Goal: Task Accomplishment & Management: Complete application form

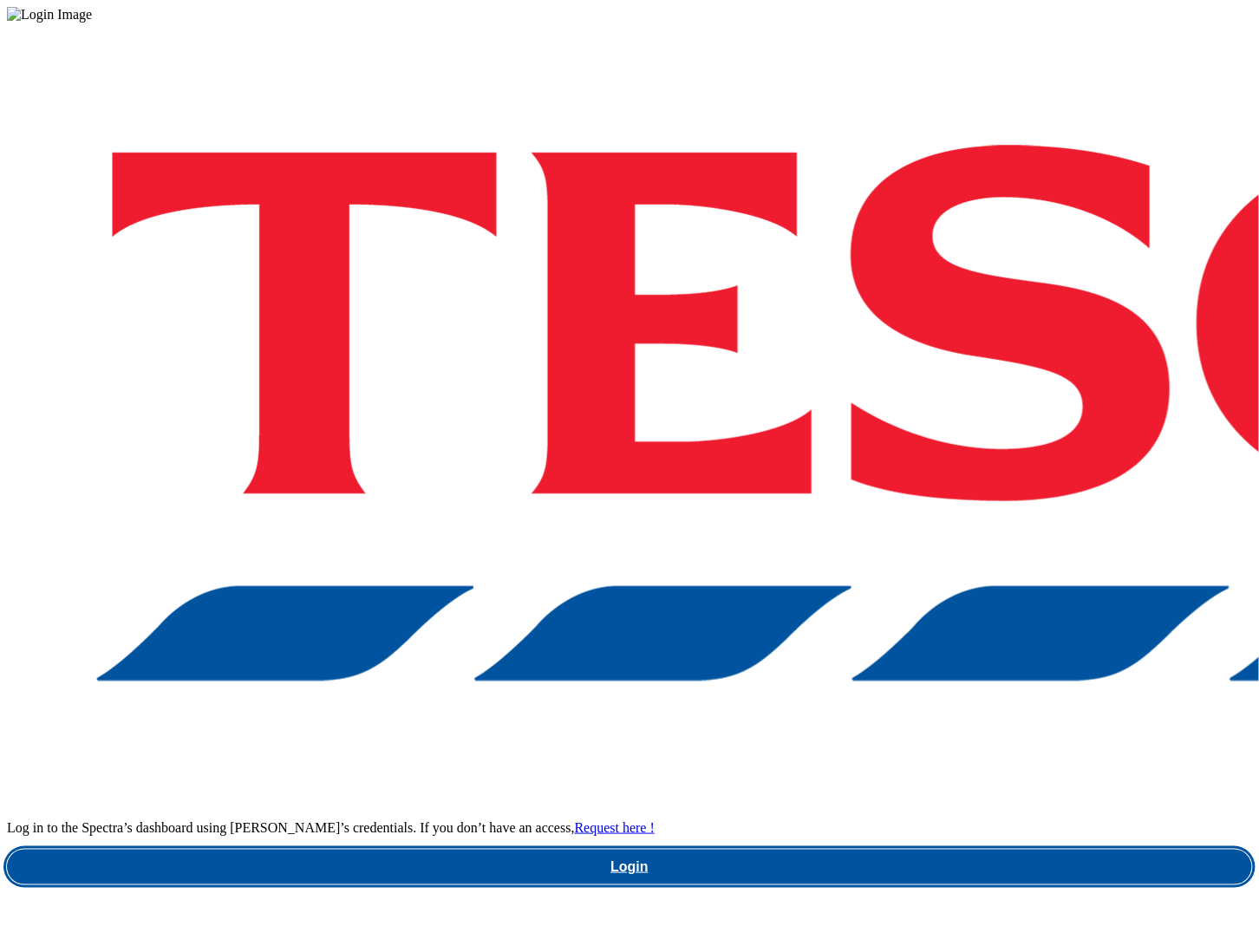
click at [925, 850] on link "Login" at bounding box center [630, 867] width 1246 height 35
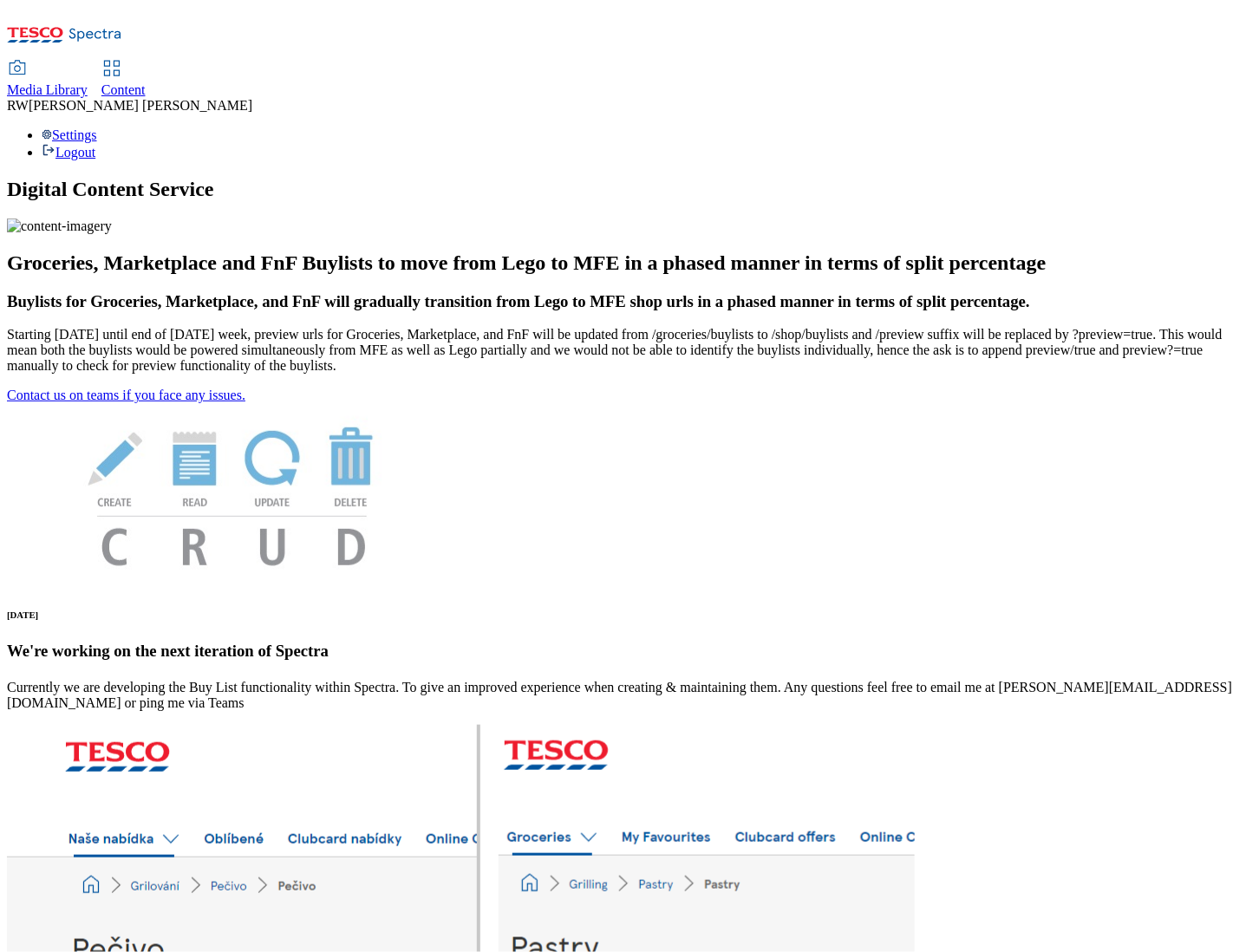
click at [146, 82] on span "Content" at bounding box center [124, 89] width 45 height 15
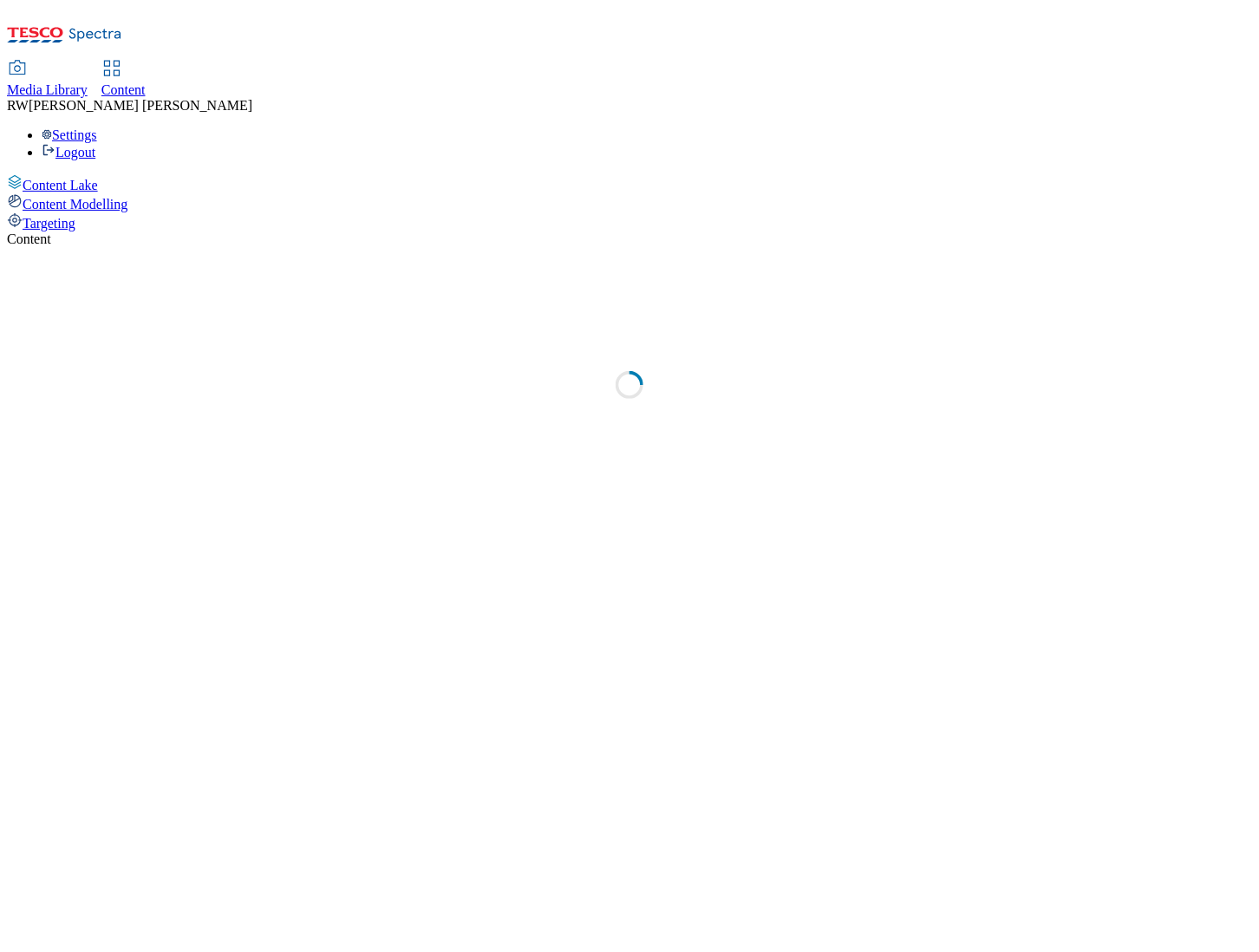
select select "ghs-uk"
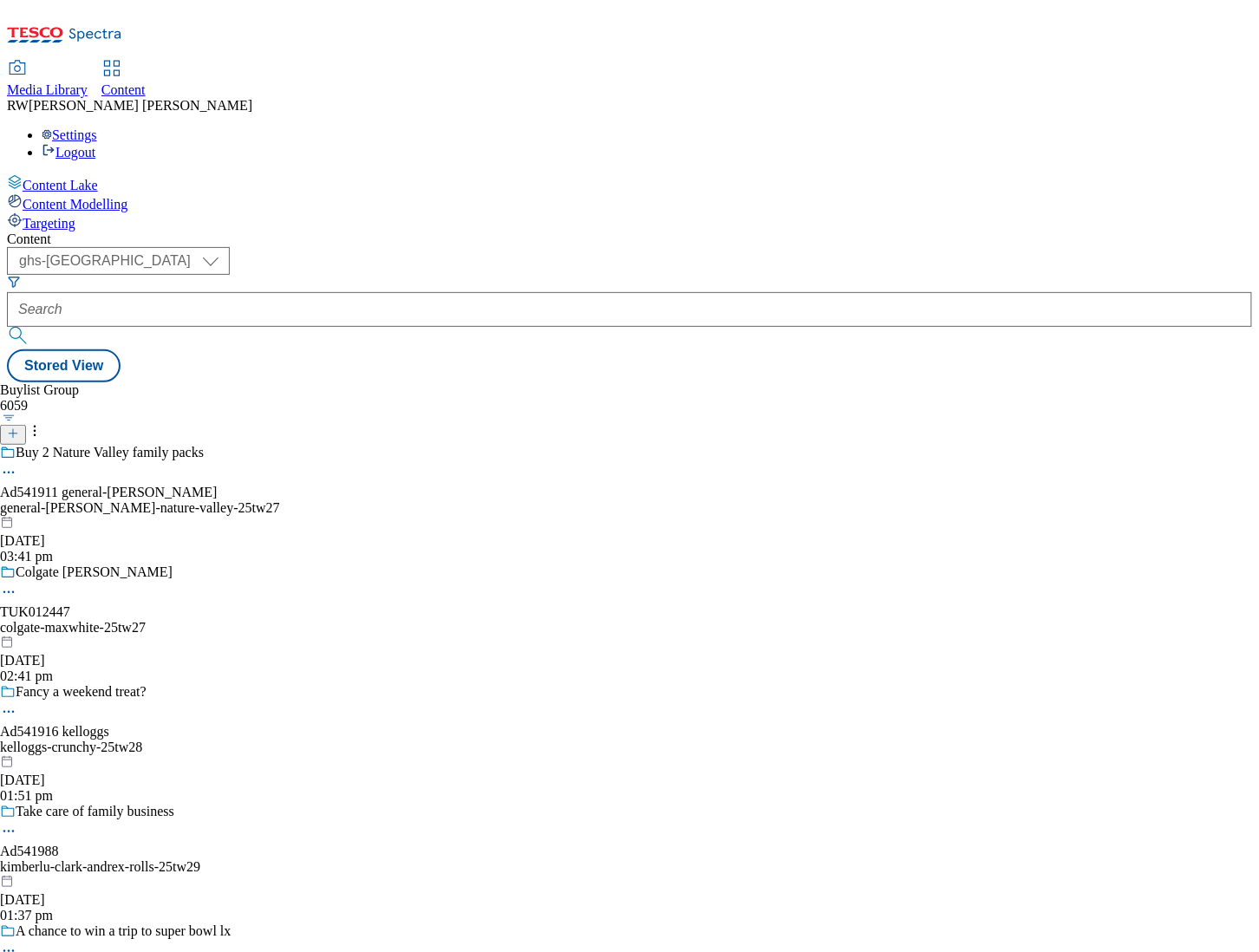
click at [18, 413] on button "button" at bounding box center [9, 418] width 18 height 9
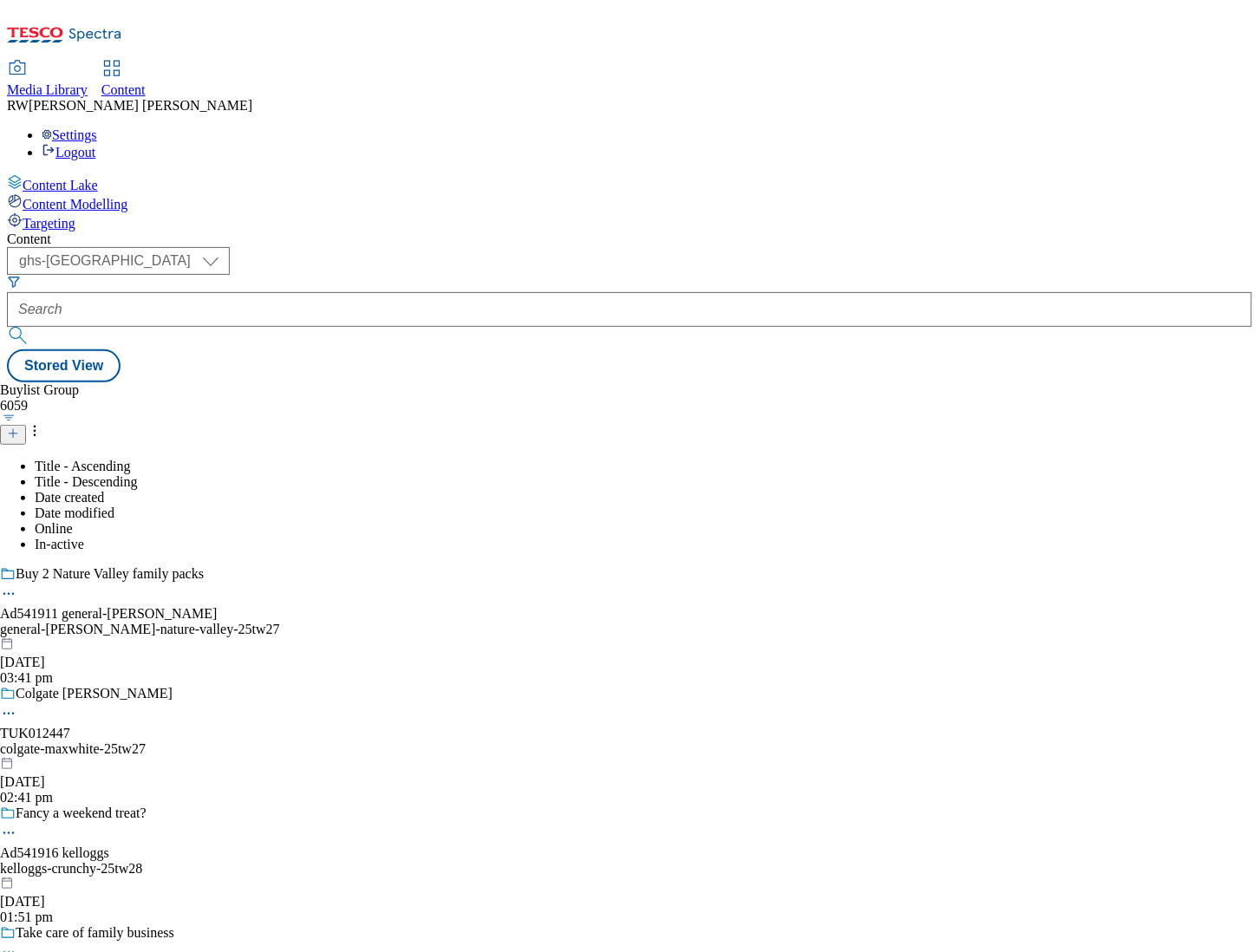
click at [634, 382] on div "Buylist Group 6059 Title - Ascending Title - Descending Date created Date modif…" at bounding box center [630, 382] width 1246 height 0
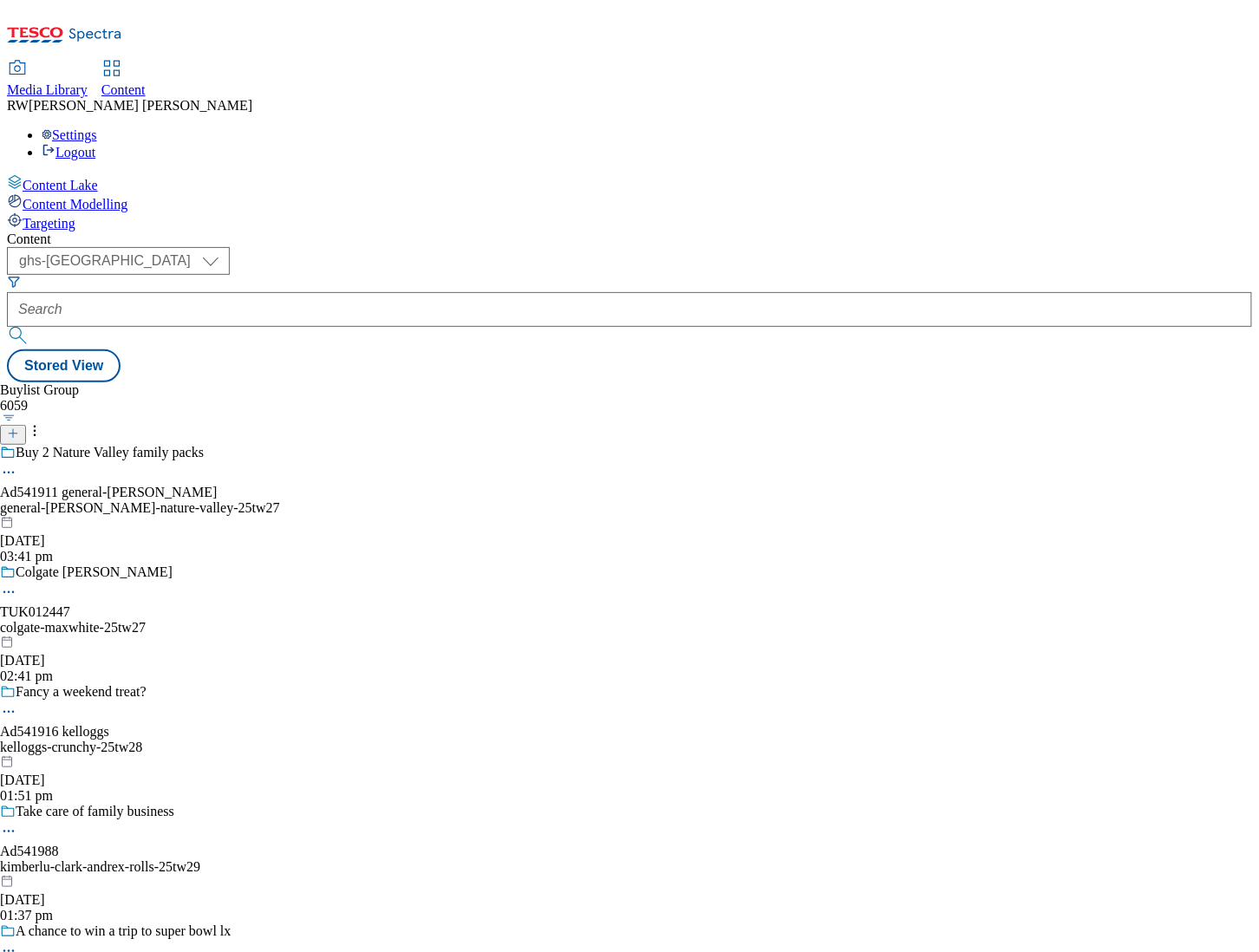
click at [19, 427] on icon at bounding box center [13, 434] width 12 height 12
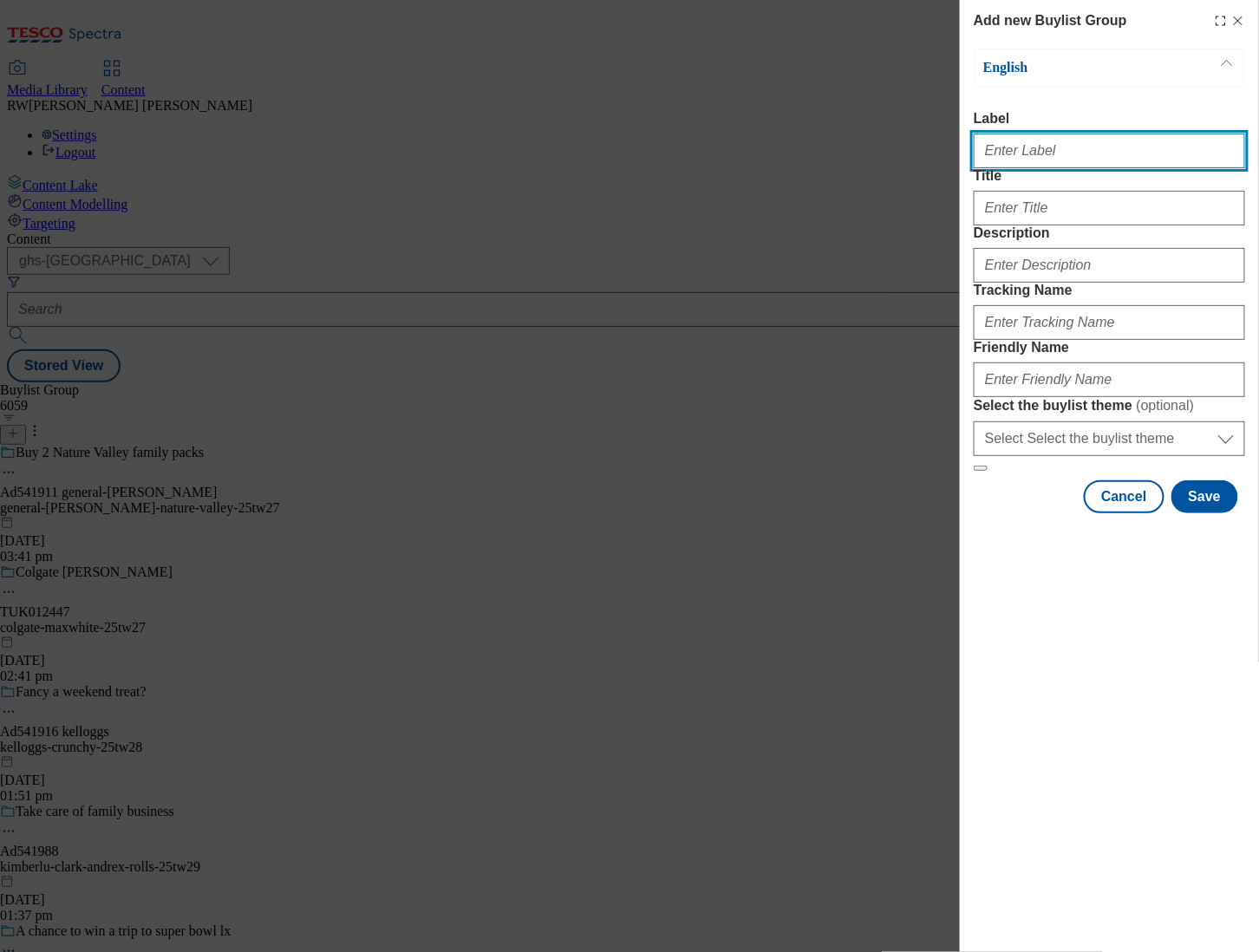
click at [1010, 156] on input "Label" at bounding box center [1109, 151] width 272 height 35
paste input "TUK011865"
type input "TUK011865 Onsite SS A&H Advanced White"
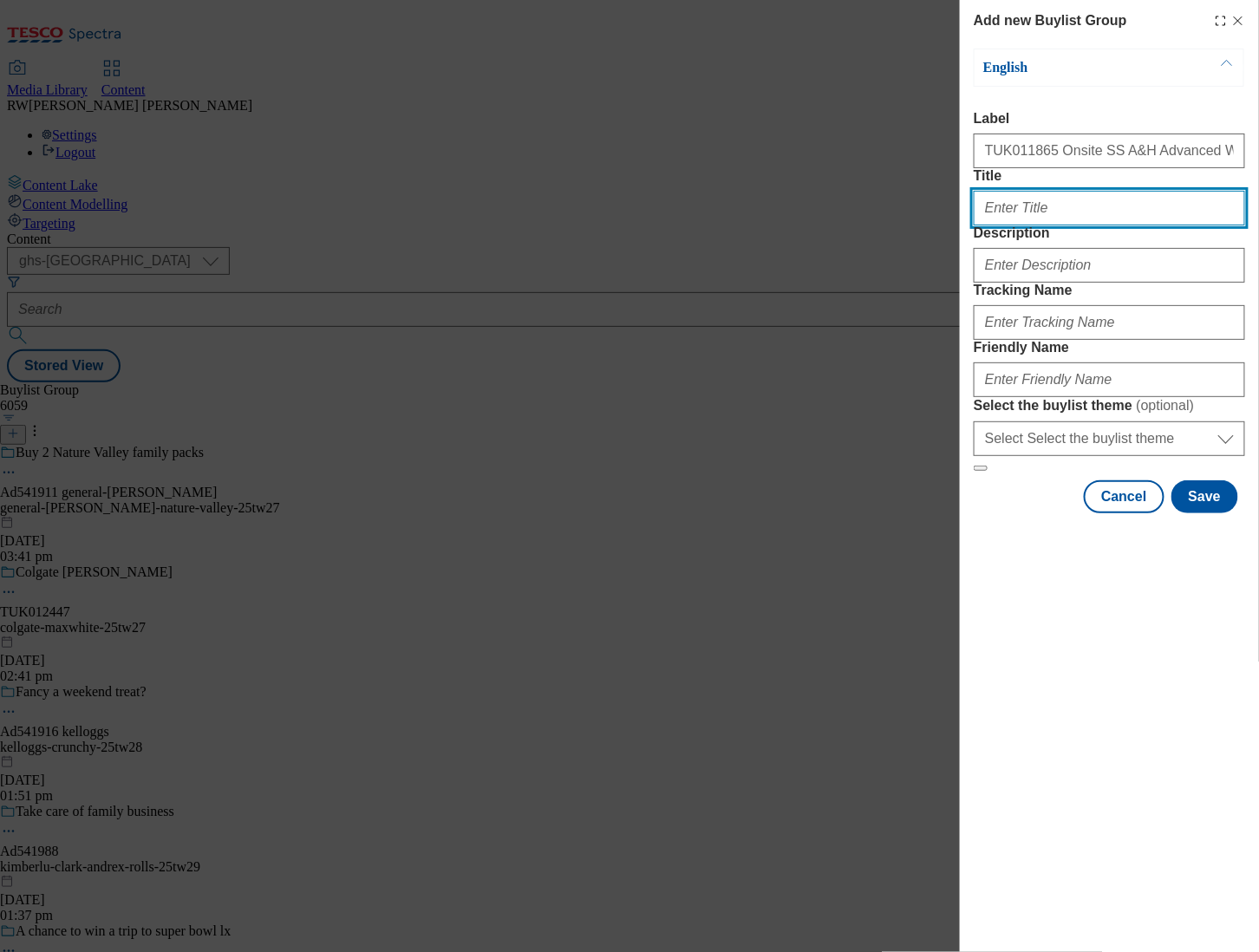
click at [1051, 225] on input "Title" at bounding box center [1109, 207] width 272 height 35
type input "Discover the range"
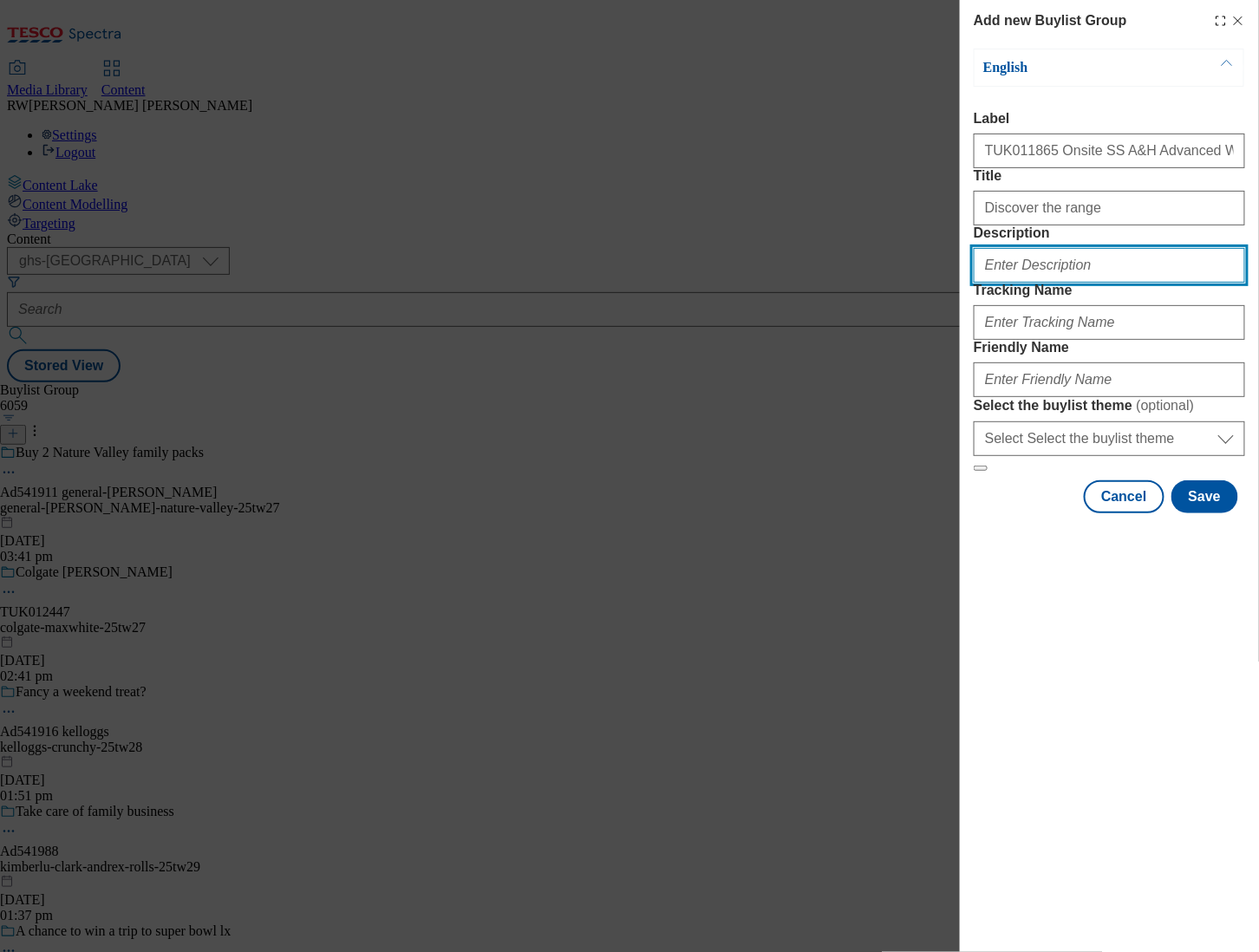
click at [1015, 282] on input "Description" at bounding box center [1109, 264] width 272 height 35
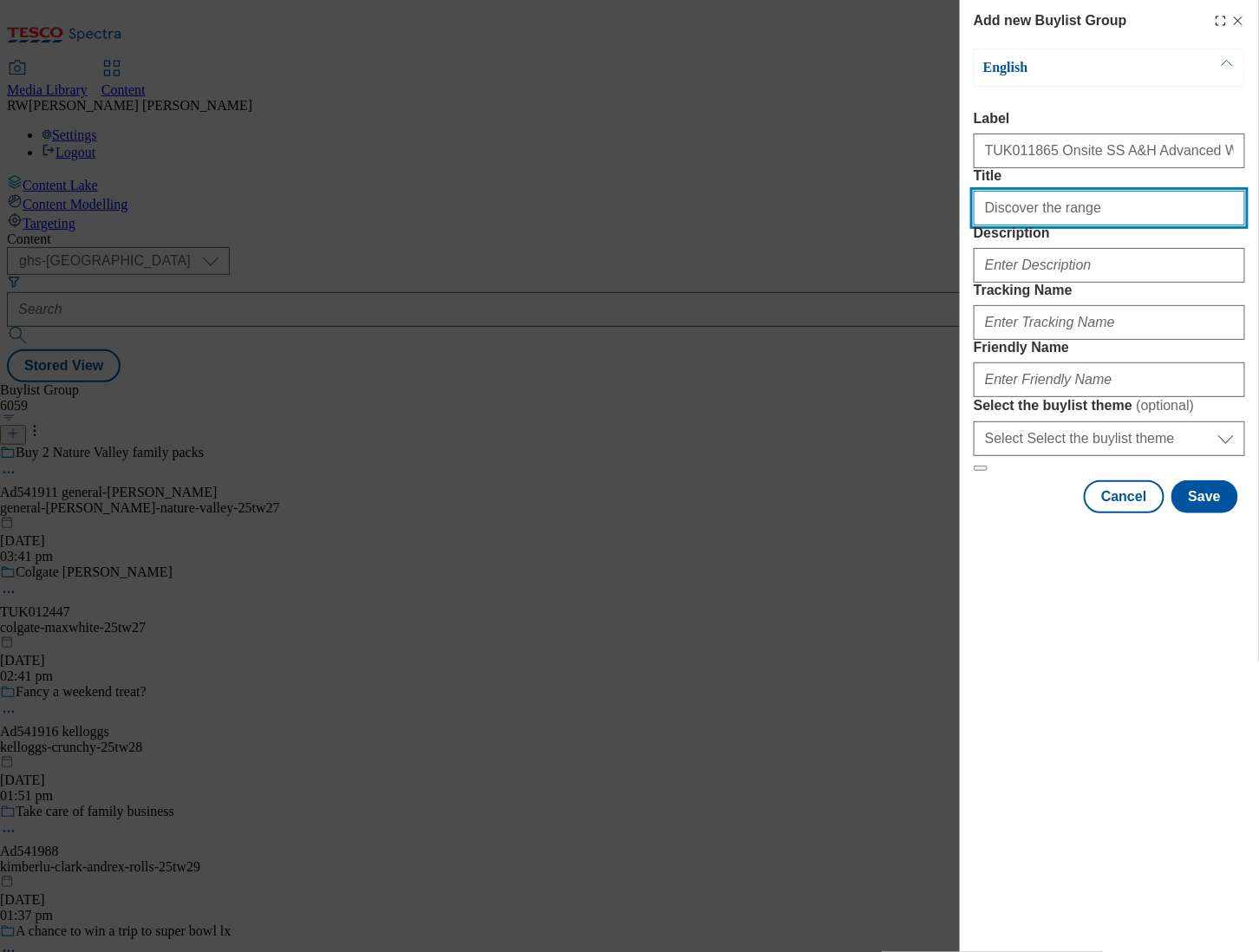
drag, startPoint x: 1094, startPoint y: 229, endPoint x: 952, endPoint y: 232, distance: 142.0
click at [952, 232] on div "Add new Buylist Group English Label TUK011865 Onsite SS A&H Advanced White Titl…" at bounding box center [629, 476] width 1259 height 952
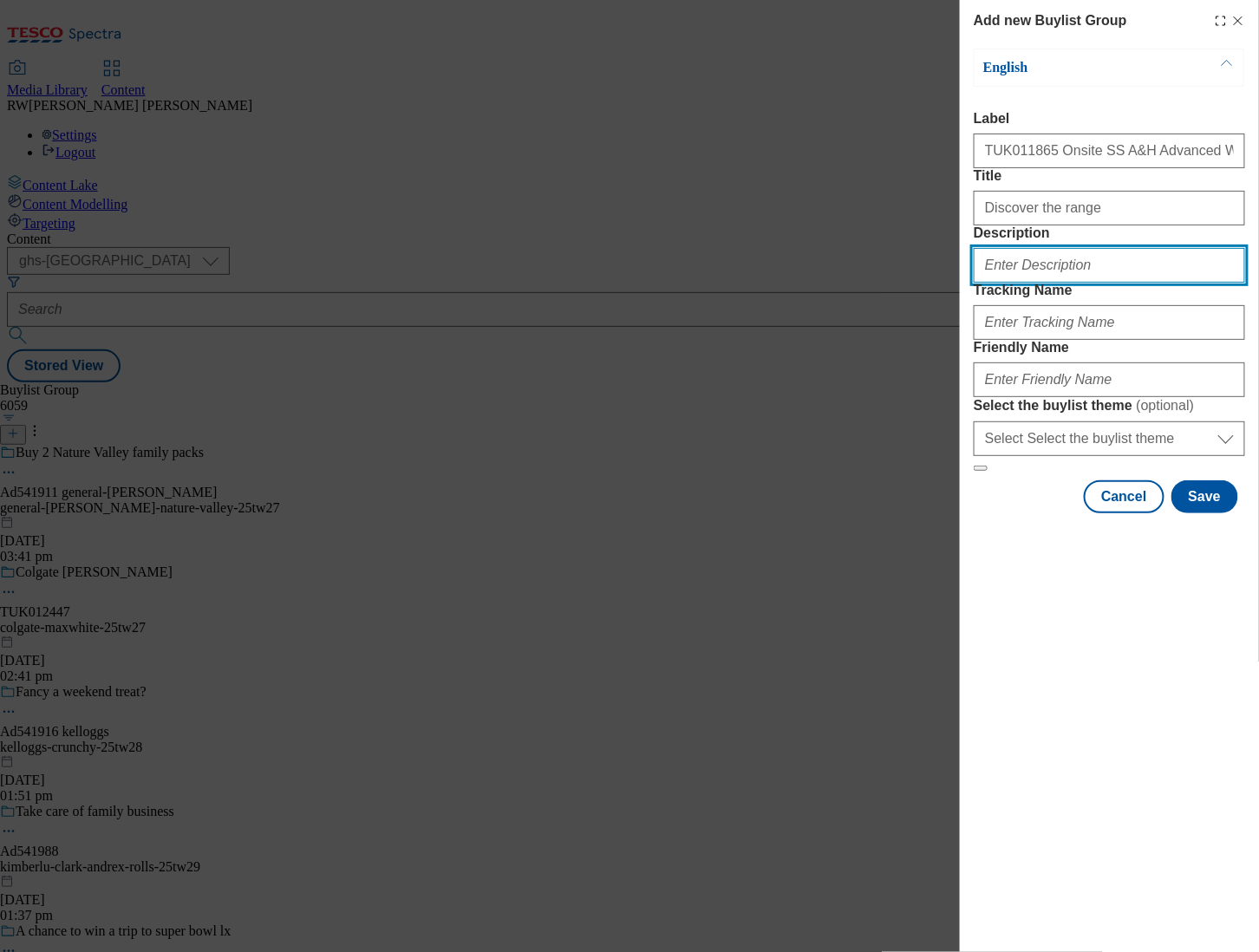
click at [1025, 282] on input "Description" at bounding box center [1109, 264] width 272 height 35
paste input "Discover the range"
type input "Discover the range"
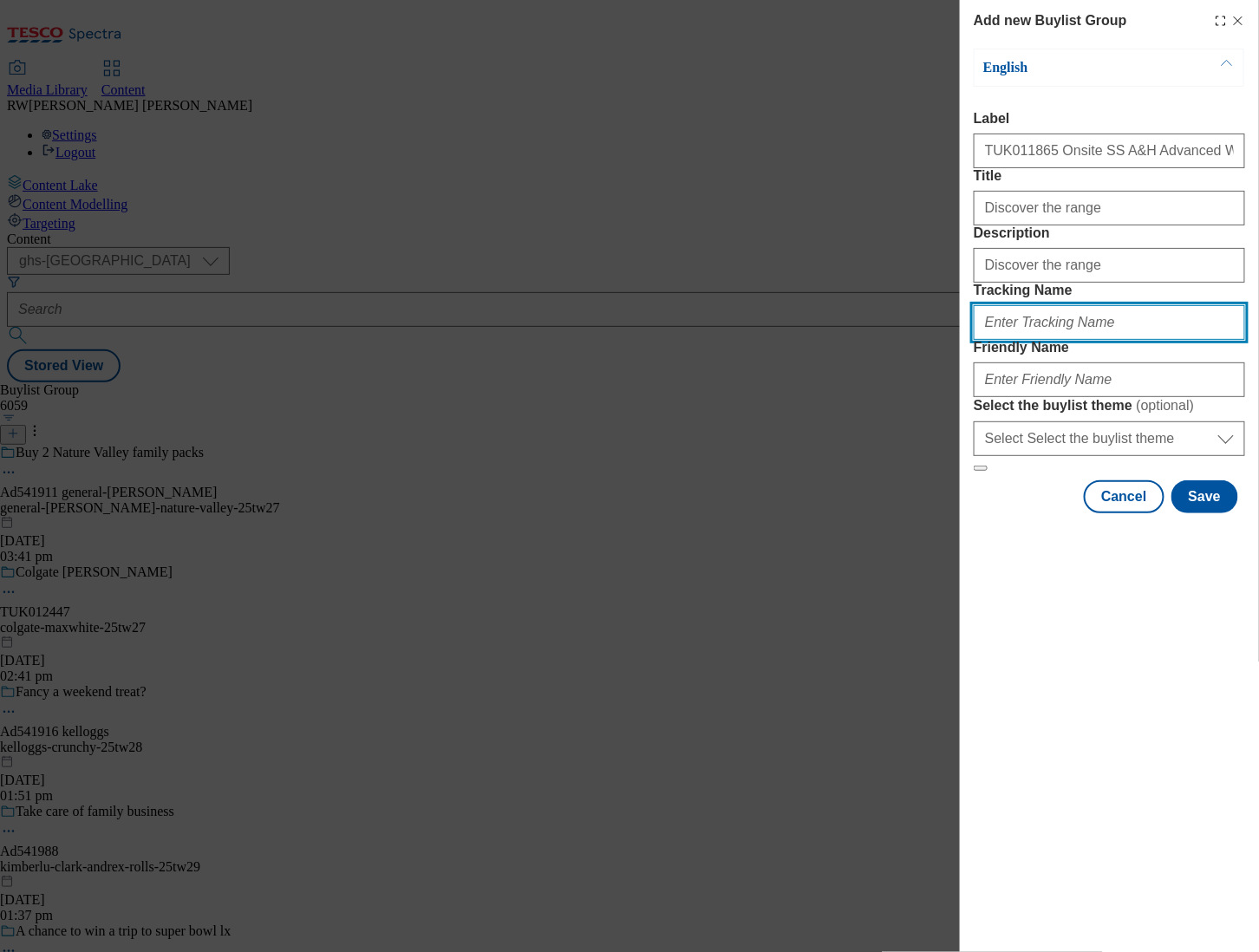
click at [1035, 340] on input "Tracking Name" at bounding box center [1109, 322] width 272 height 35
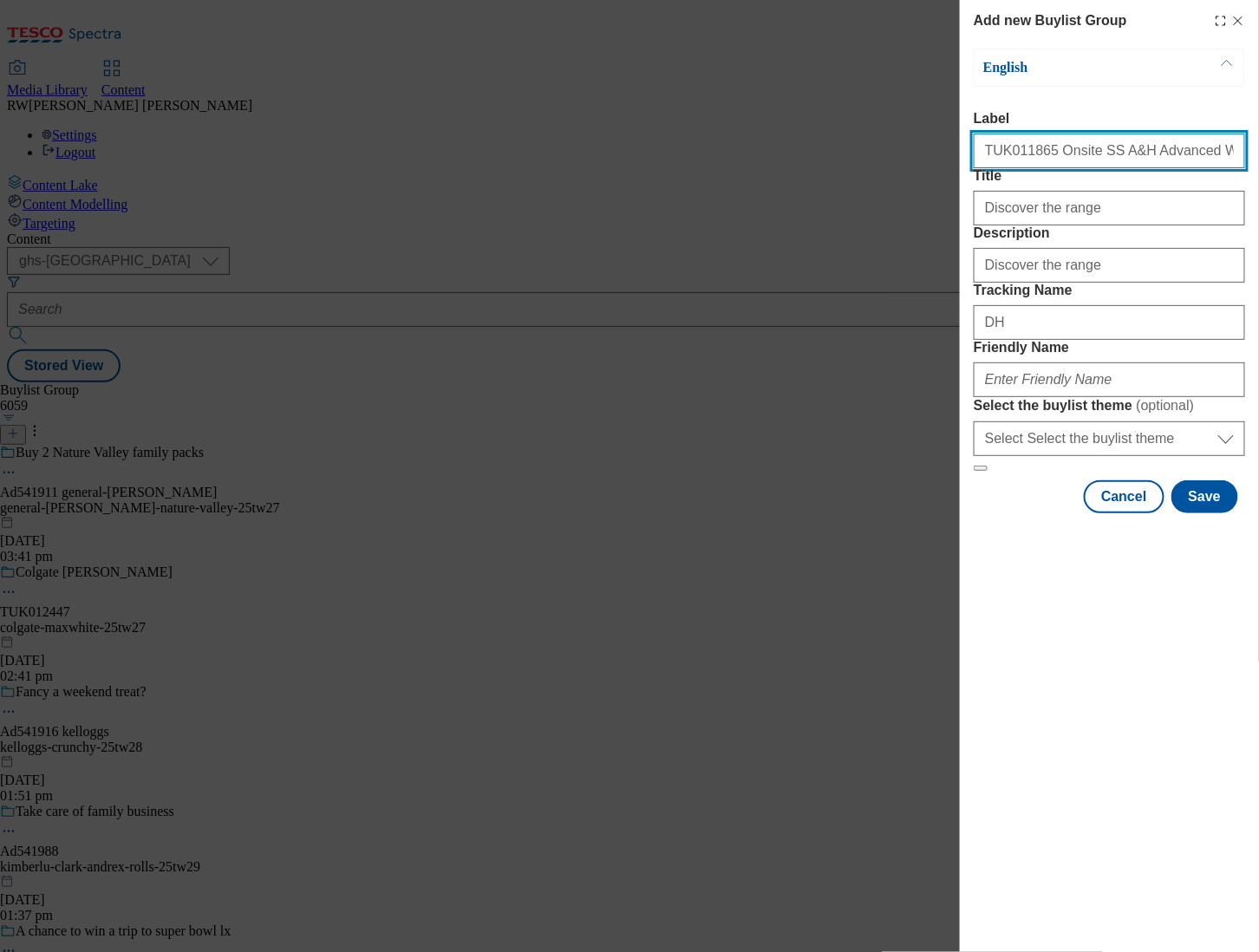
drag, startPoint x: 1034, startPoint y: 152, endPoint x: 968, endPoint y: 151, distance: 66.0
click at [968, 151] on div "Add new Buylist Group English Label TUK011865 Onsite SS A&H Advanced White Titl…" at bounding box center [1109, 258] width 299 height 517
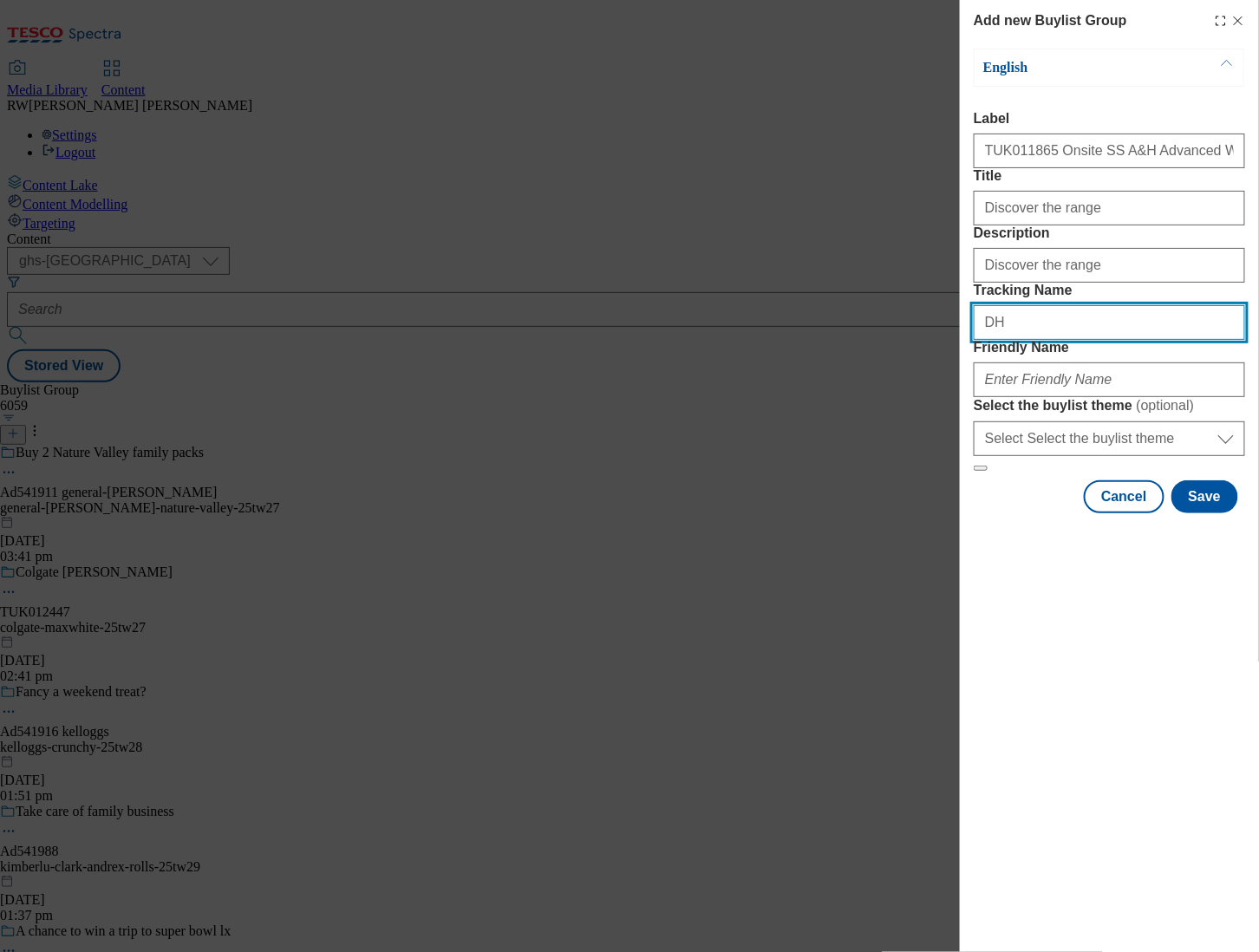
click at [1026, 340] on input "DH" at bounding box center [1109, 322] width 272 height 35
paste input "TUK011865"
type input "DH_TUK011865"
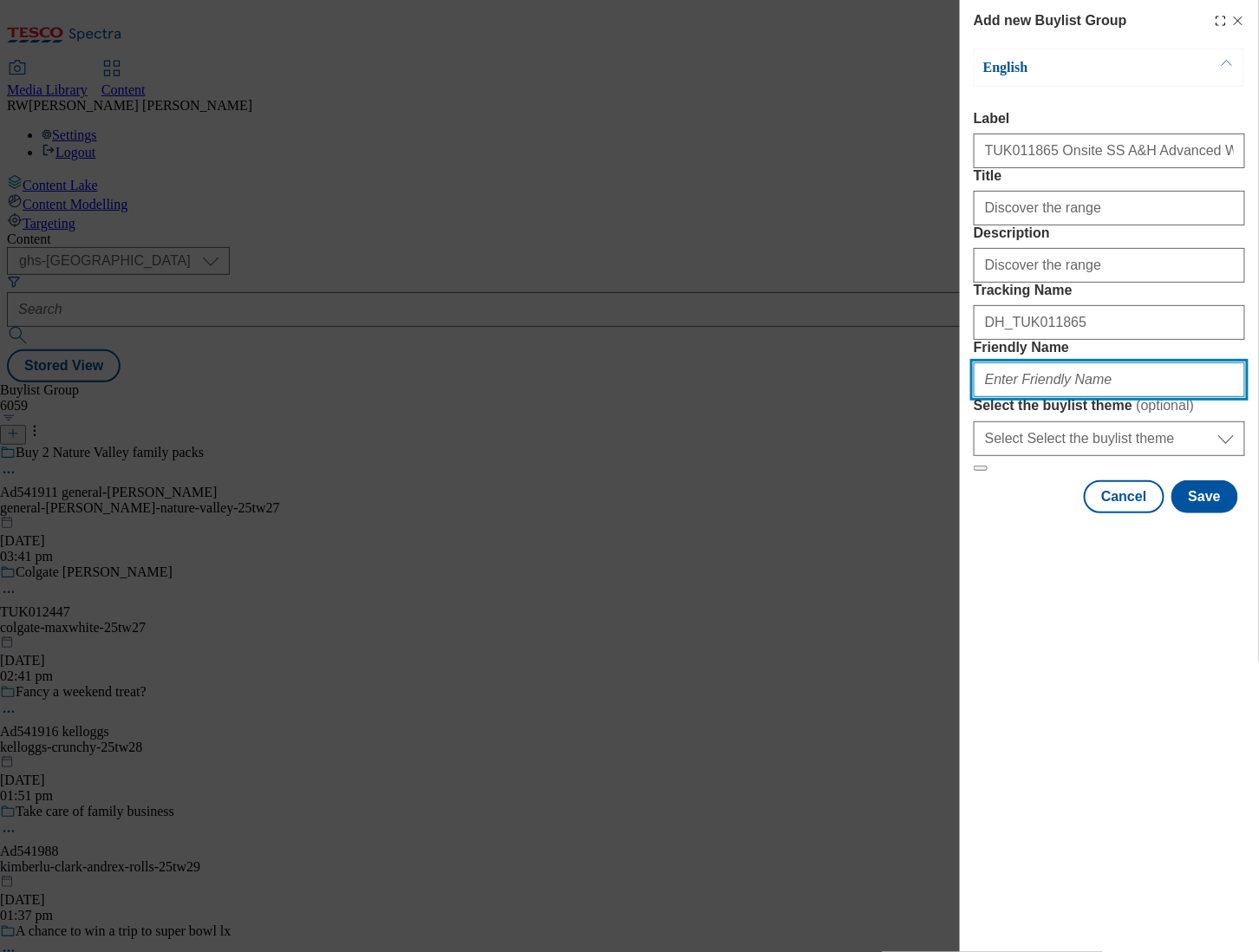
click at [1042, 397] on input "Friendly Name" at bounding box center [1109, 379] width 272 height 35
type input "S"
type input "ss-ahadvancedwhite"
click at [1203, 513] on button "Save" at bounding box center [1205, 496] width 67 height 33
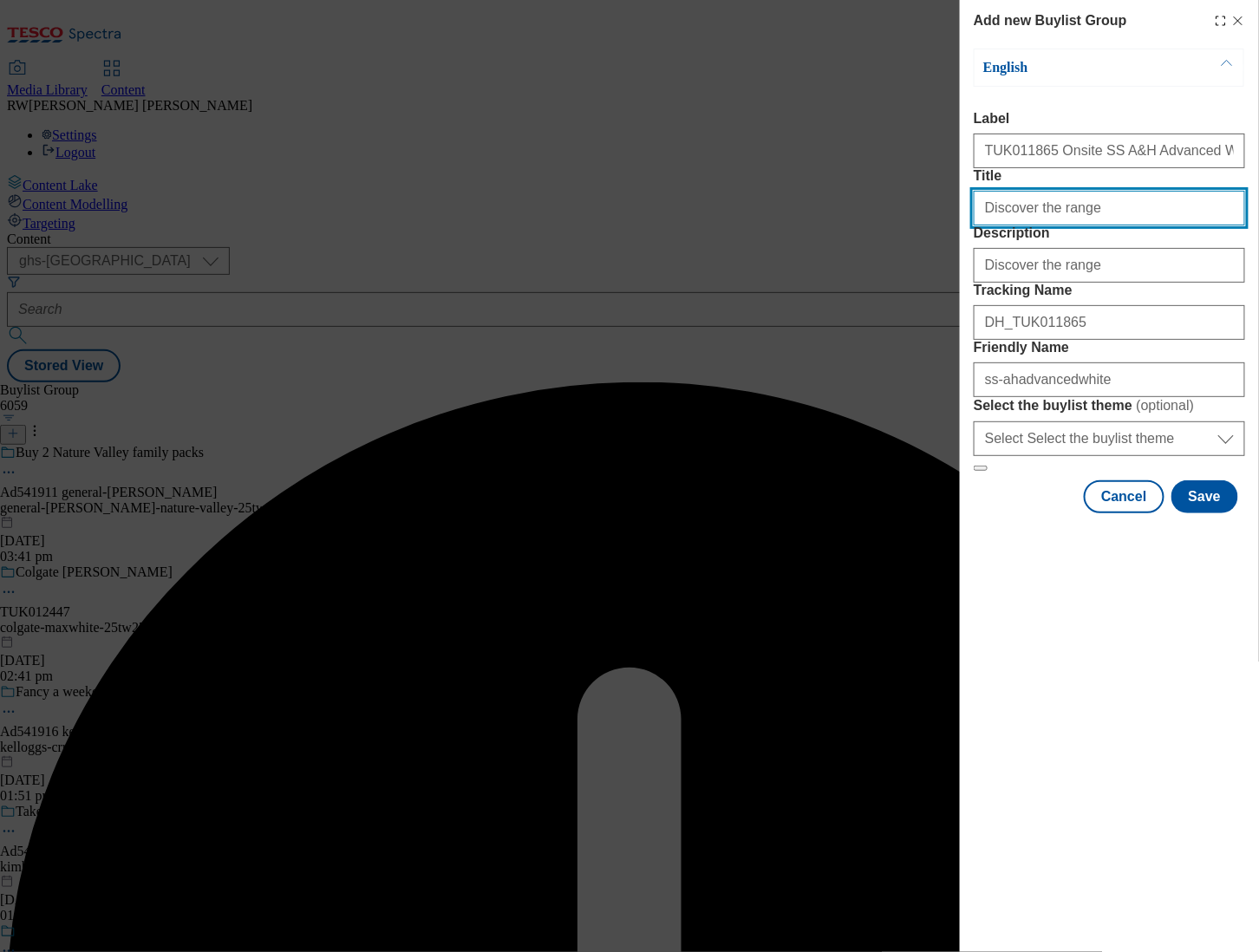
click at [1108, 225] on input "Discover the range" at bounding box center [1109, 207] width 272 height 35
type input "Discover the range"
click at [1214, 513] on button "Save" at bounding box center [1205, 496] width 67 height 33
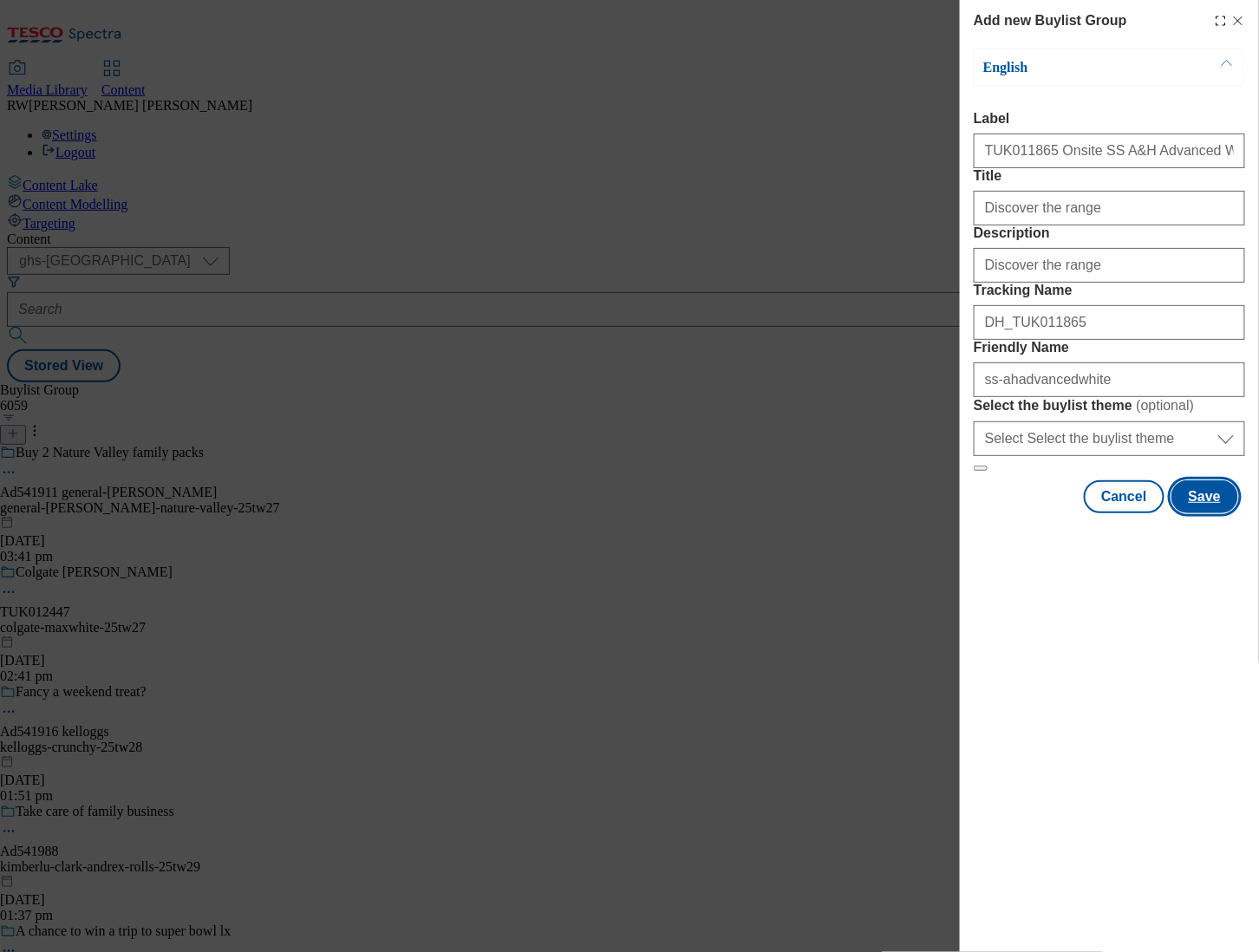
click at [1213, 513] on button "Save" at bounding box center [1205, 496] width 67 height 33
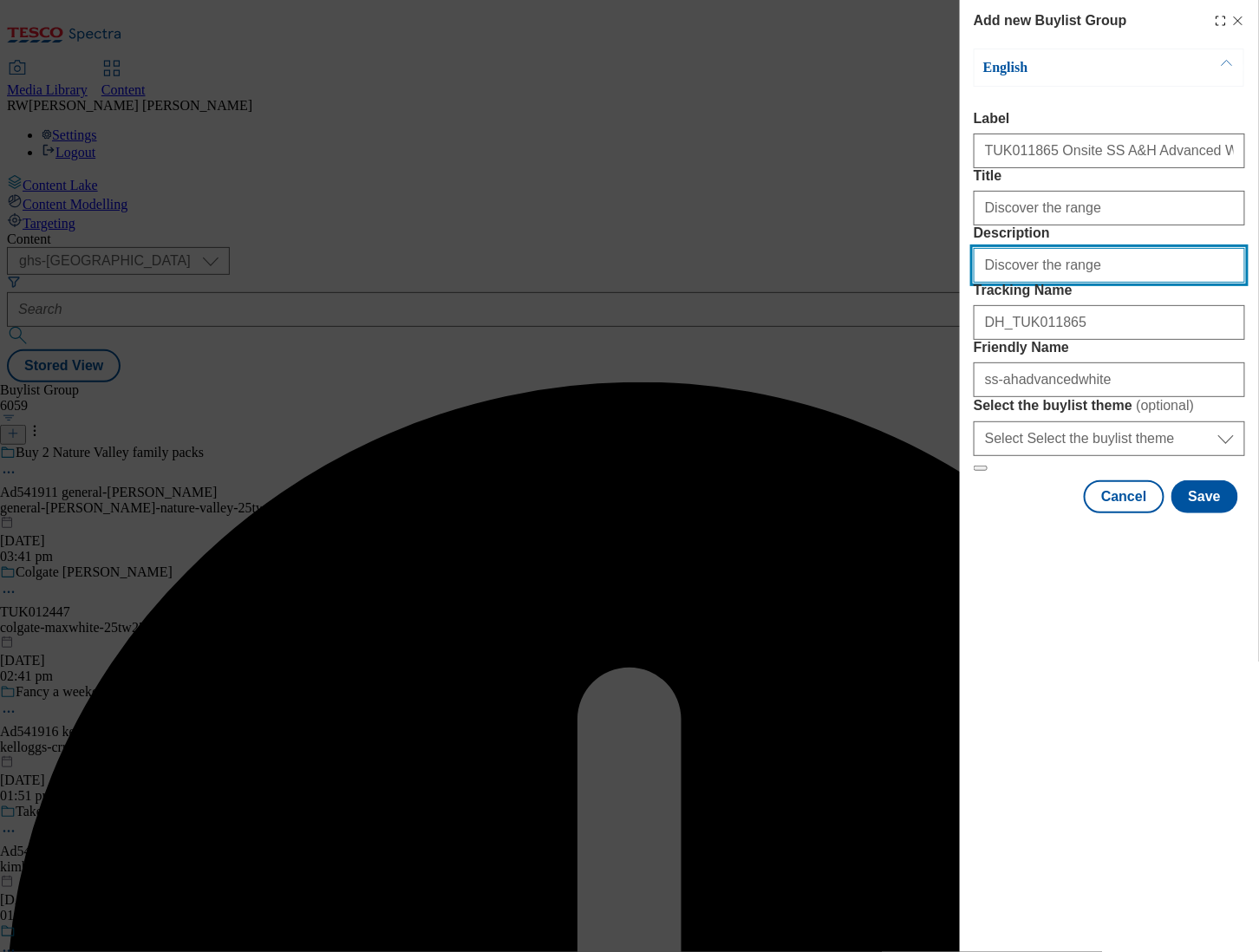
click at [1107, 282] on input "Description" at bounding box center [1109, 264] width 272 height 35
type input "Discover the range"
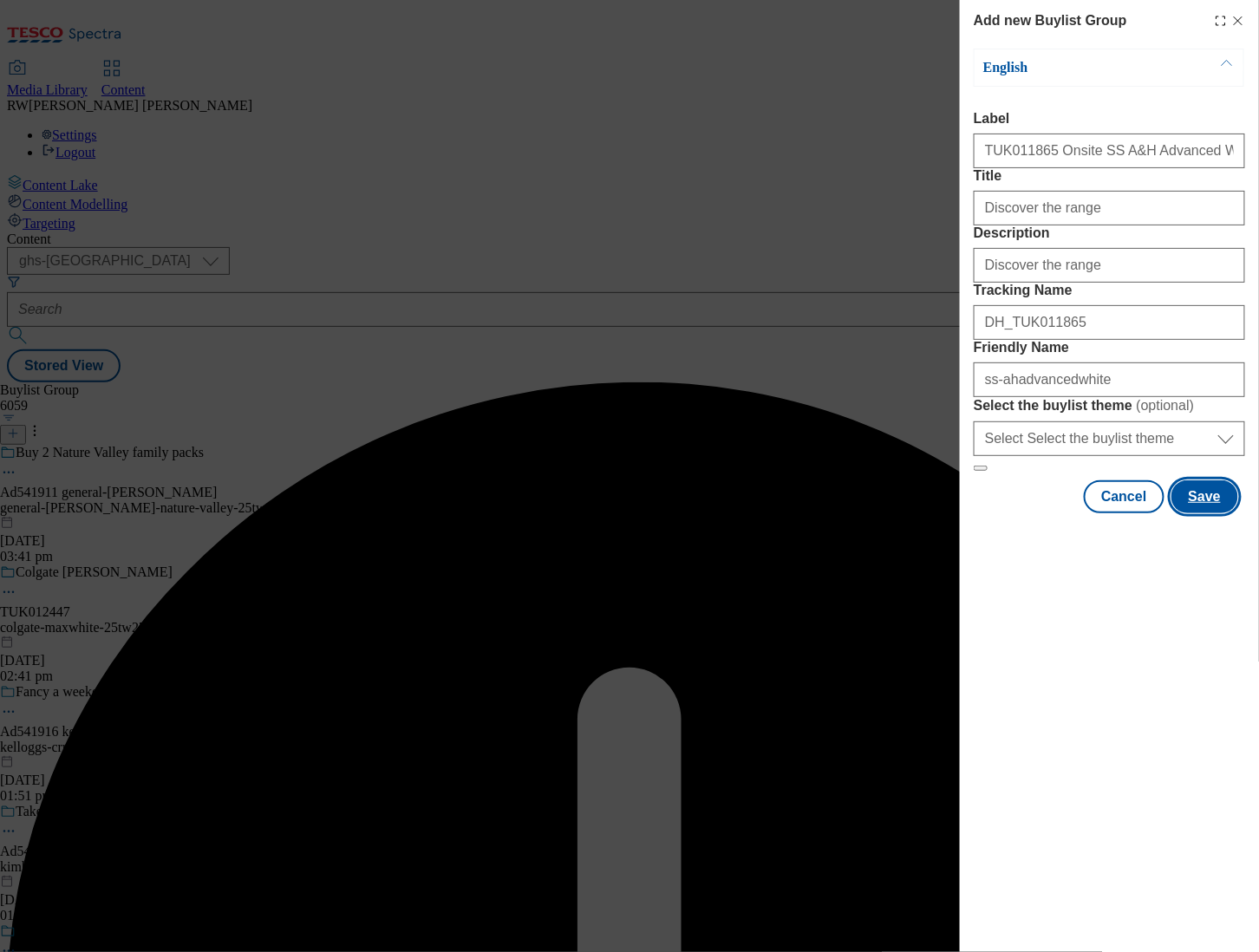
click at [1206, 513] on button "Save" at bounding box center [1205, 496] width 67 height 33
click at [1023, 541] on div "Modal" at bounding box center [1109, 528] width 299 height 24
click at [1113, 225] on input "Discover the range" at bounding box center [1109, 207] width 272 height 35
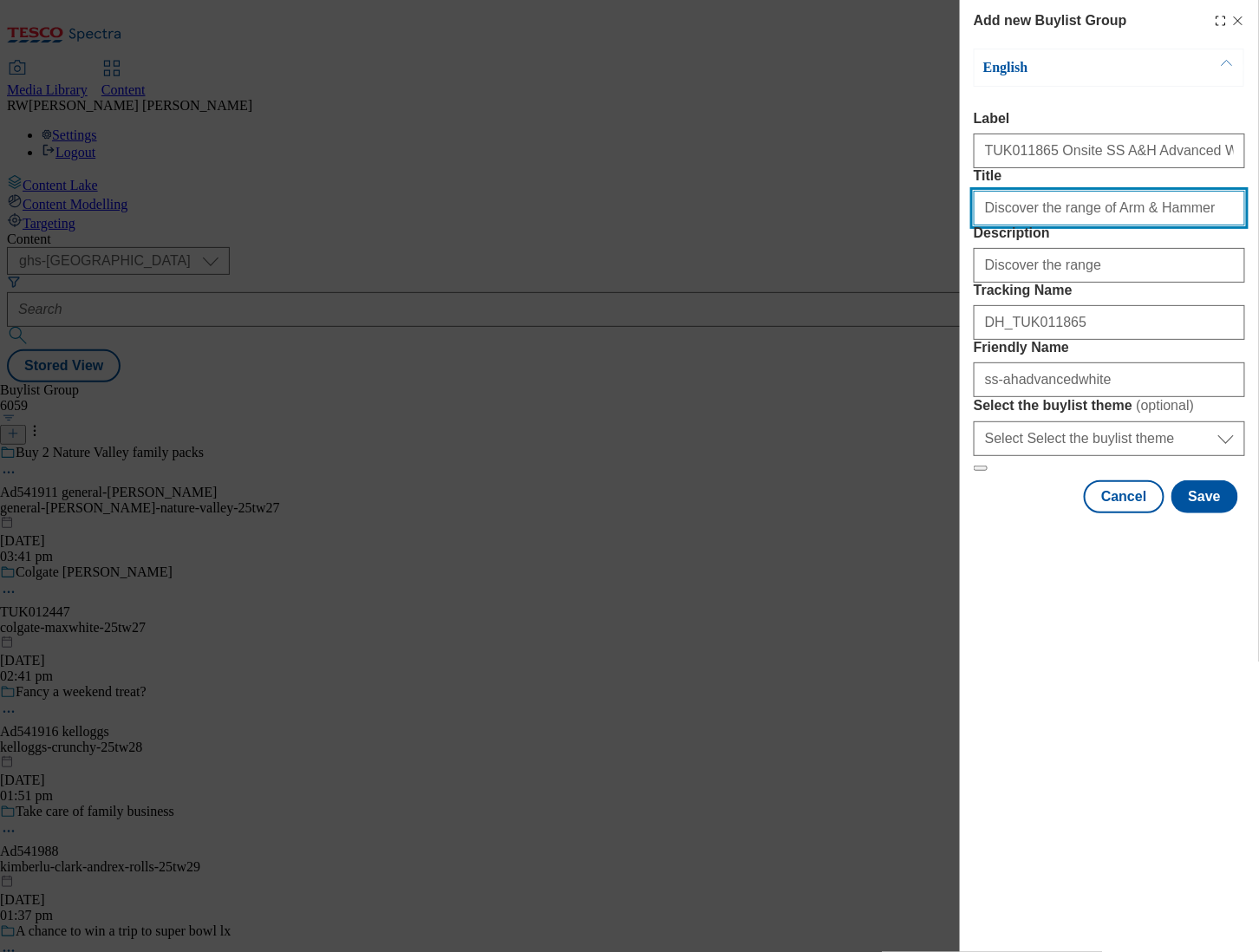
type input "Discover the range of Arm & Hammer"
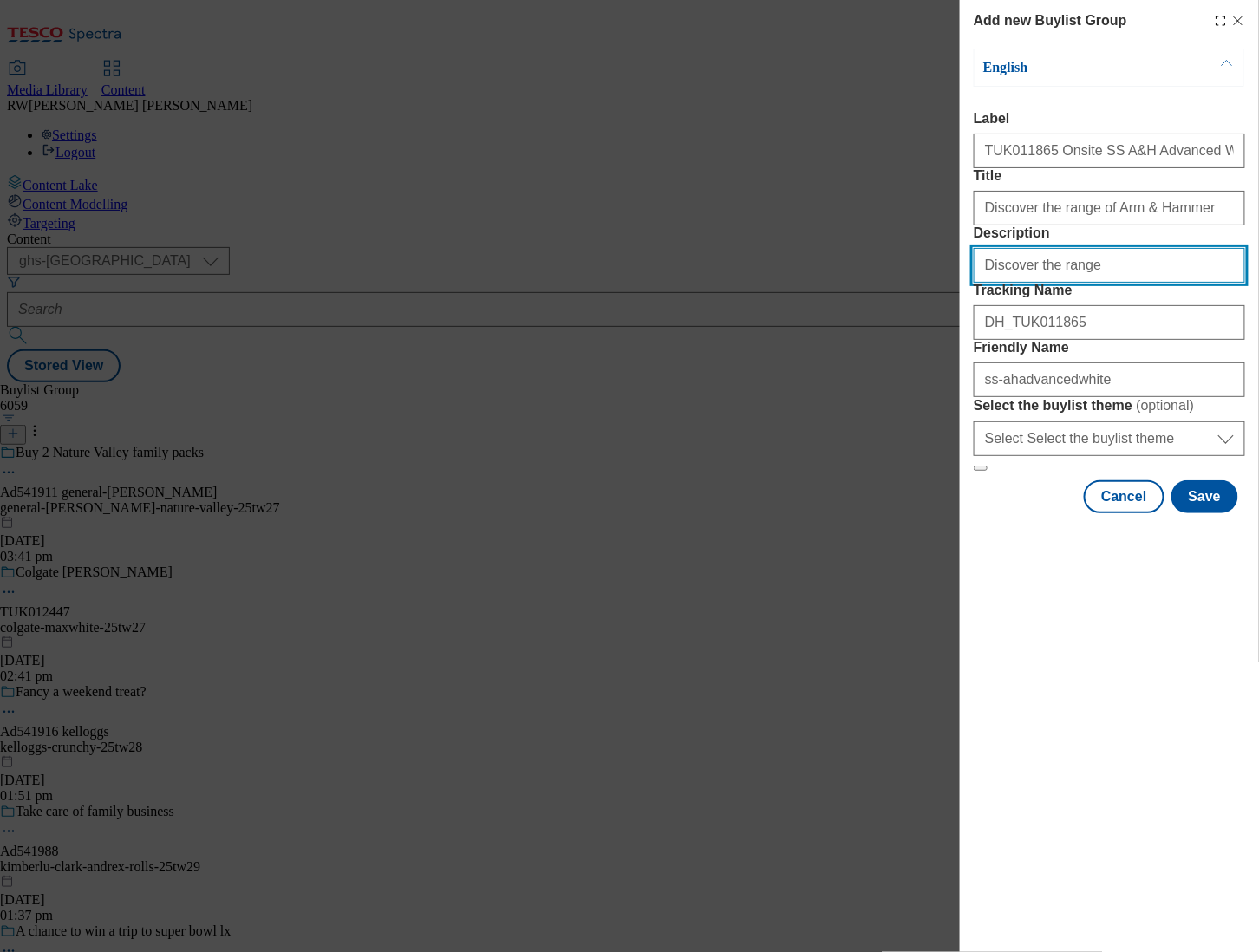
drag, startPoint x: 1090, startPoint y: 337, endPoint x: 956, endPoint y: 339, distance: 134.0
click at [956, 339] on div "Add new Buylist Group English Label TUK011865 Onsite SS A&H Advanced White Titl…" at bounding box center [629, 476] width 1259 height 952
paste input "of Arm & Hammer"
type input "Discover the range of Arm & Hammer"
click at [1020, 541] on div "Modal" at bounding box center [1109, 528] width 299 height 24
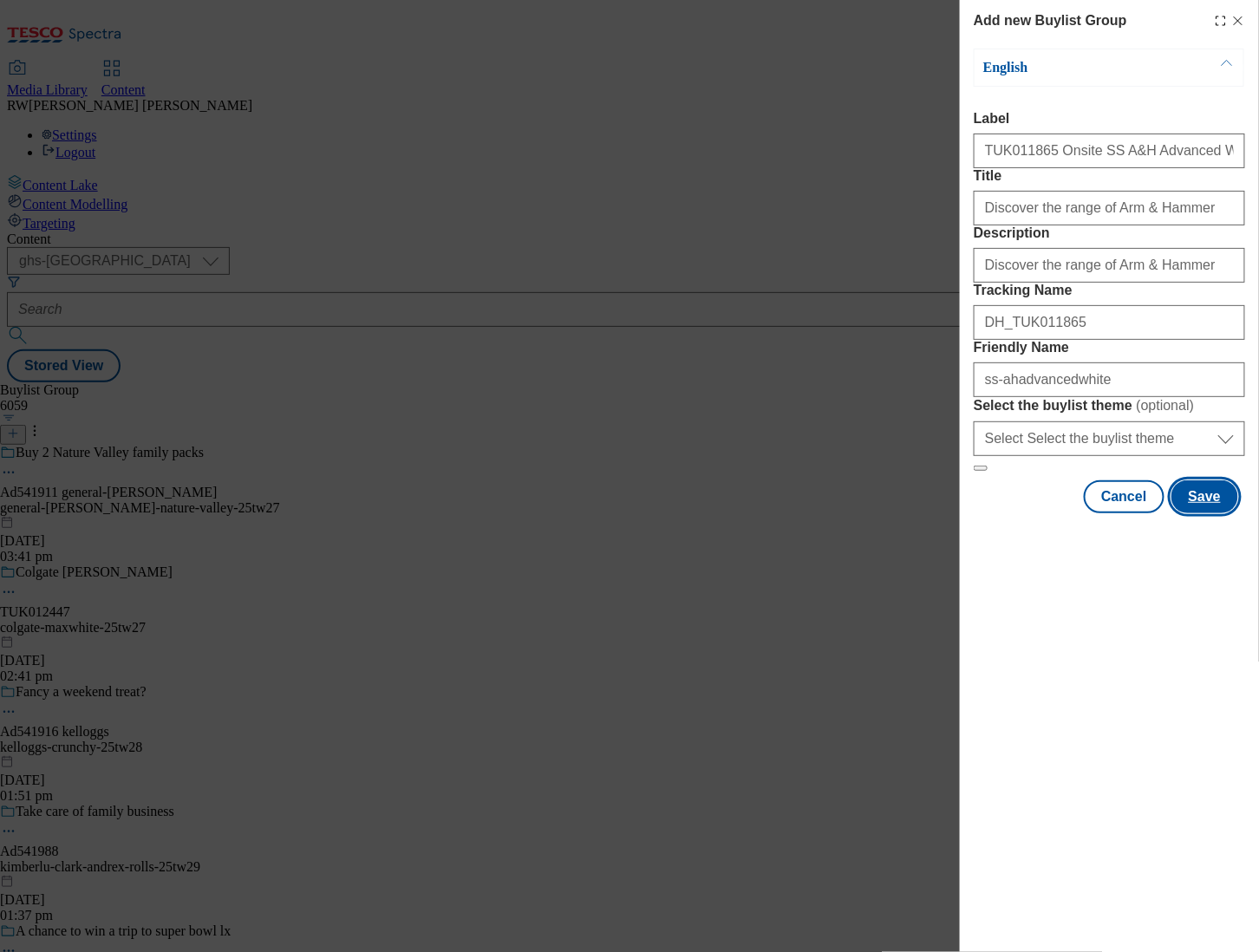
click at [1217, 513] on button "Save" at bounding box center [1205, 496] width 67 height 33
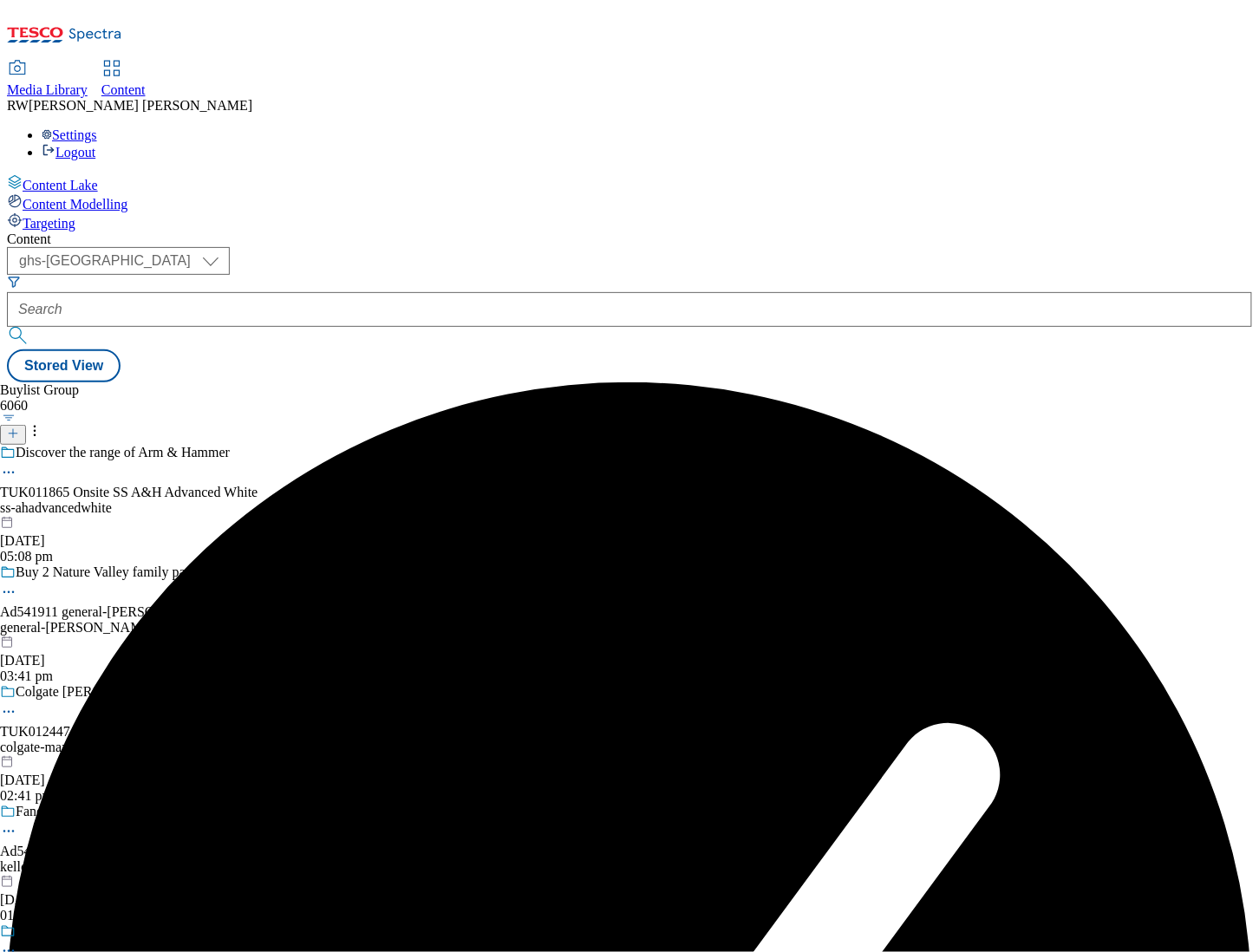
click at [280, 500] on div "ss-ahadvancedwhite" at bounding box center [140, 509] width 280 height 16
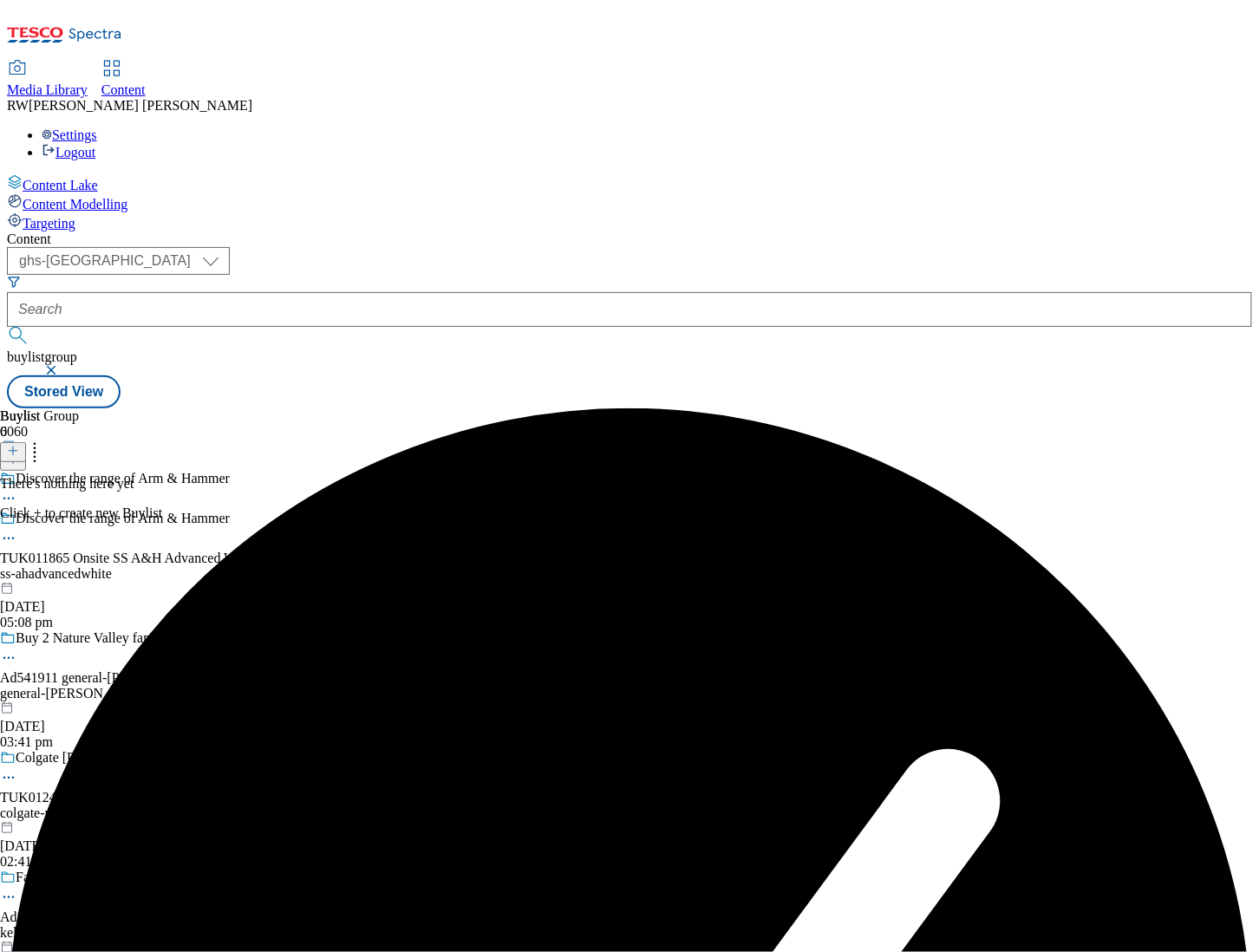
click at [19, 444] on icon at bounding box center [13, 451] width 12 height 12
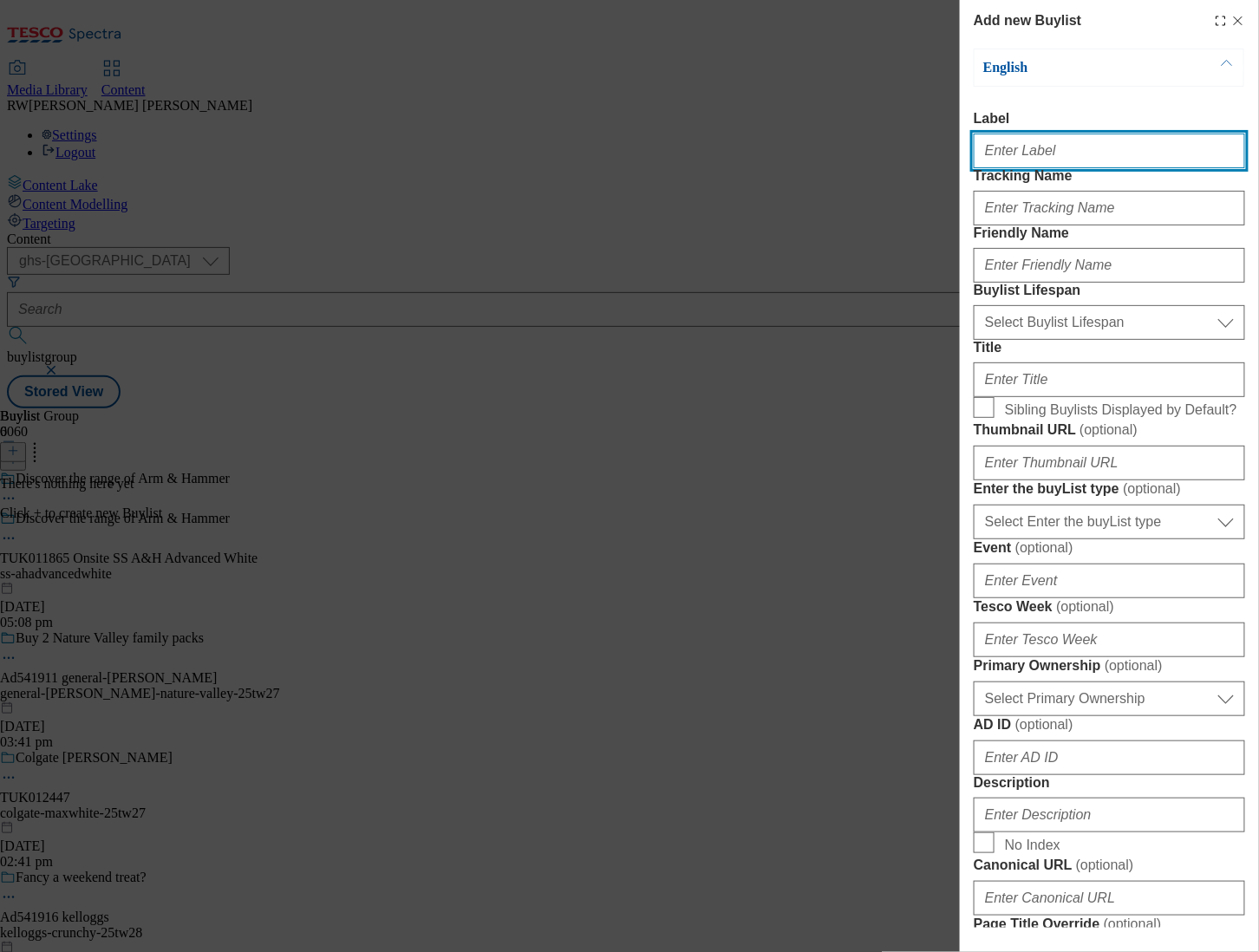
click at [1034, 159] on input "Label" at bounding box center [1109, 151] width 272 height 35
type input "TUK011865 Onsite SS A&H Advanced White"
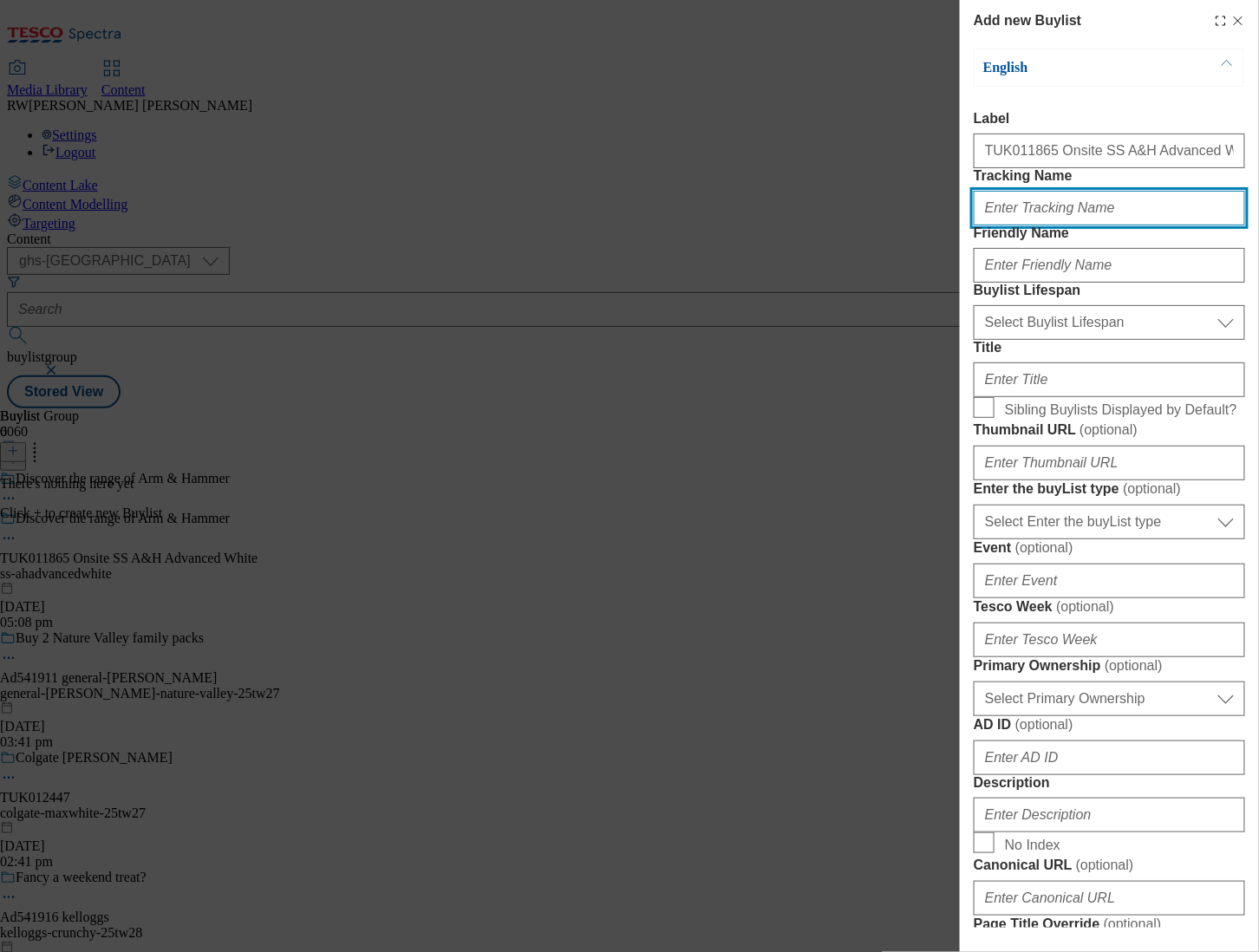
click at [1040, 225] on input "Tracking Name" at bounding box center [1109, 207] width 272 height 35
type input "d"
type input "DH_TUK011865"
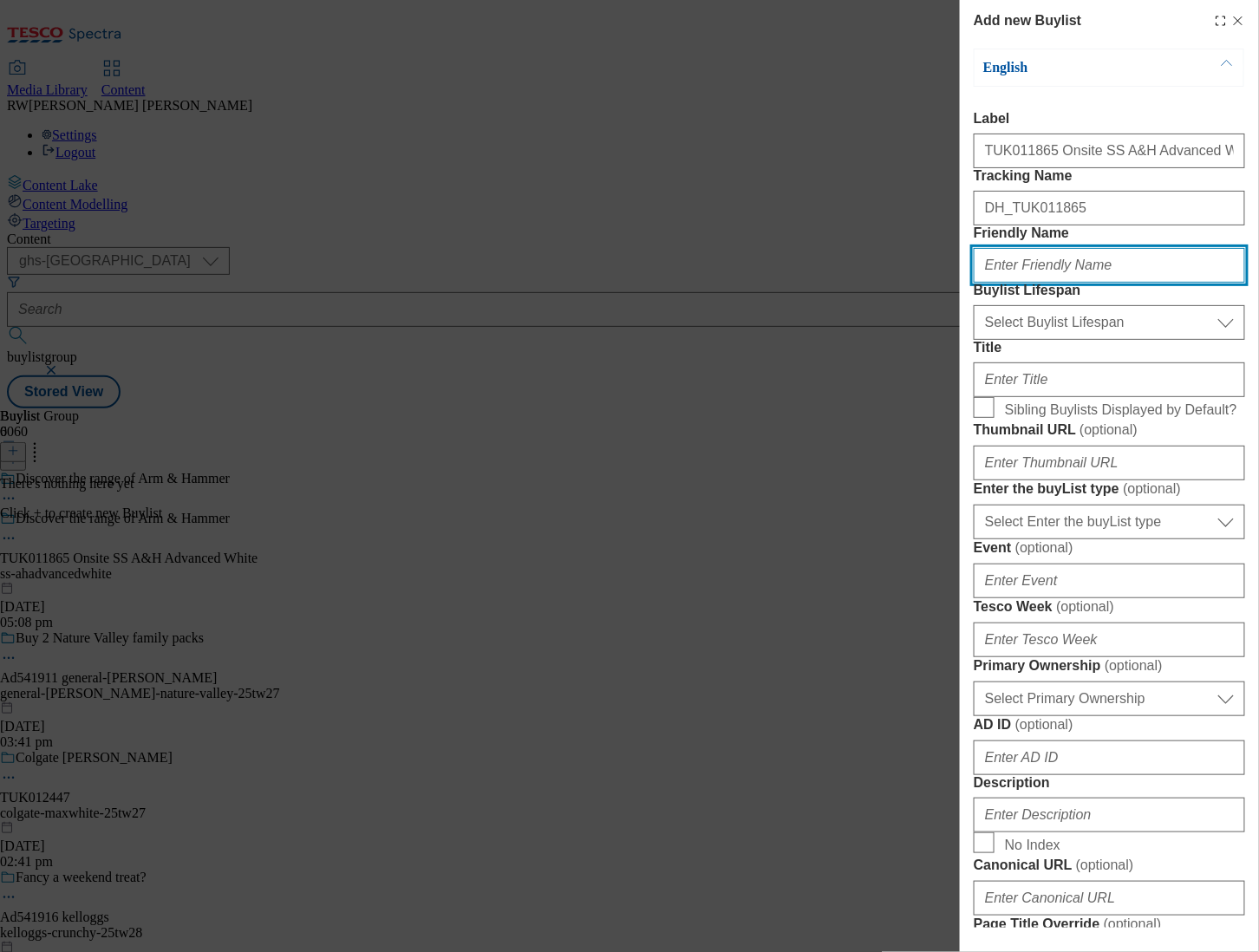
click at [1054, 282] on input "Friendly Name" at bounding box center [1109, 264] width 272 height 35
type input "S"
type input "ss-ahadvancedwhite"
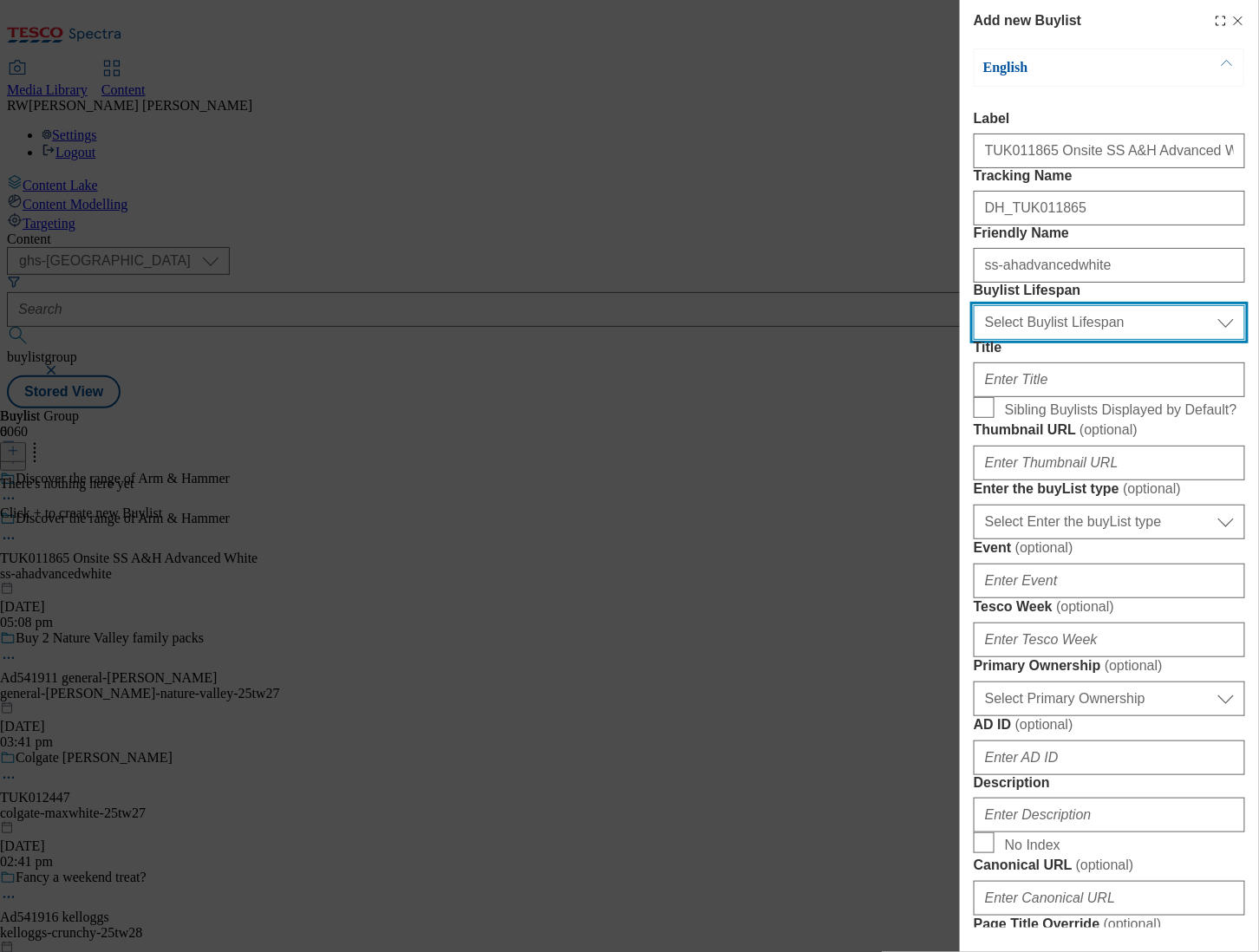
click at [1096, 340] on select "Select Buylist Lifespan evergreen seasonal tactical" at bounding box center [1109, 322] width 272 height 35
select select "tactical"
click at [974, 340] on select "Select Buylist Lifespan evergreen seasonal tactical" at bounding box center [1109, 322] width 272 height 35
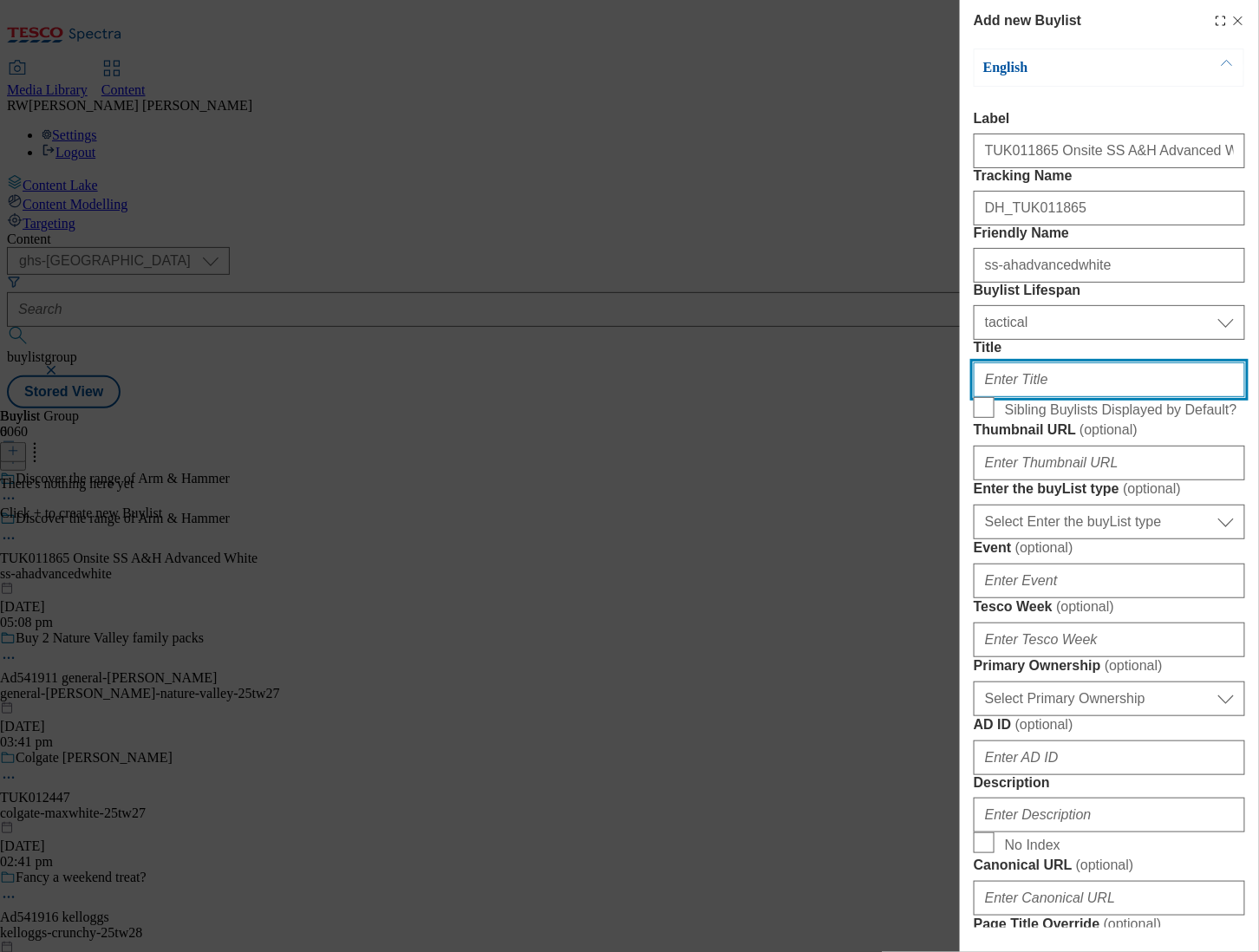
click at [1048, 397] on input "Title" at bounding box center [1109, 379] width 272 height 35
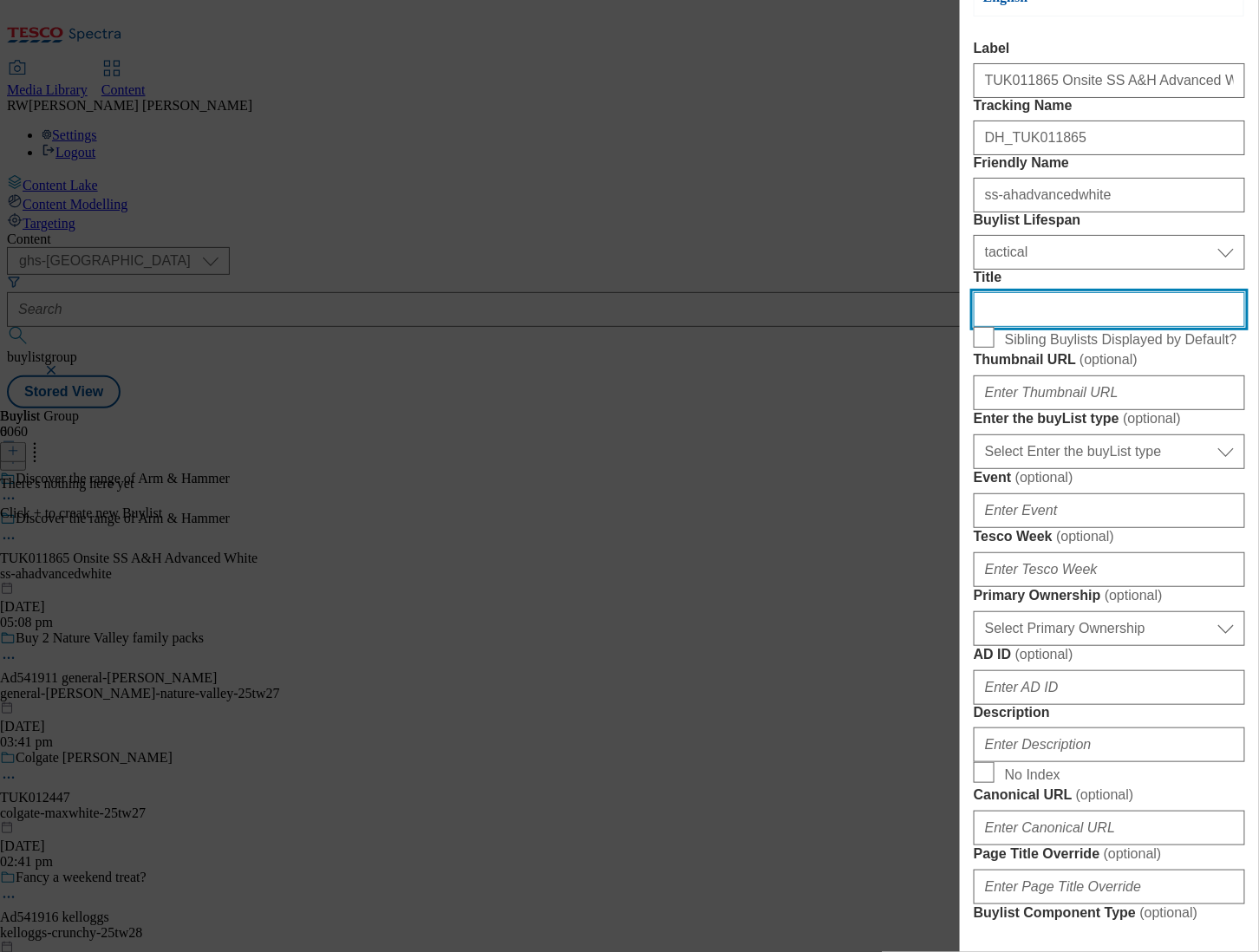
scroll to position [192, 0]
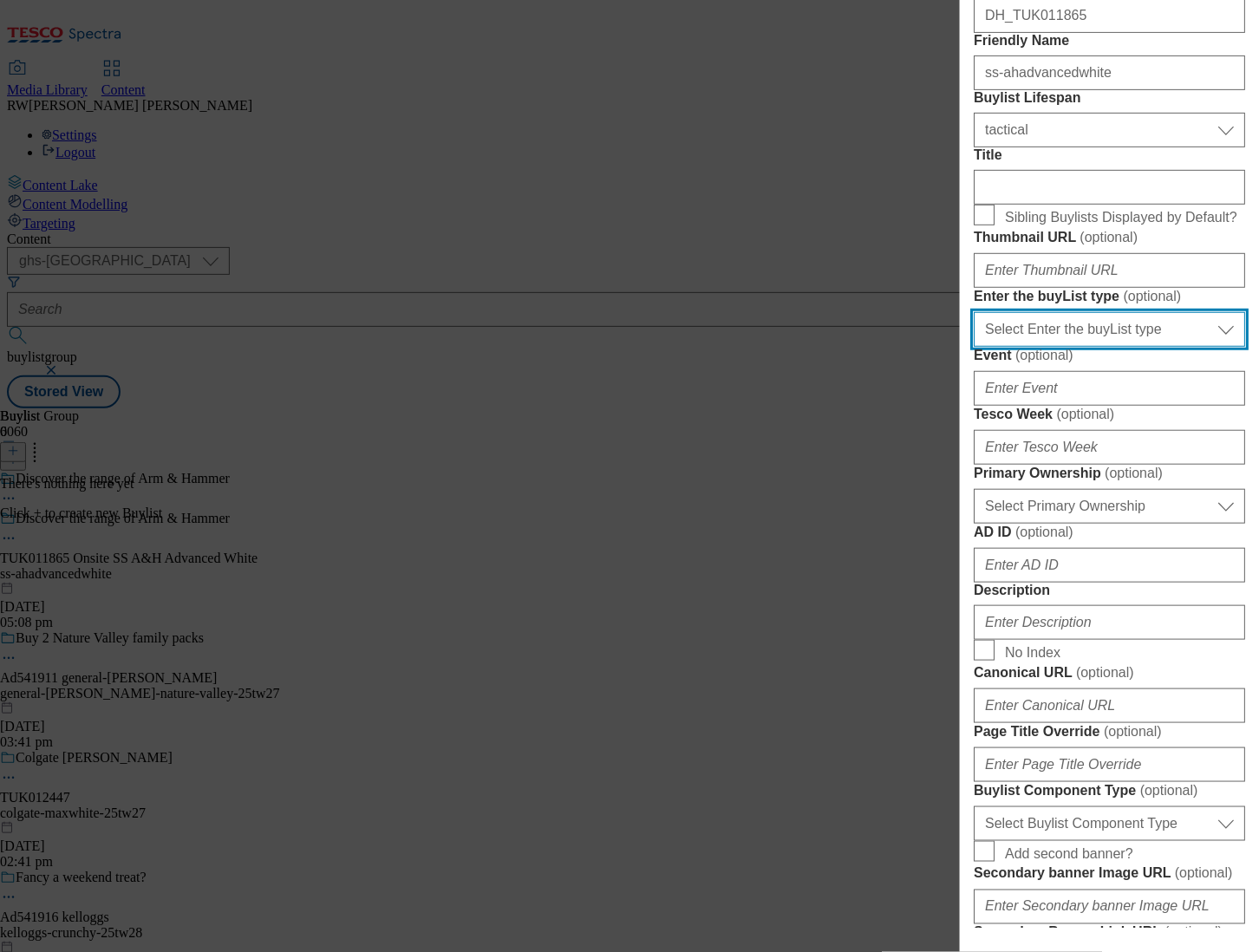
click at [1091, 346] on select "Select Enter the buyList type event supplier funded long term >4 weeks supplier…" at bounding box center [1109, 329] width 272 height 35
select select "supplier funded short term 1-3 weeks"
click at [974, 346] on select "Select Enter the buyList type event supplier funded long term >4 weeks supplier…" at bounding box center [1109, 329] width 272 height 35
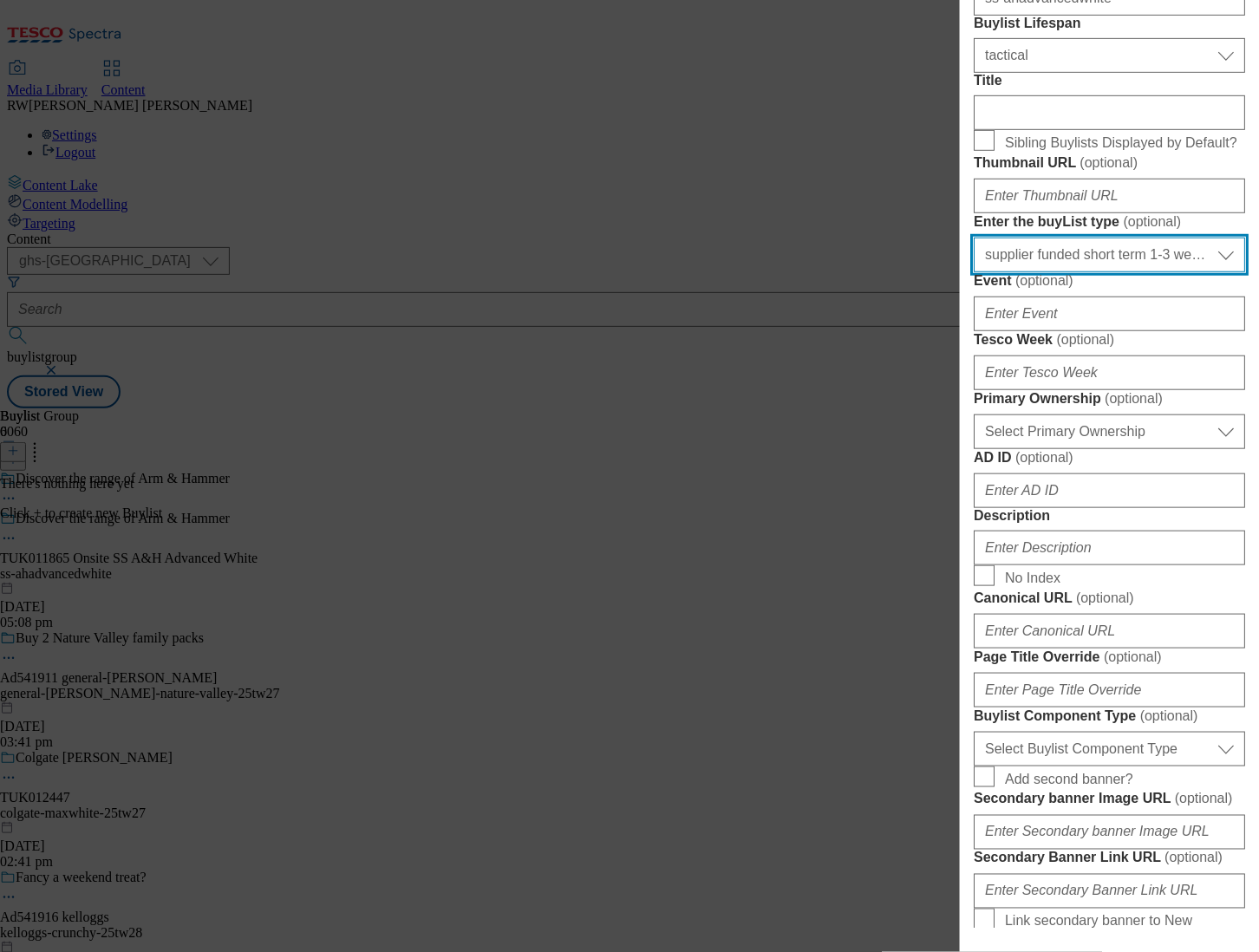
scroll to position [385, 0]
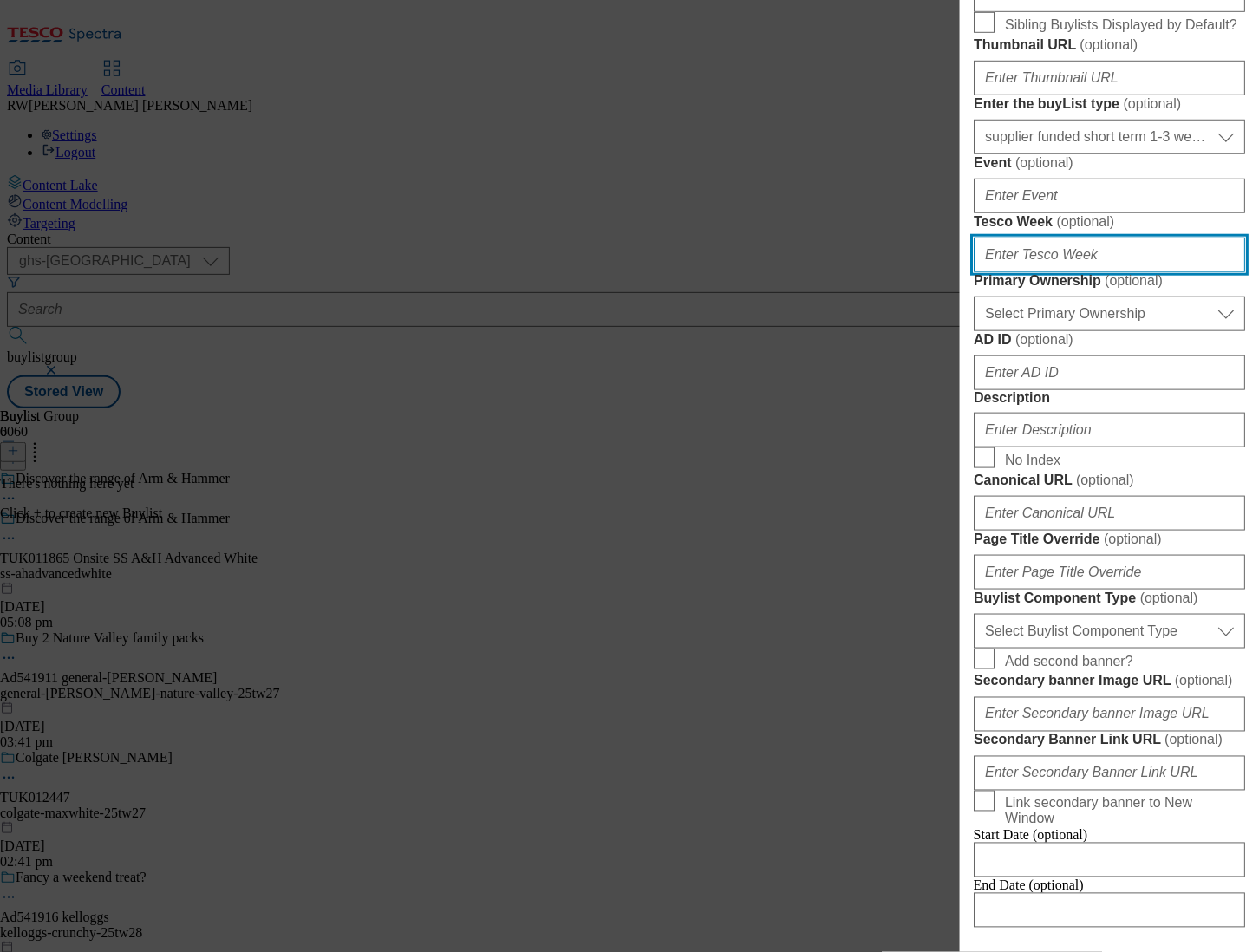
click at [1072, 273] on input "Tesco Week ( optional )" at bounding box center [1109, 255] width 272 height 35
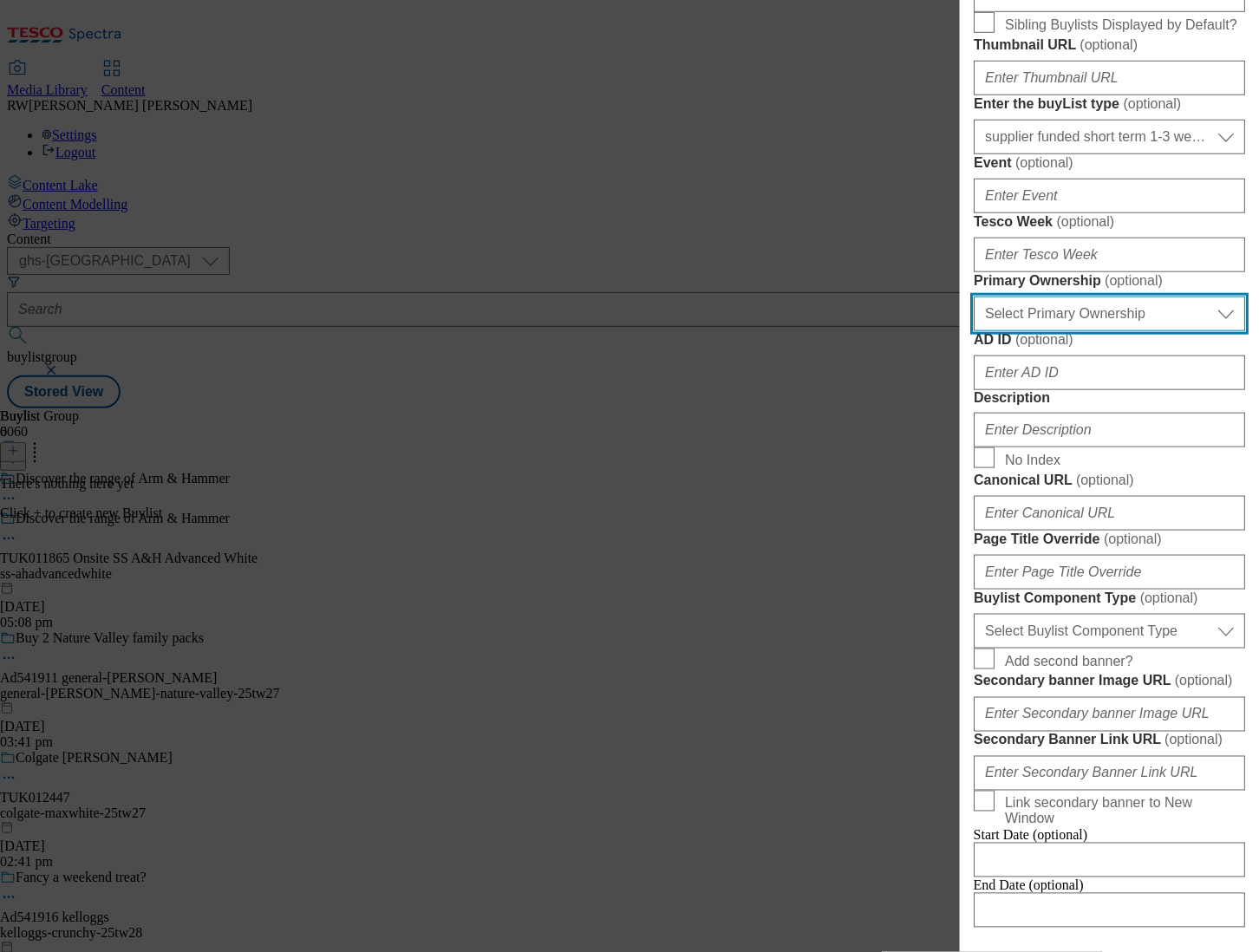
click at [1032, 331] on select "Select Primary Ownership tesco dunnhumby" at bounding box center [1109, 313] width 272 height 35
select select "dunnhumby"
click at [974, 331] on select "Select Primary Ownership tesco dunnhumby" at bounding box center [1109, 313] width 272 height 35
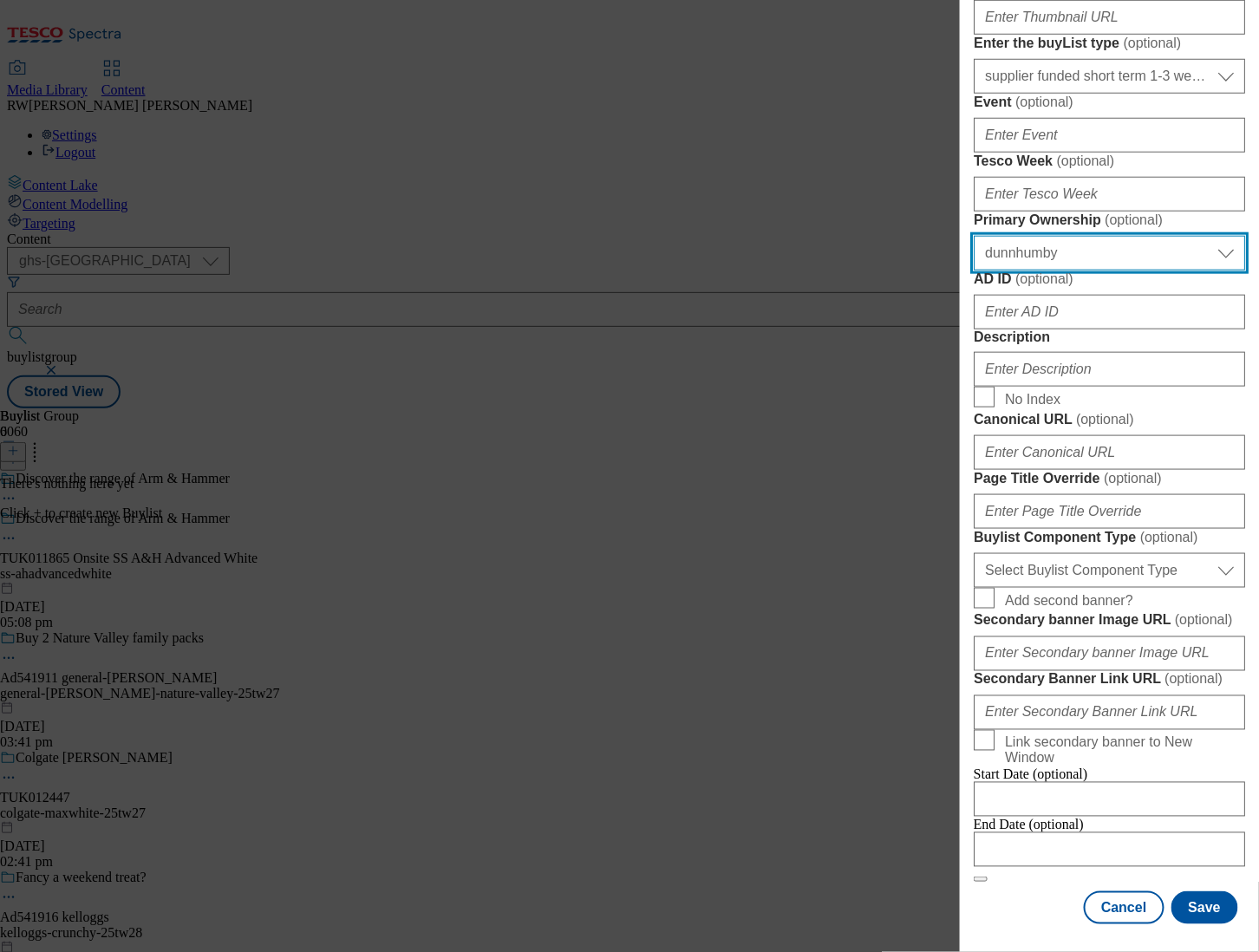
scroll to position [577, 0]
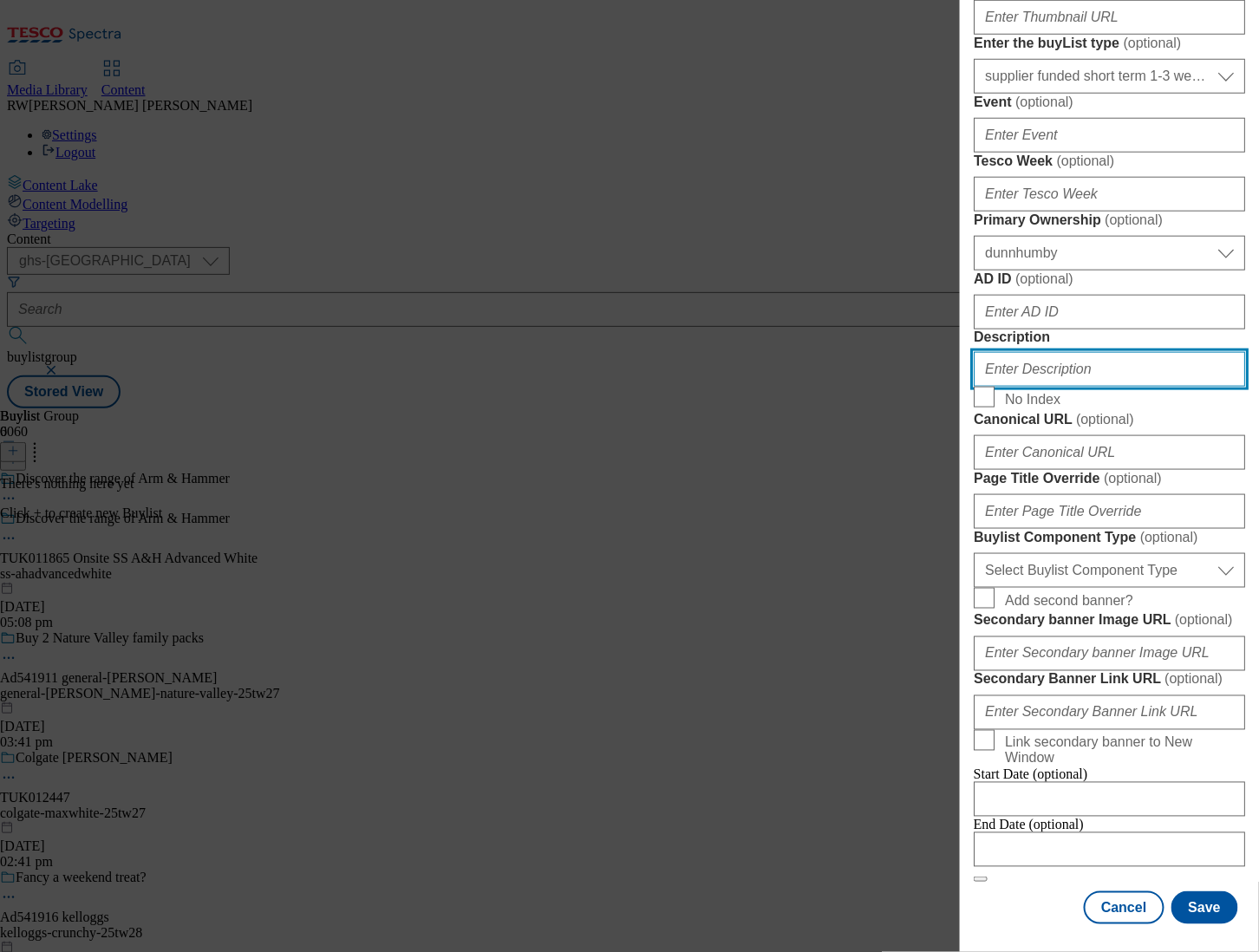
click at [1080, 386] on input "Description" at bounding box center [1109, 369] width 272 height 35
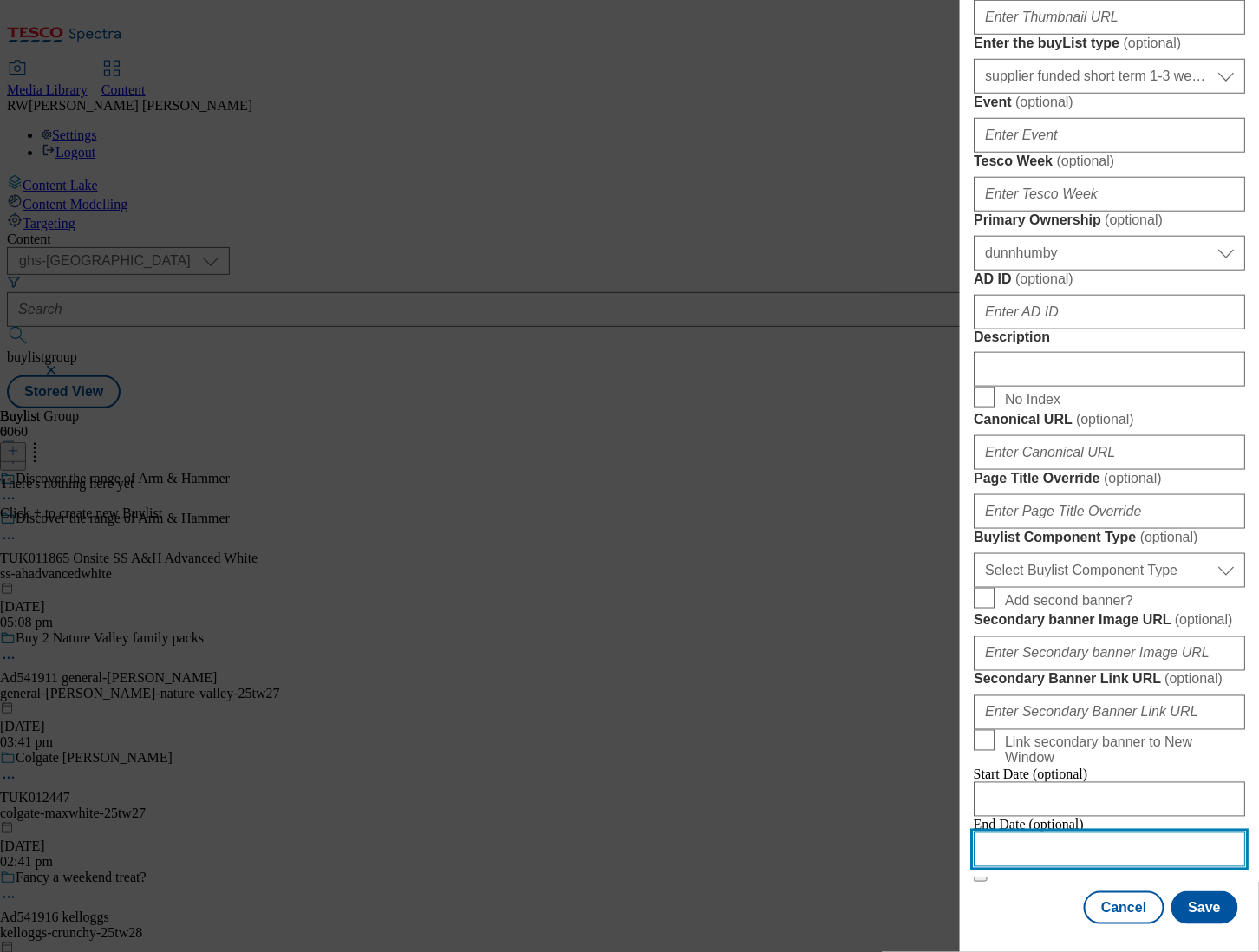
click at [1053, 832] on input "Modal" at bounding box center [1109, 849] width 272 height 35
select select "2025"
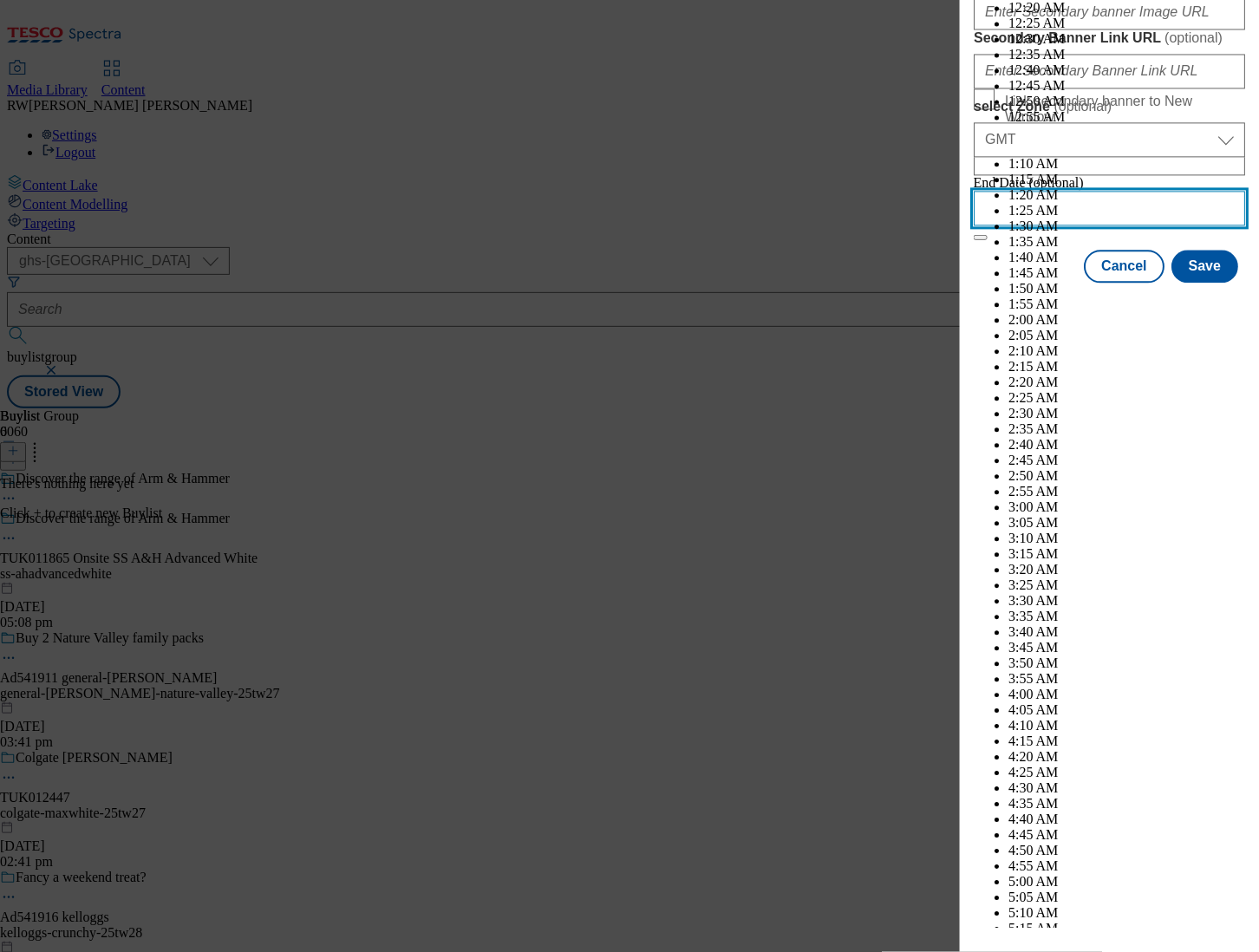
scroll to position [6514, 0]
select select "September"
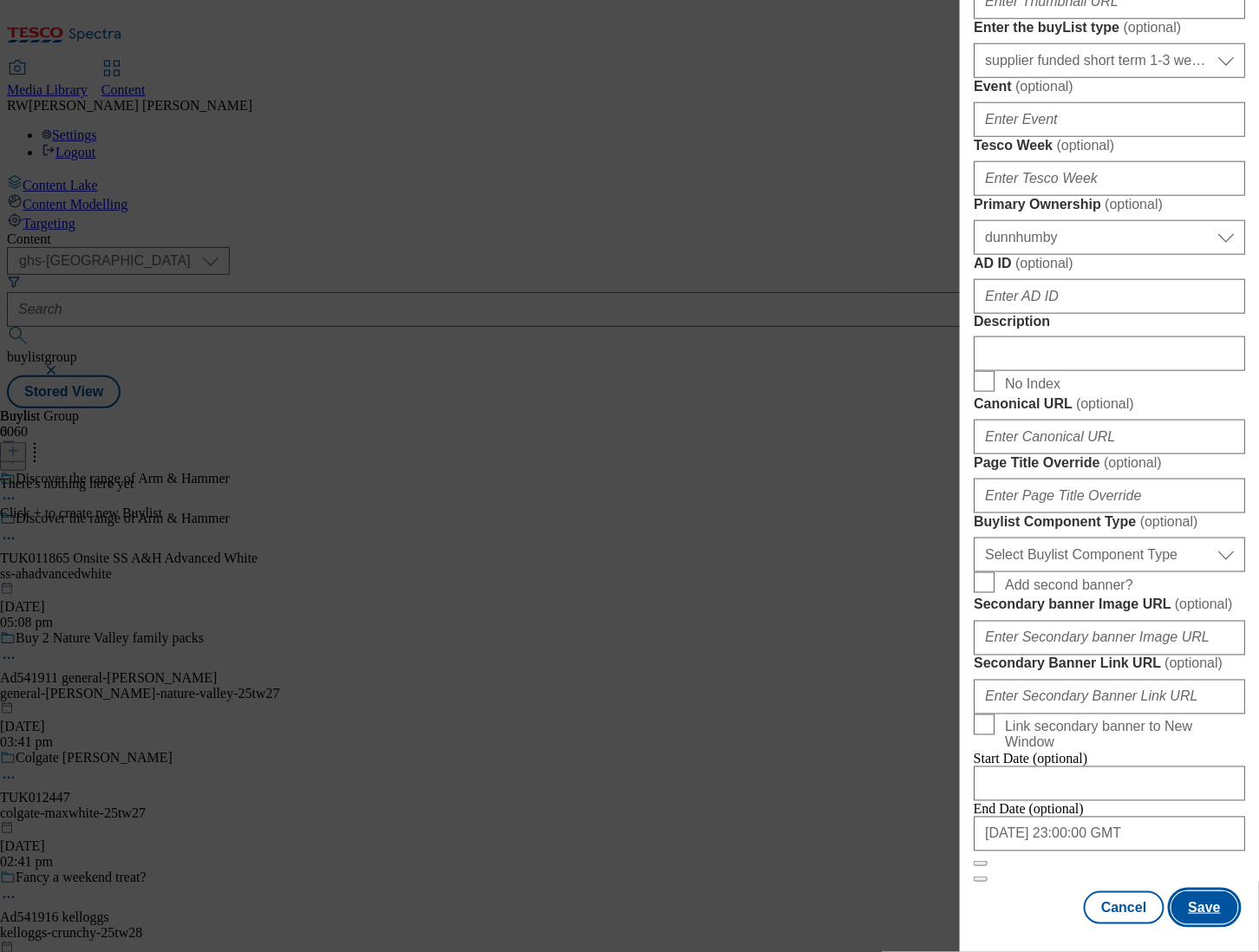
click at [1192, 891] on button "Save" at bounding box center [1205, 907] width 67 height 33
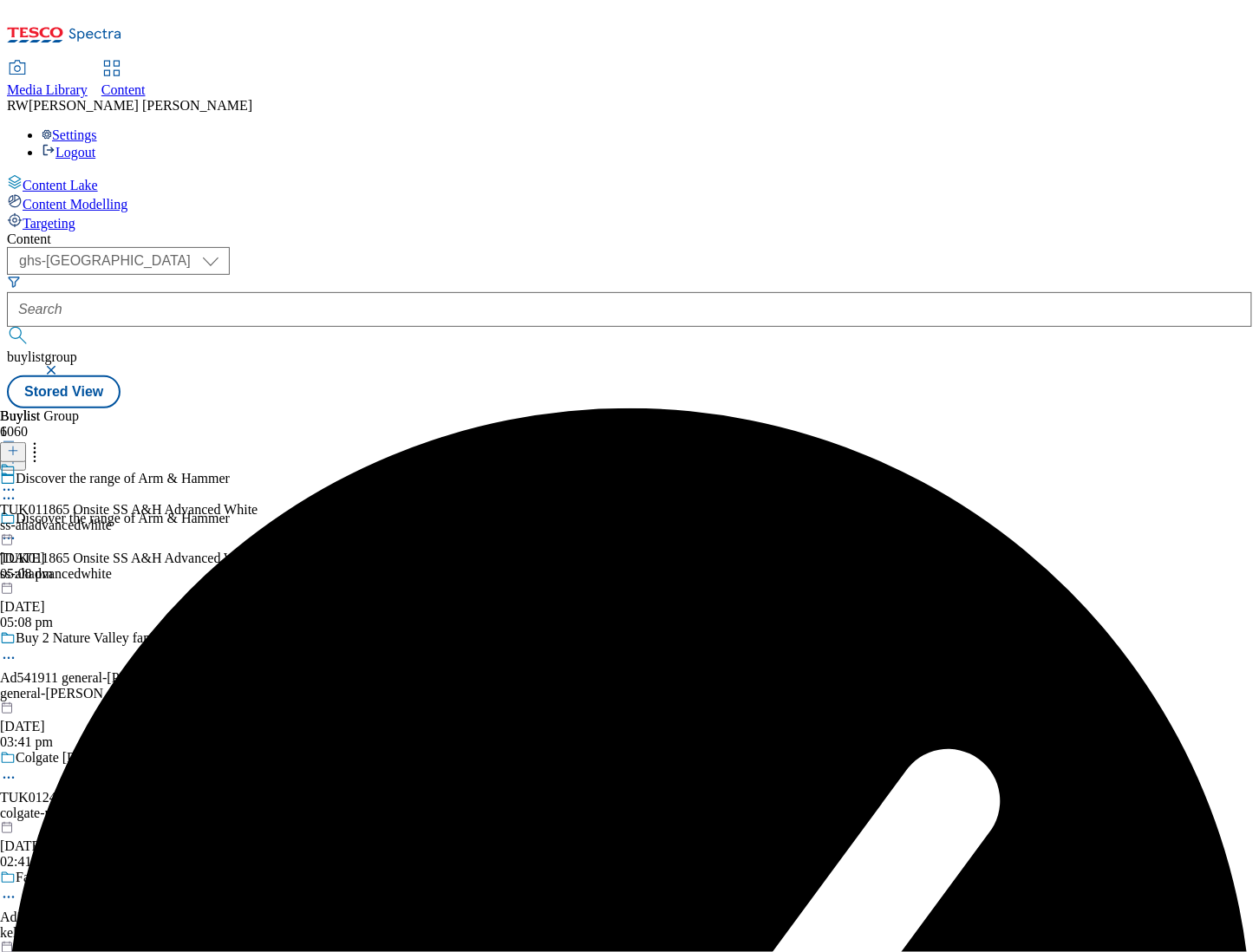
click at [258, 462] on div "TUK011865 Onsite SS A&H Advanced White ss-ahadvancedwhite 27 Aug 2025 05:08 pm" at bounding box center [128, 522] width 258 height 119
click at [17, 521] on icon at bounding box center [8, 529] width 17 height 17
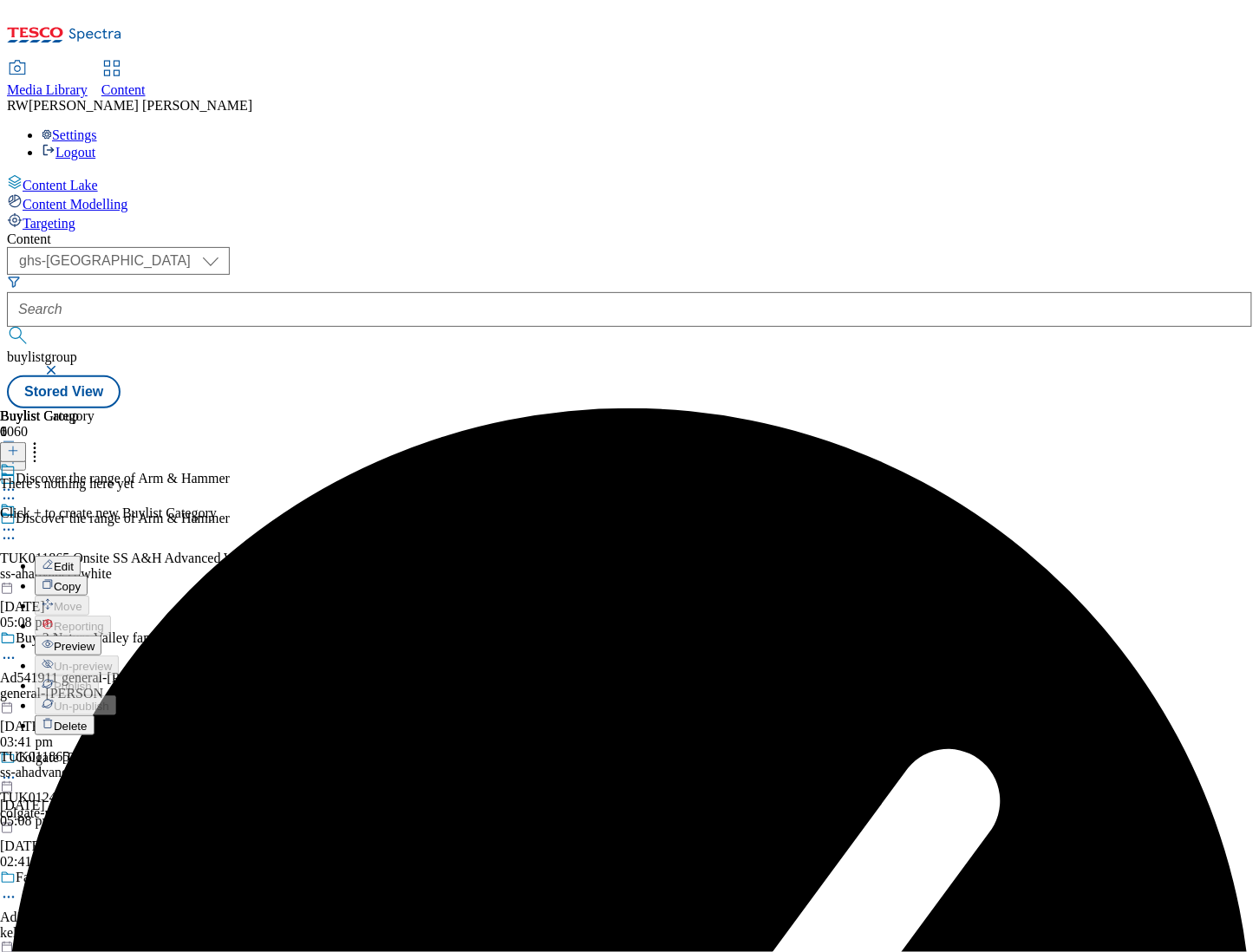
click at [81, 556] on button "Edit" at bounding box center [58, 566] width 46 height 20
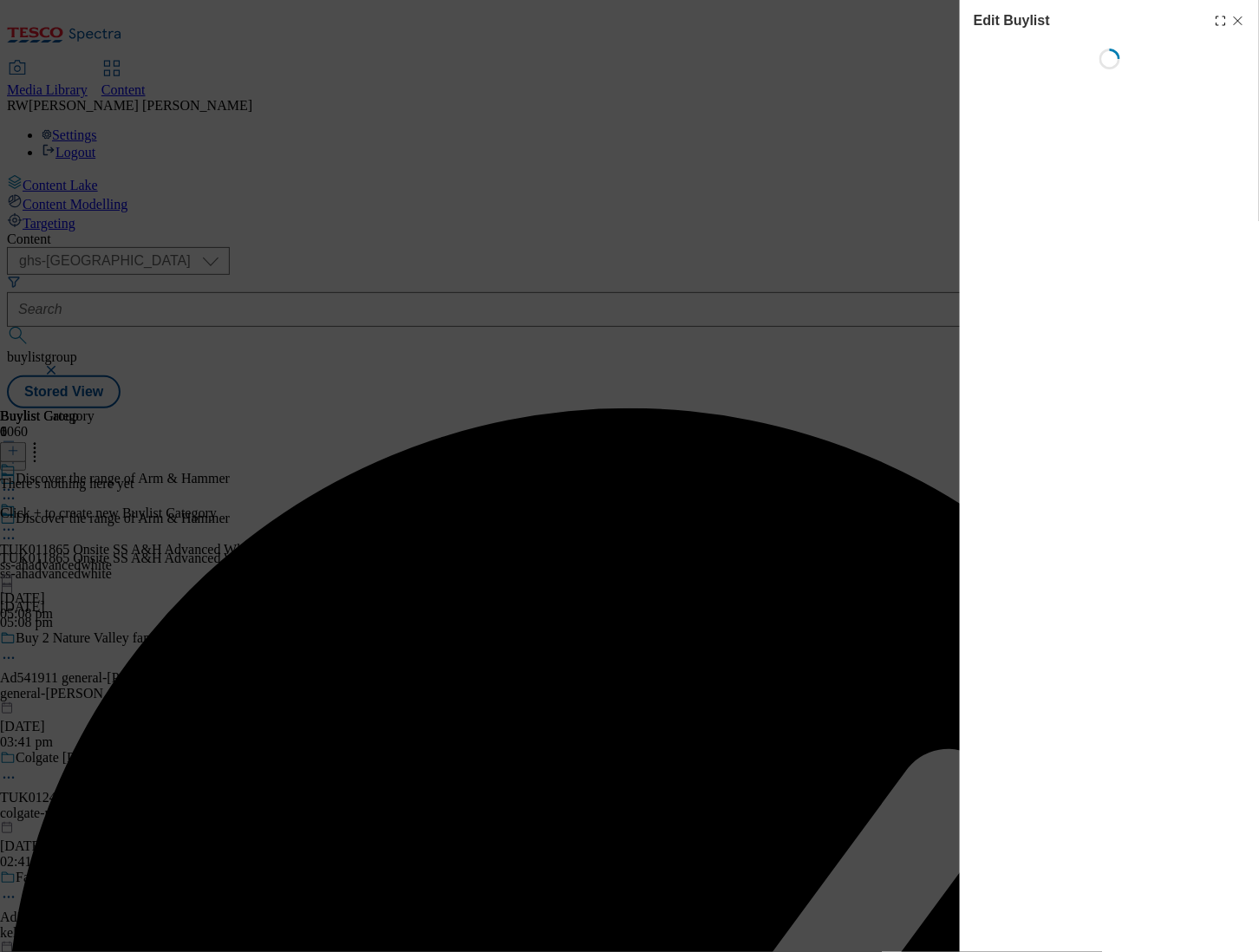
select select "tactical"
select select "supplier funded short term 1-3 weeks"
select select "dunnhumby"
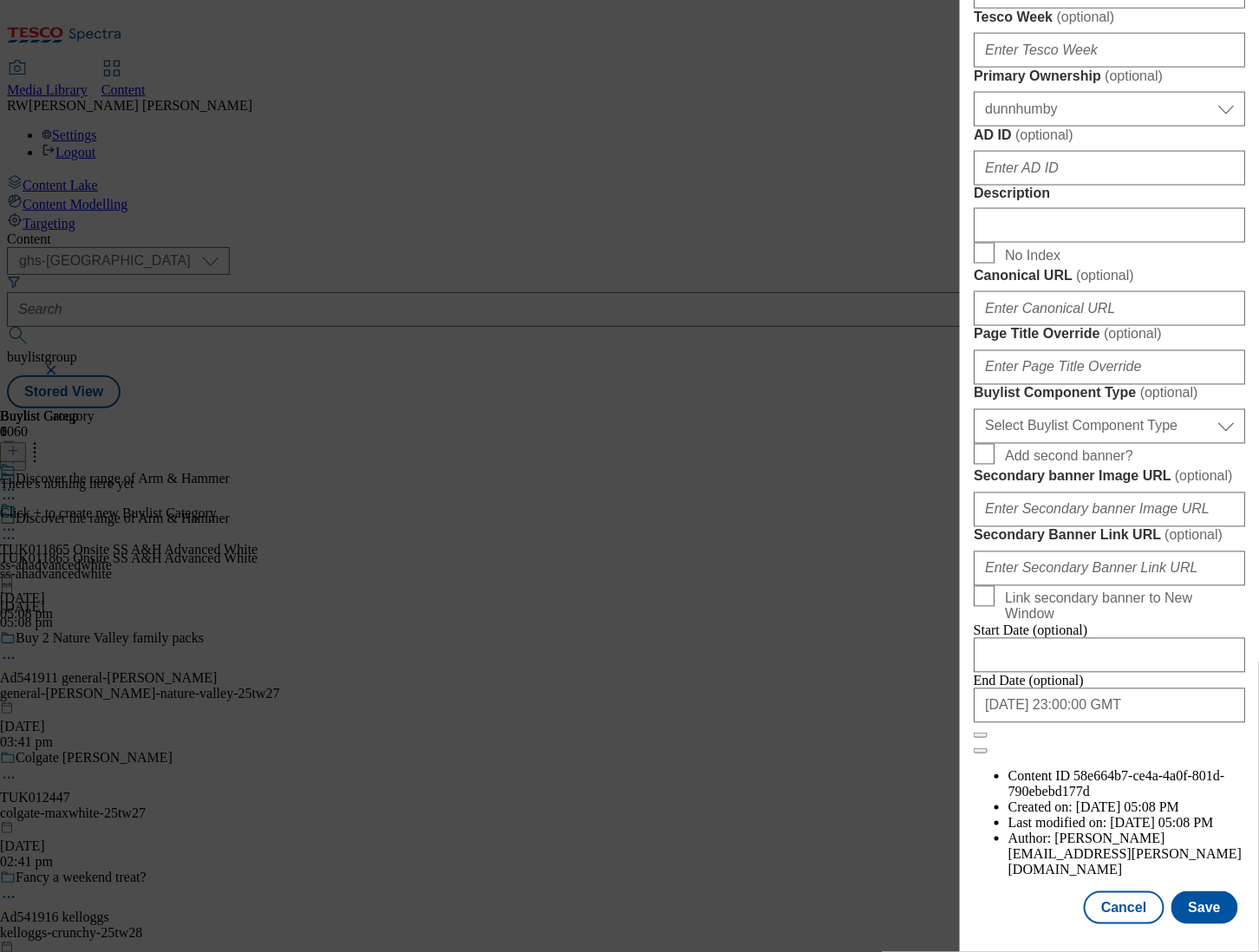
scroll to position [1270, 0]
click at [1177, 723] on input "2025-09-06 23:00:00 GMT" at bounding box center [1109, 705] width 272 height 35
select select "2025"
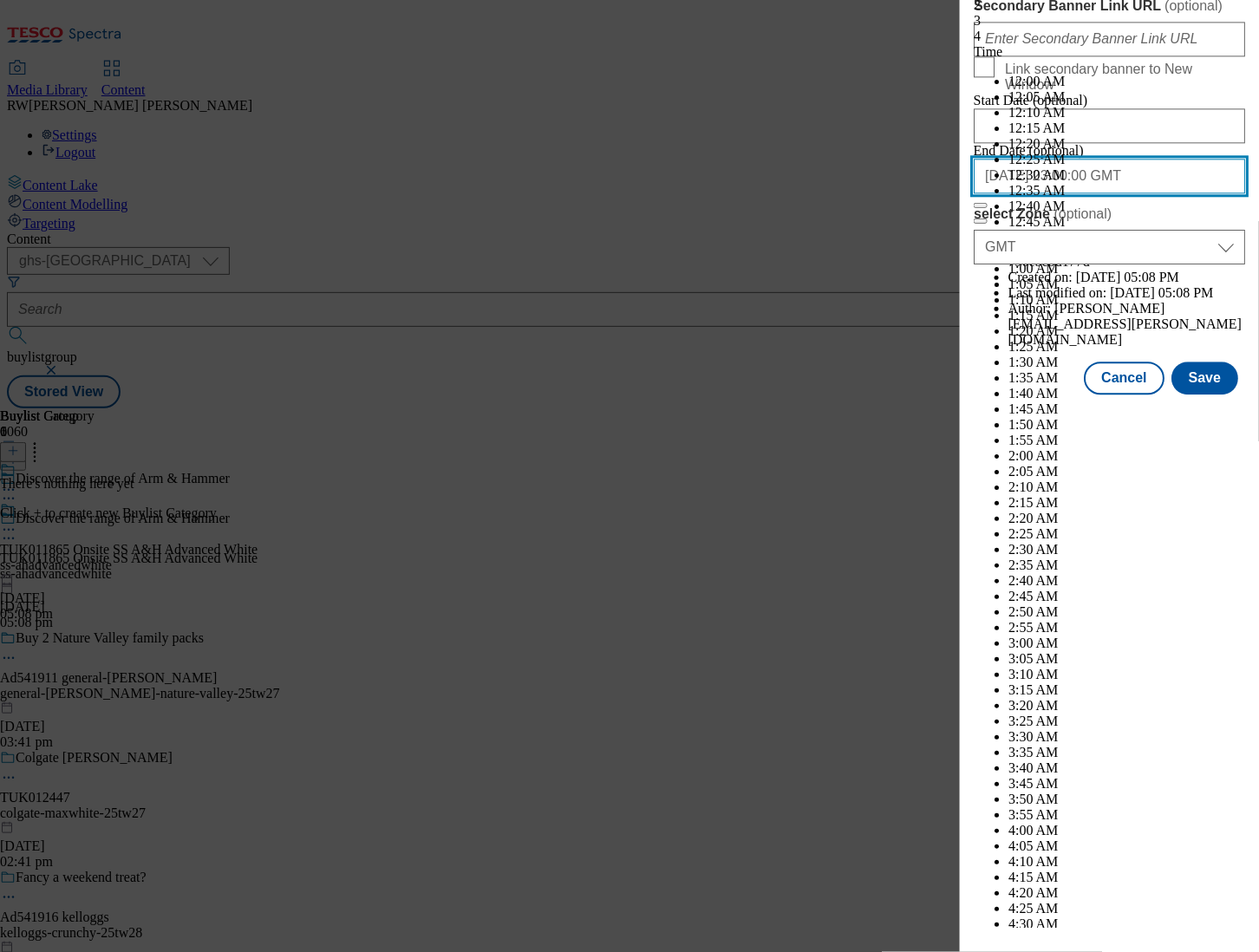
scroll to position [8780, 0]
select select "November"
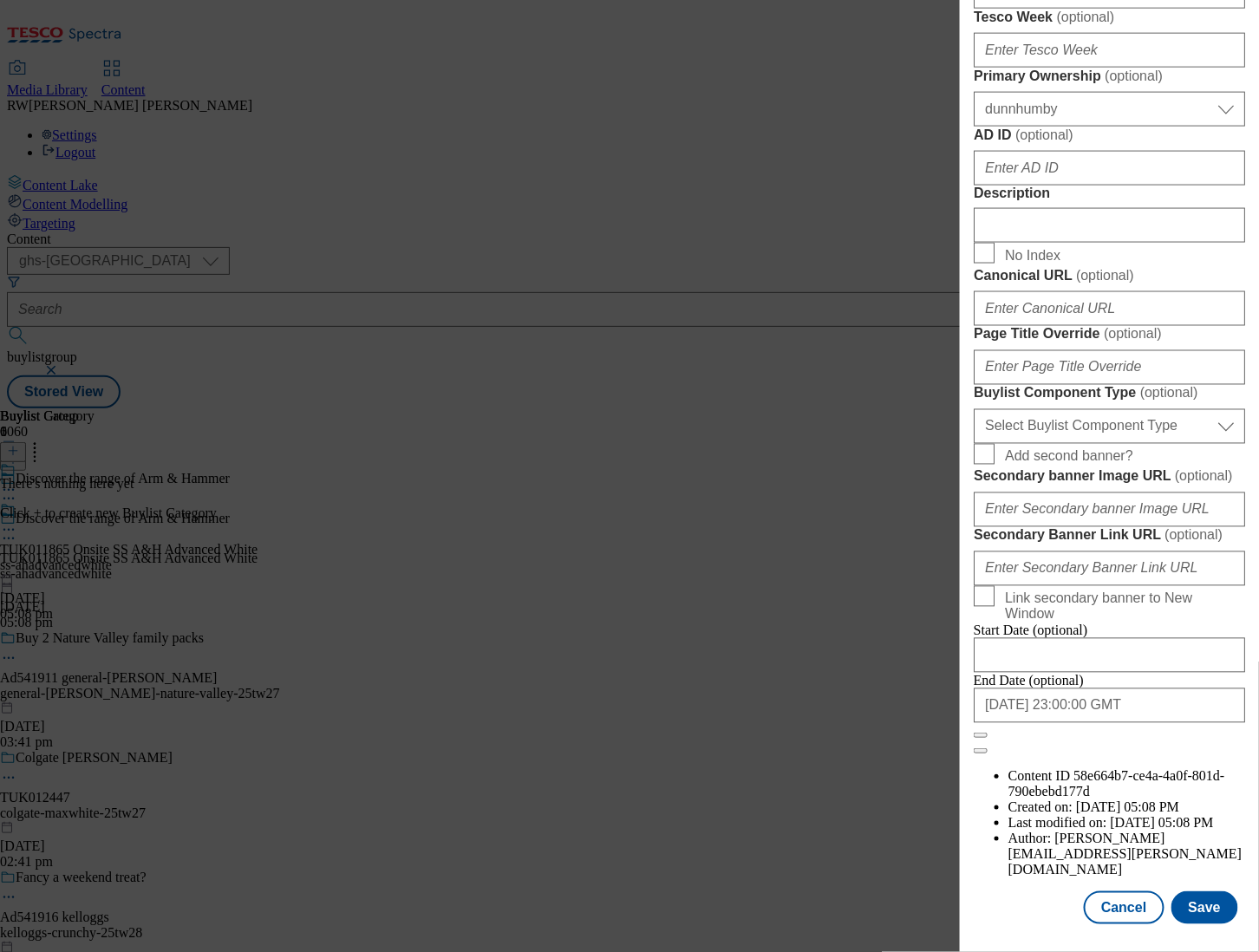
click at [1030, 891] on div "Cancel Save" at bounding box center [1109, 907] width 272 height 33
click at [1196, 894] on button "Save" at bounding box center [1205, 907] width 67 height 33
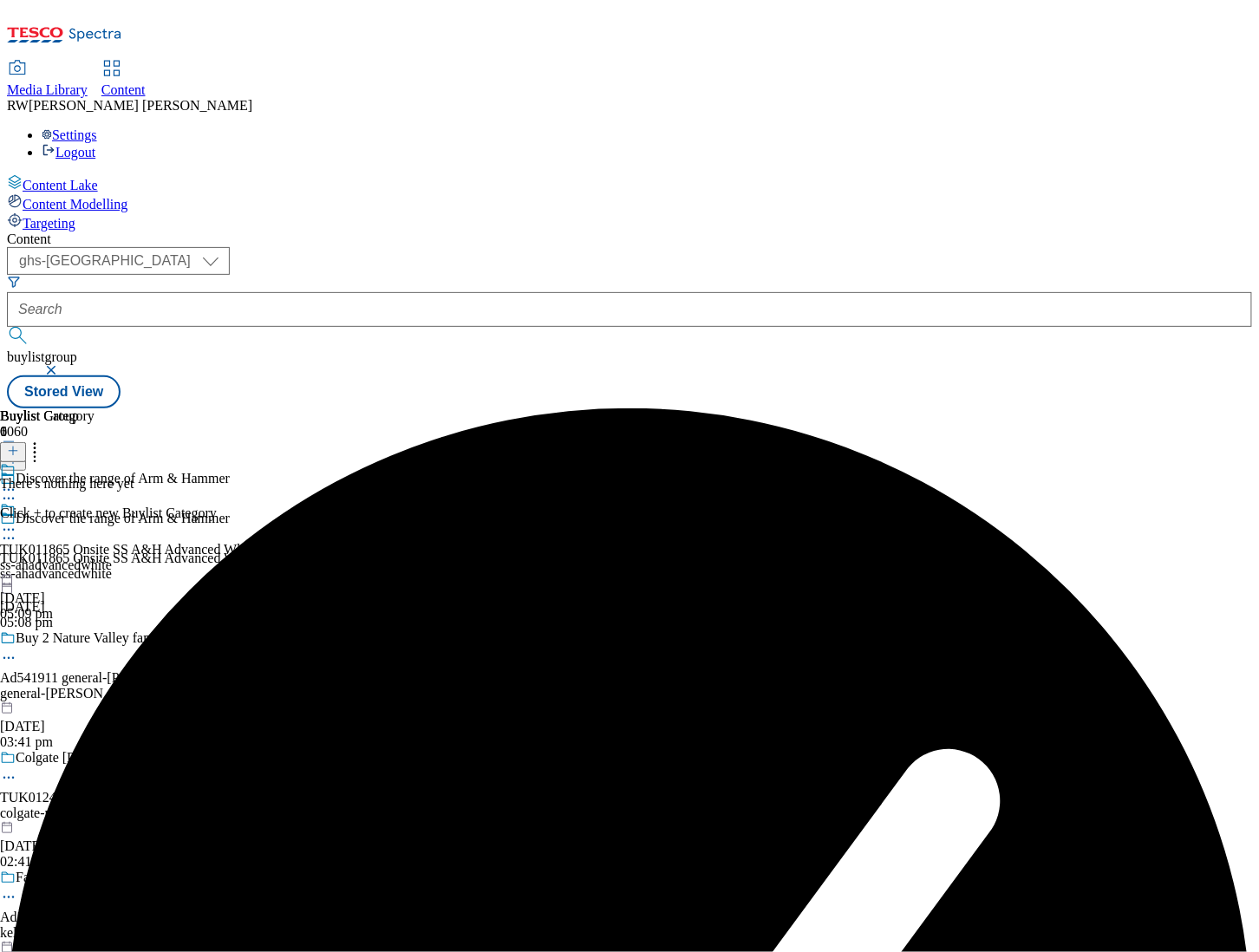
click at [19, 444] on icon at bounding box center [13, 451] width 12 height 12
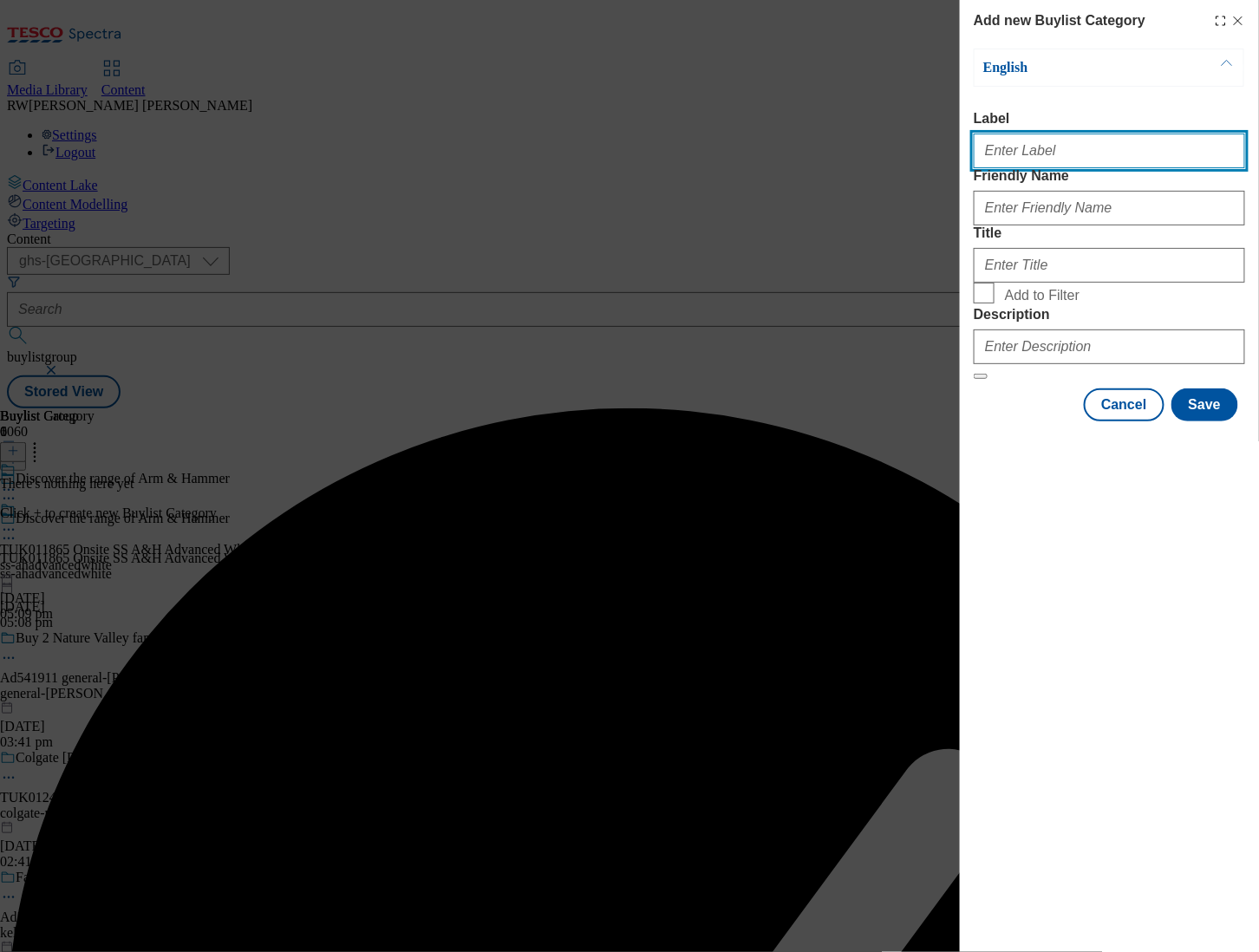
click at [1051, 145] on input "Label" at bounding box center [1109, 151] width 272 height 35
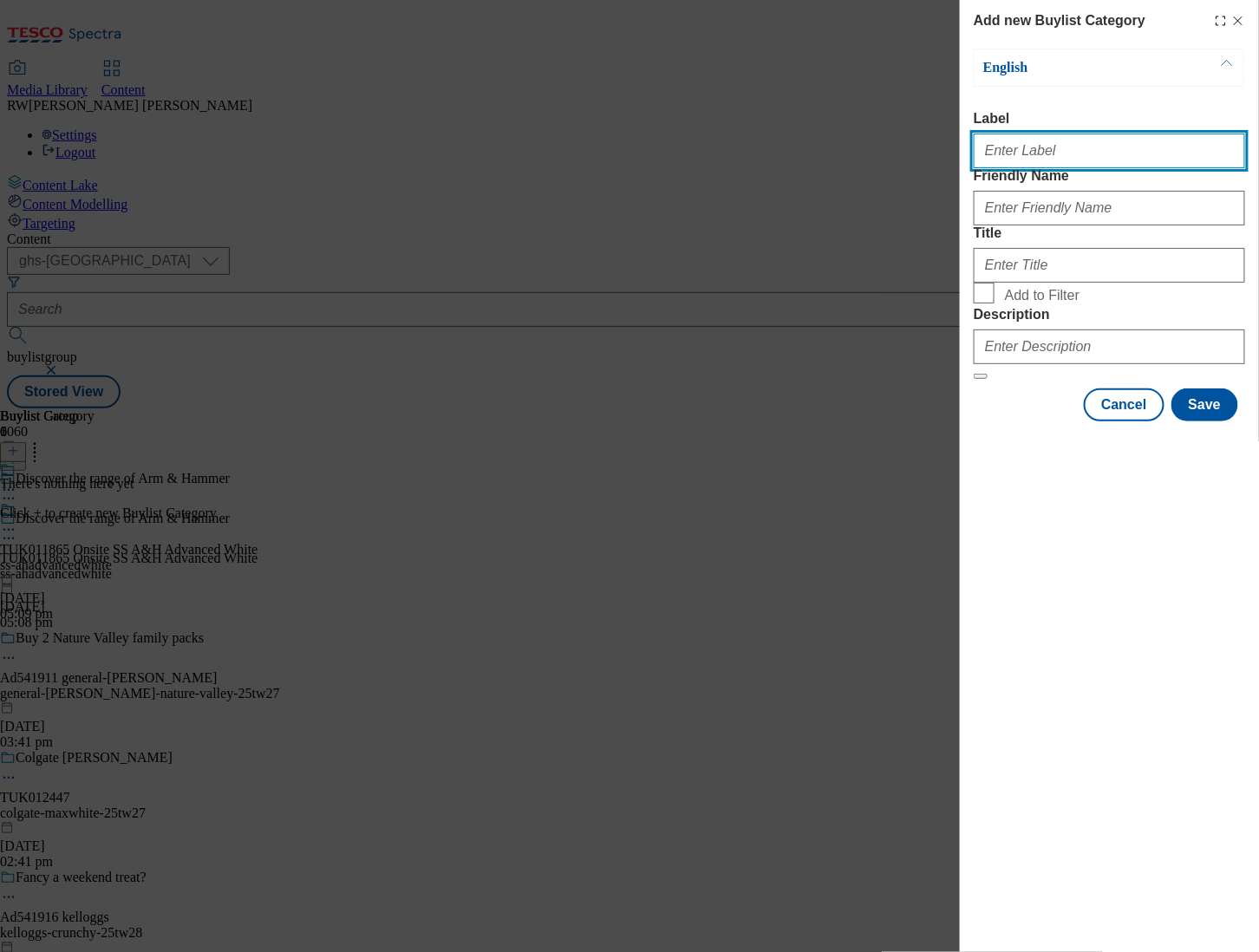
type input "TUK011865 Onsite SS A&H Advanced White"
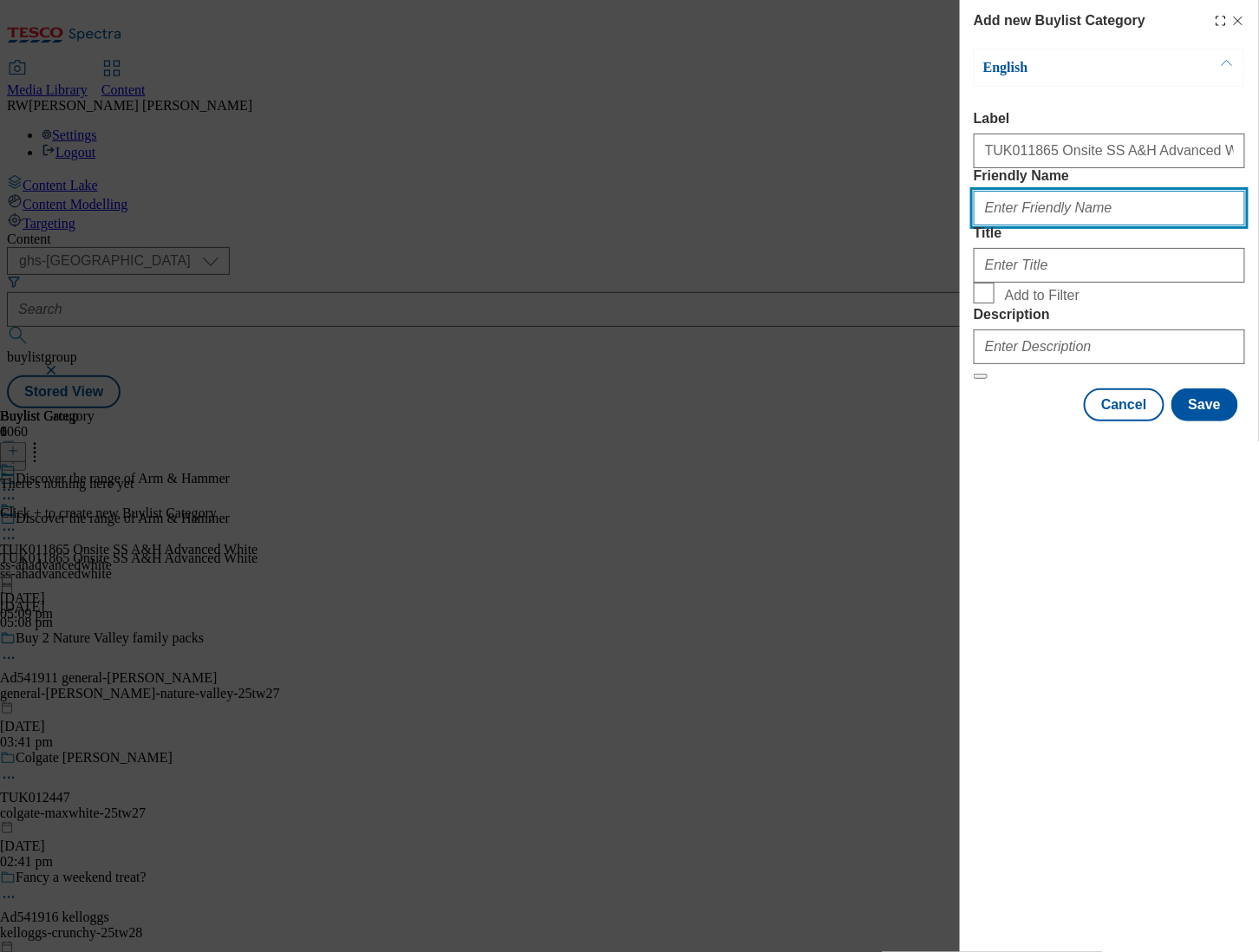
click at [1048, 225] on input "Friendly Name" at bounding box center [1109, 207] width 272 height 35
type input "ss-ahadvancedwhite"
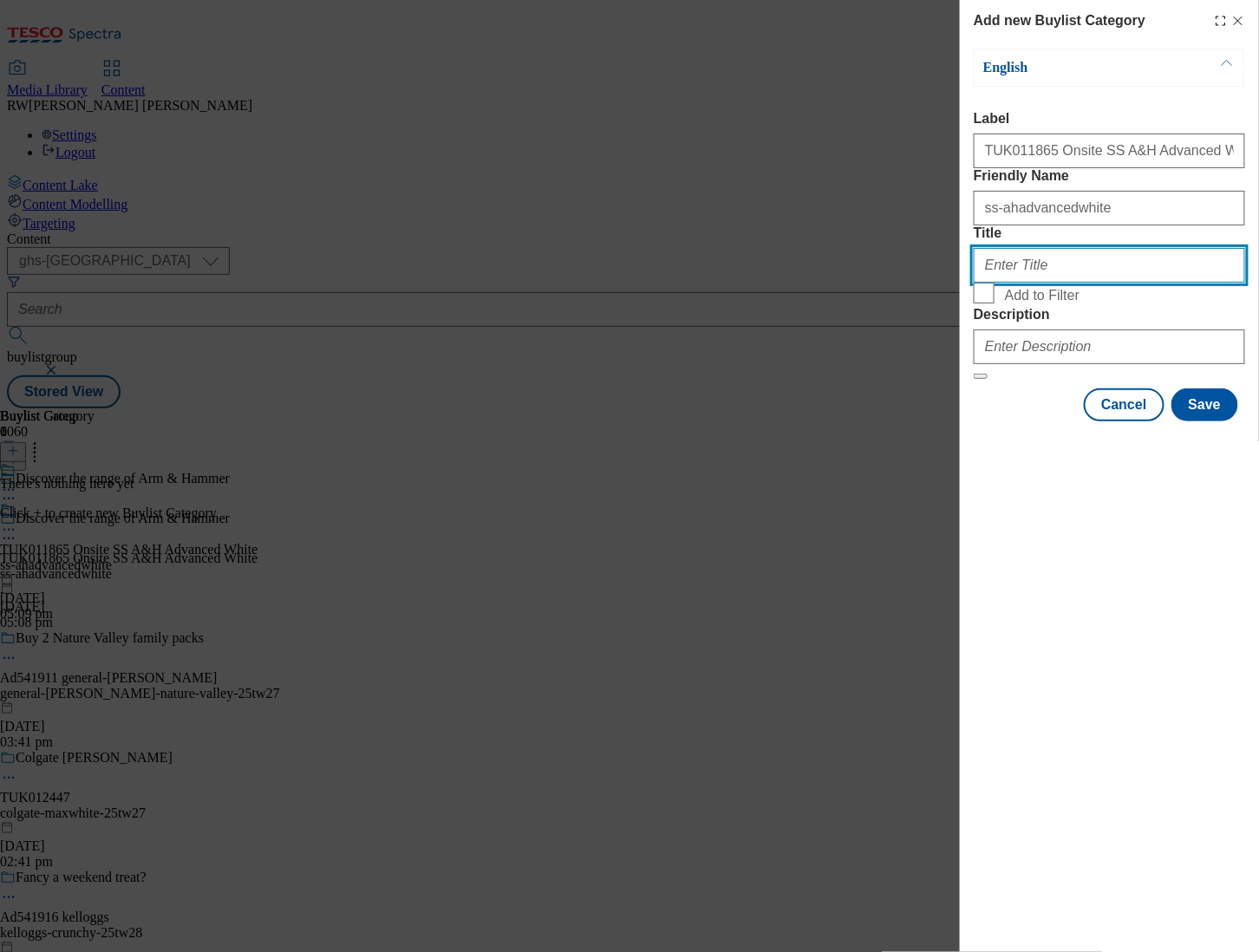
click at [1026, 282] on input "Title" at bounding box center [1109, 264] width 272 height 35
drag, startPoint x: 1117, startPoint y: 328, endPoint x: 899, endPoint y: 304, distance: 219.3
click at [899, 304] on div "Add new Buylist Category English Label TUK011865 Onsite SS A&H Advanced White F…" at bounding box center [629, 476] width 1259 height 952
type input "Arm and Hammer"
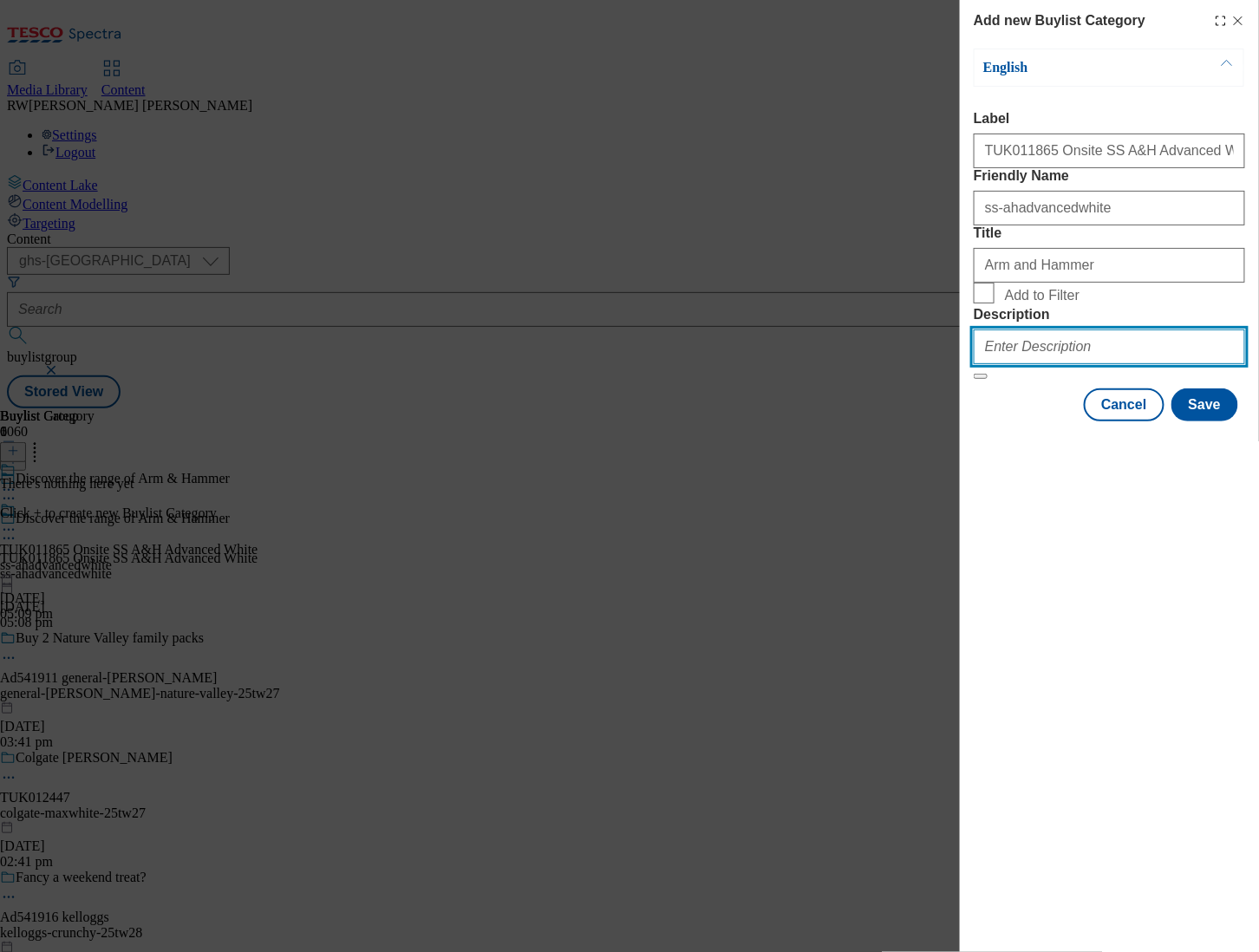
click at [1092, 364] on input "Description" at bounding box center [1109, 346] width 272 height 35
paste input "Arm and Hammer"
type input "Arm and Hammer"
click at [1000, 676] on div "Add new Buylist Category English Label TUK011865 Onsite SS A&H Advanced White F…" at bounding box center [1109, 476] width 299 height 952
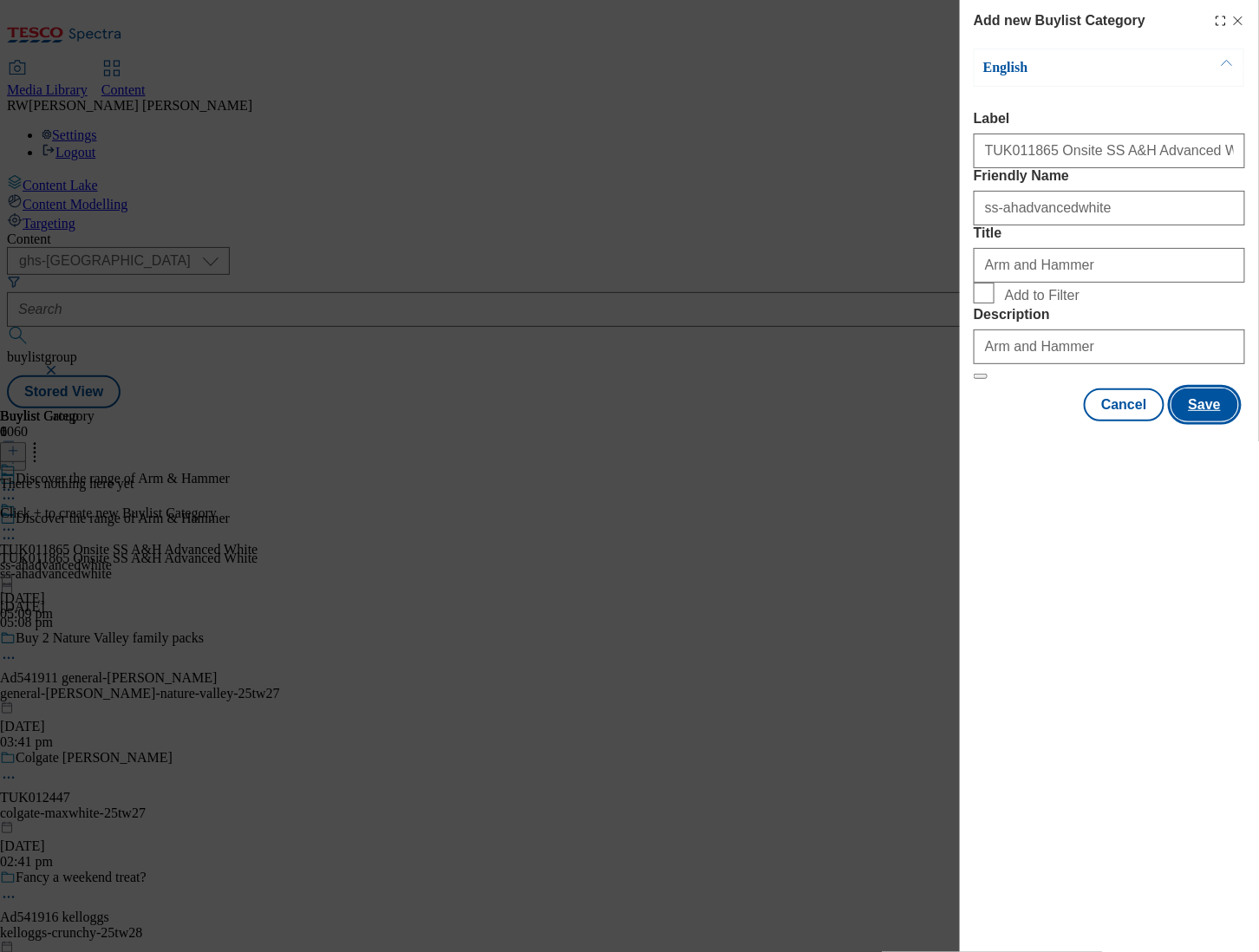
click at [1215, 421] on button "Save" at bounding box center [1205, 404] width 67 height 33
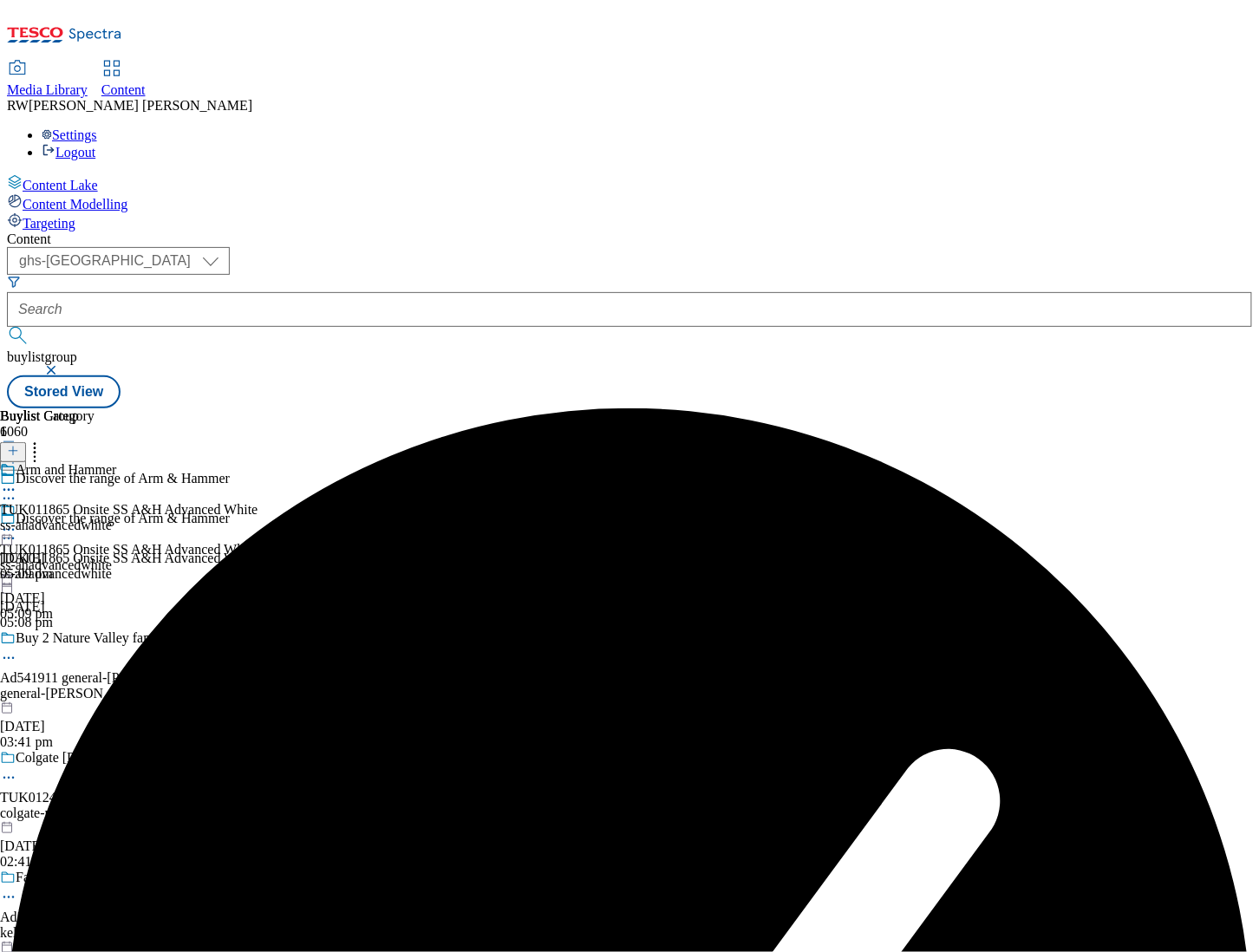
click at [258, 517] on div "ss-ahadvancedwhite" at bounding box center [128, 525] width 258 height 16
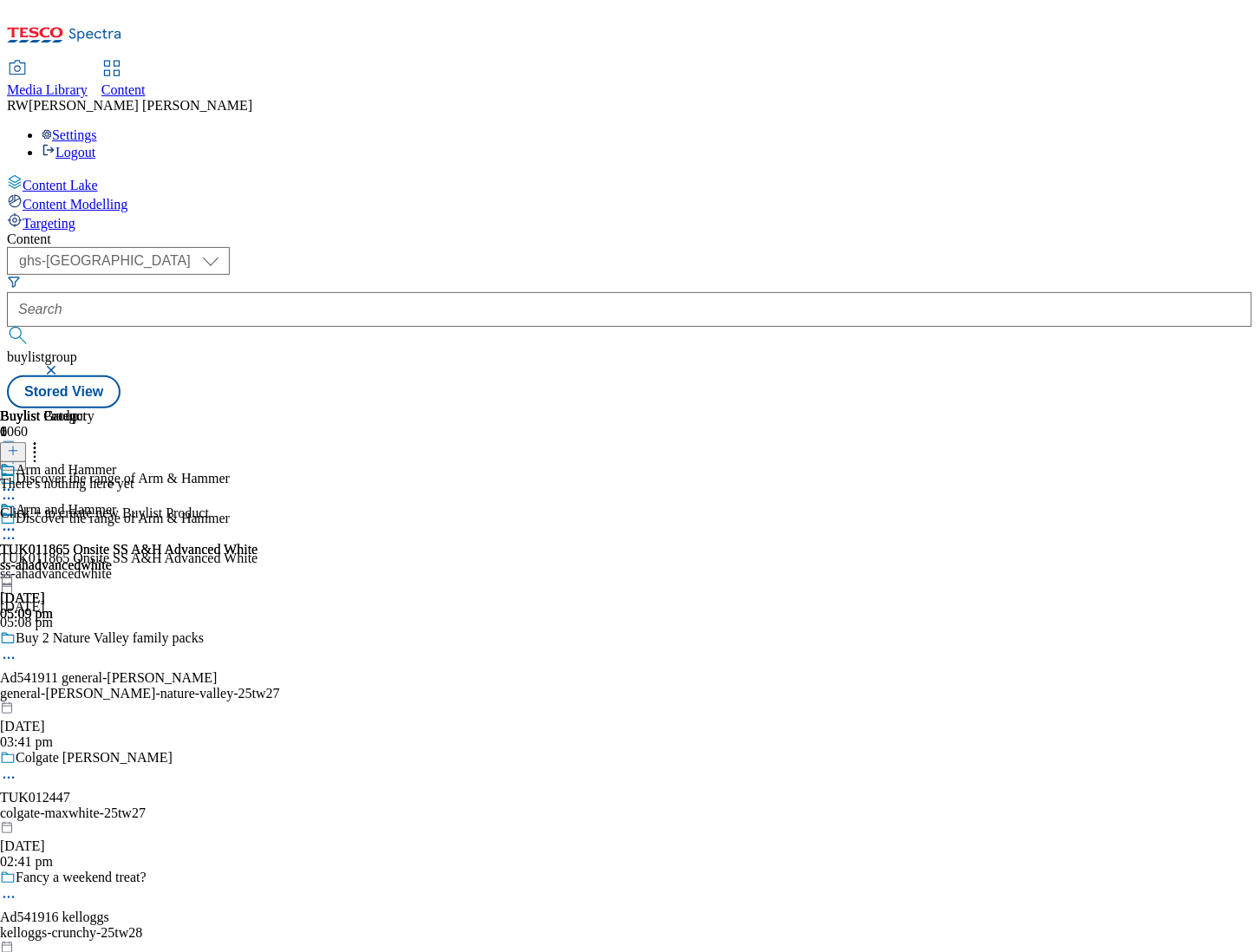
scroll to position [0, 279]
click at [19, 444] on icon at bounding box center [13, 451] width 12 height 12
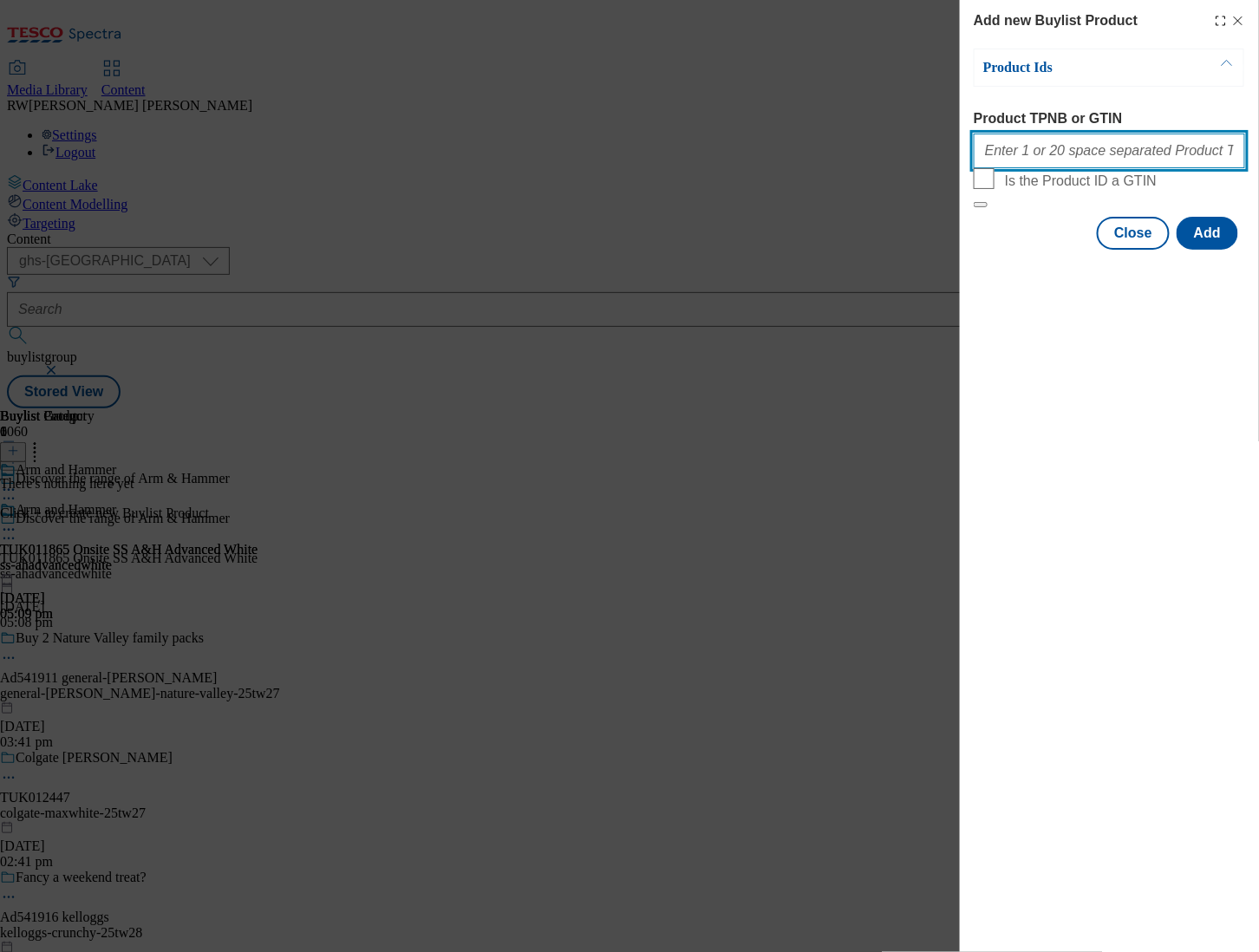
click at [1074, 142] on input "Product TPNB or GTIN" at bounding box center [1109, 151] width 272 height 35
paste input "87229283, 85718491"
type input "87229283, 85718491"
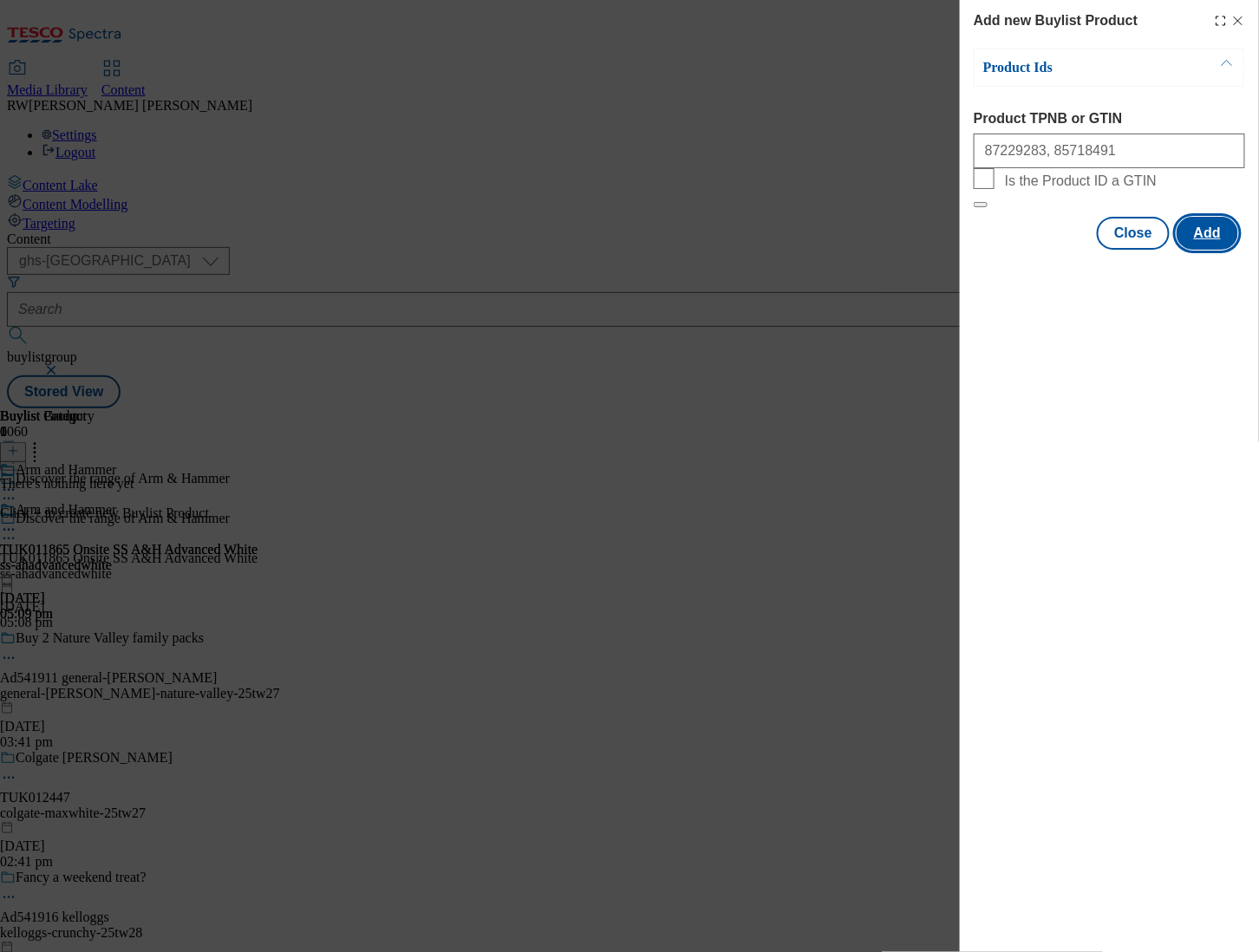
click at [1214, 249] on button "Add" at bounding box center [1207, 232] width 61 height 33
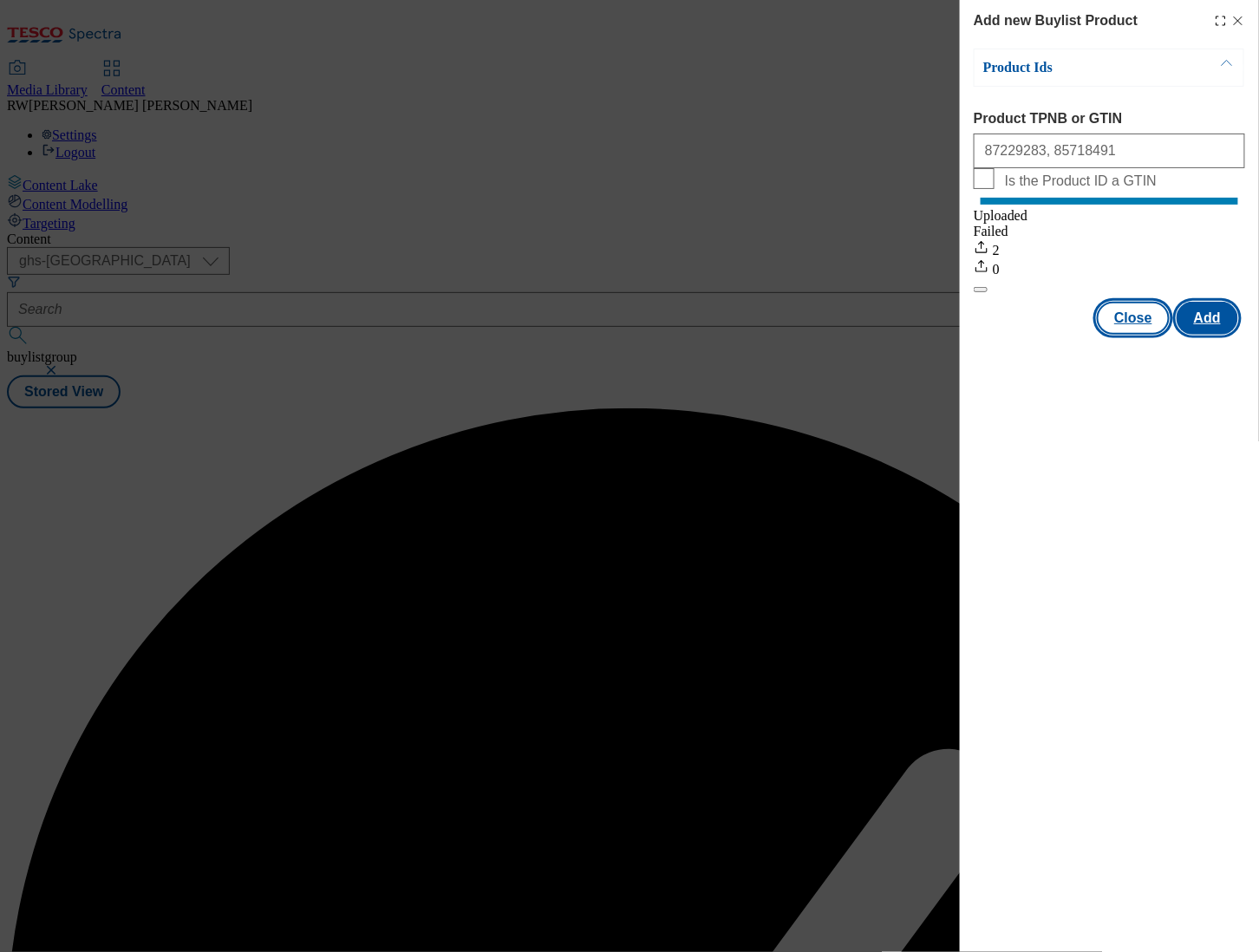
scroll to position [0, 0]
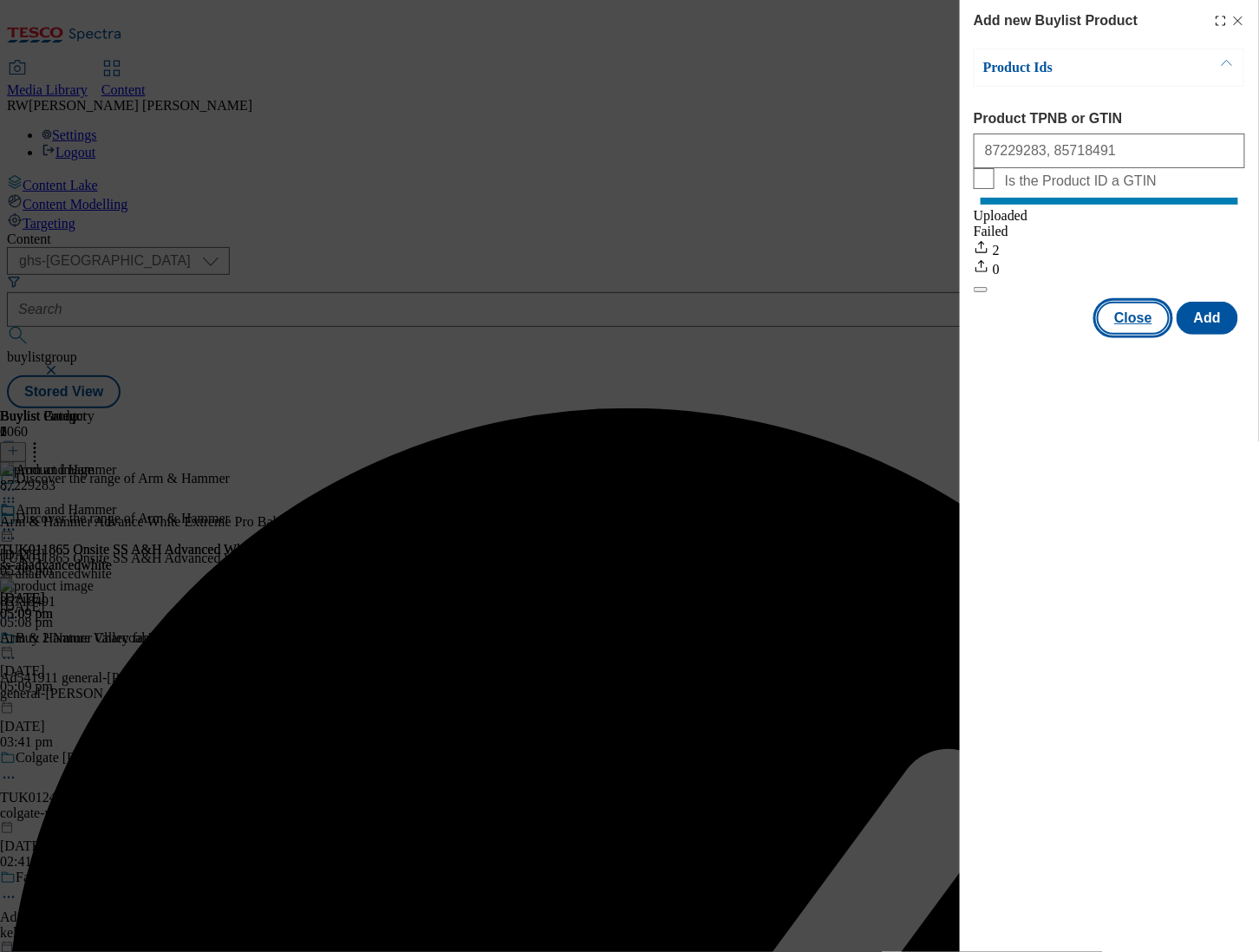
click at [1124, 335] on button "Close" at bounding box center [1133, 318] width 73 height 33
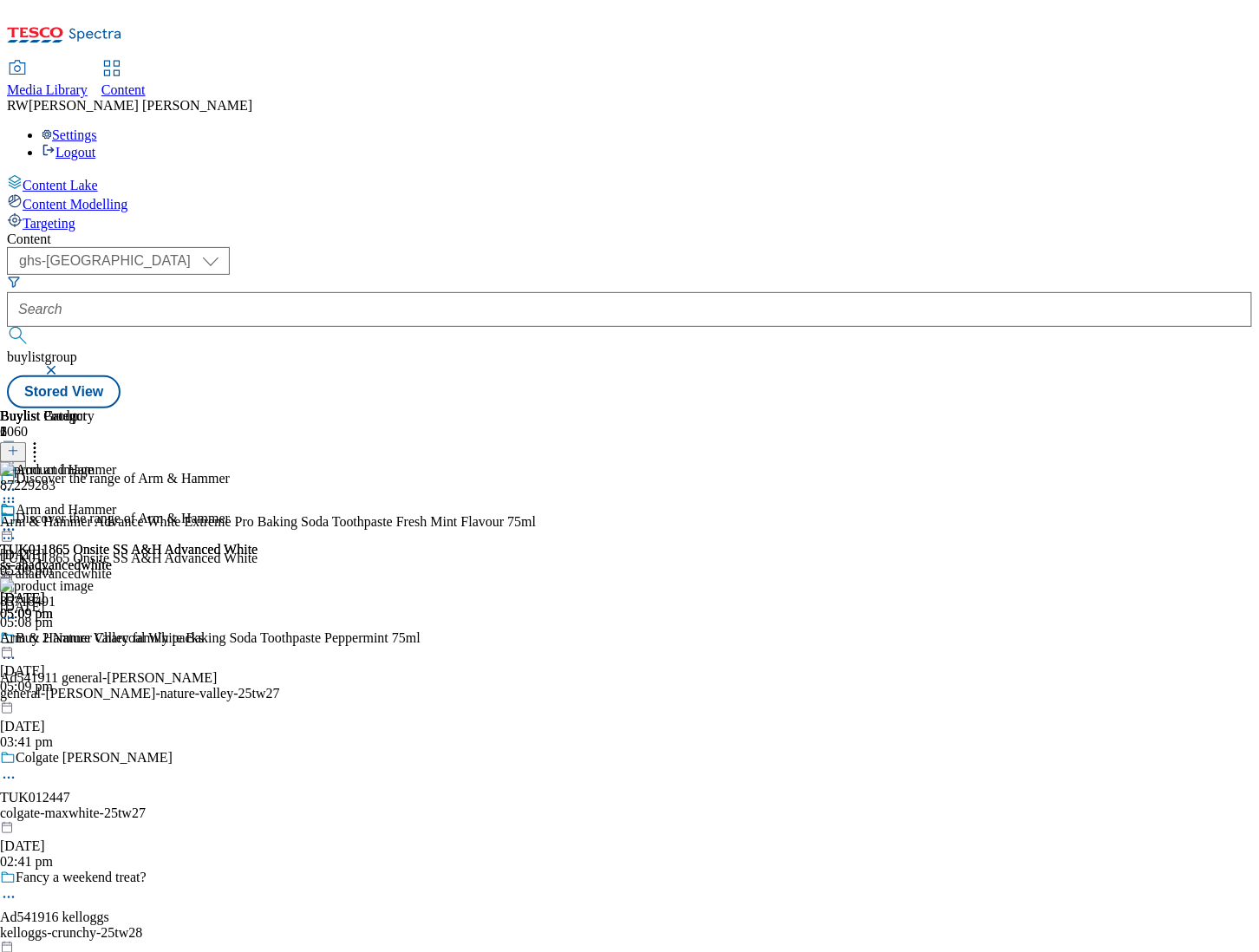
click at [17, 521] on icon at bounding box center [8, 529] width 17 height 17
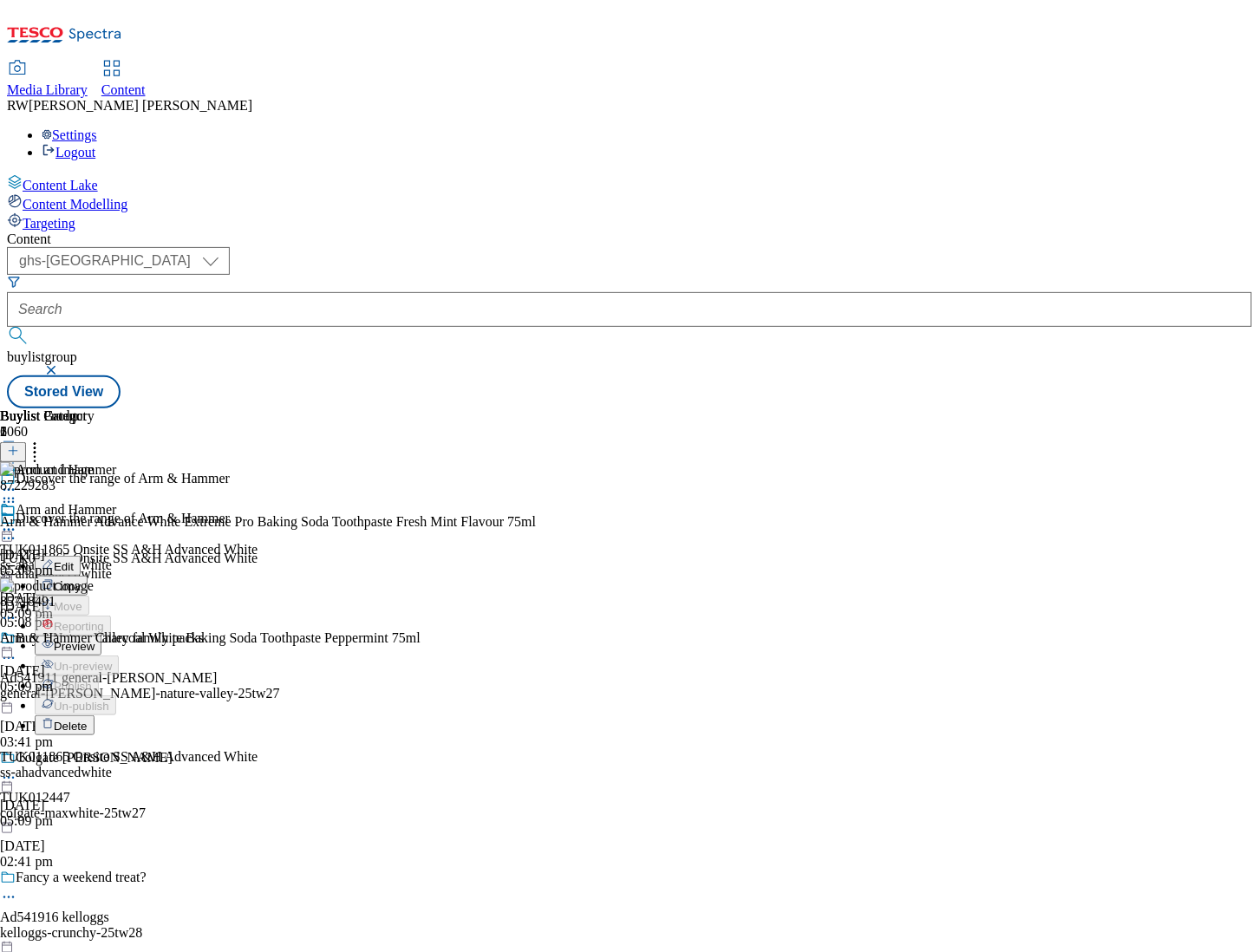
click at [102, 635] on button "Preview" at bounding box center [68, 645] width 67 height 20
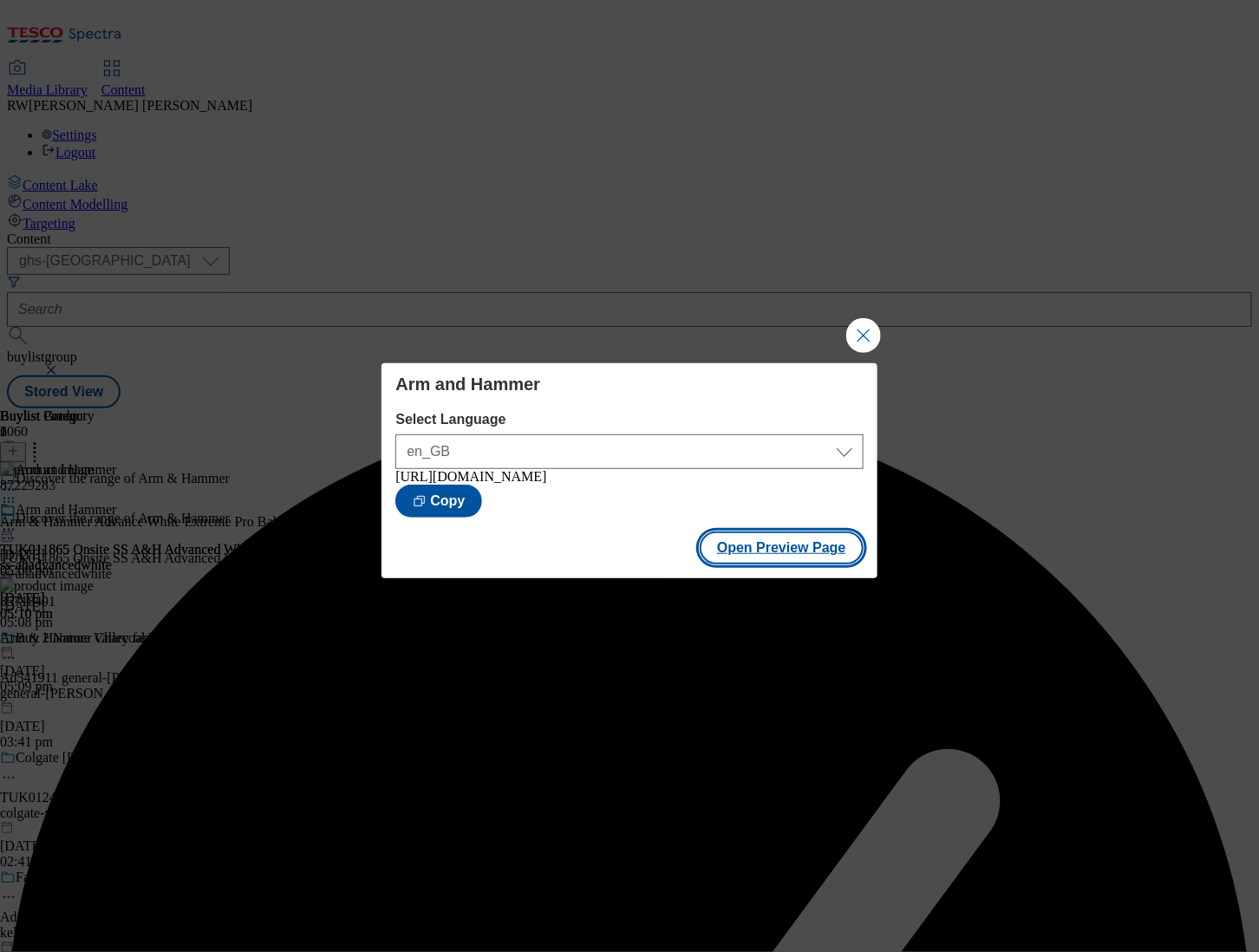
click at [787, 555] on button "Open Preview Page" at bounding box center [781, 548] width 164 height 33
click at [856, 330] on button "Close Modal" at bounding box center [863, 335] width 35 height 35
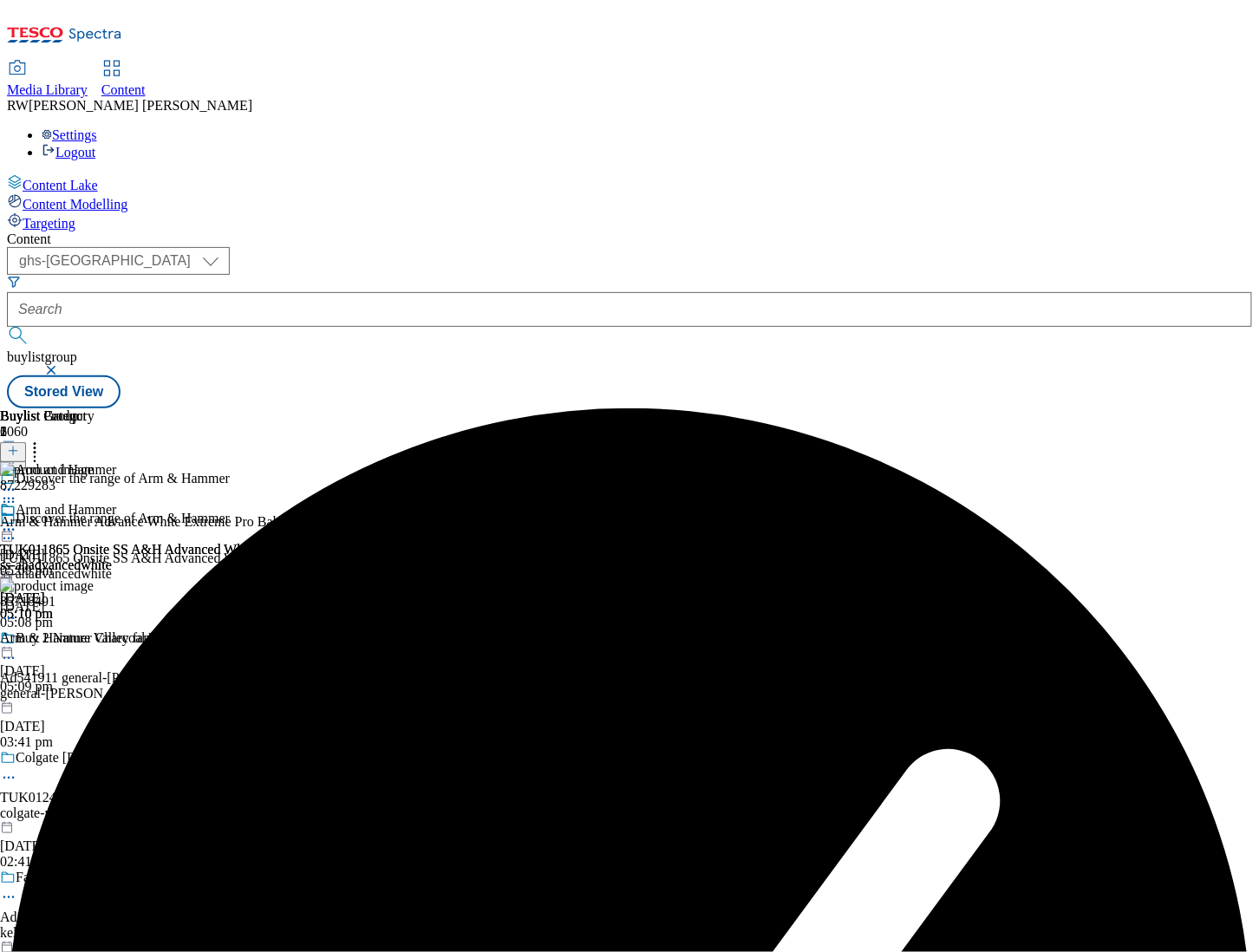
click at [17, 521] on icon at bounding box center [8, 529] width 17 height 17
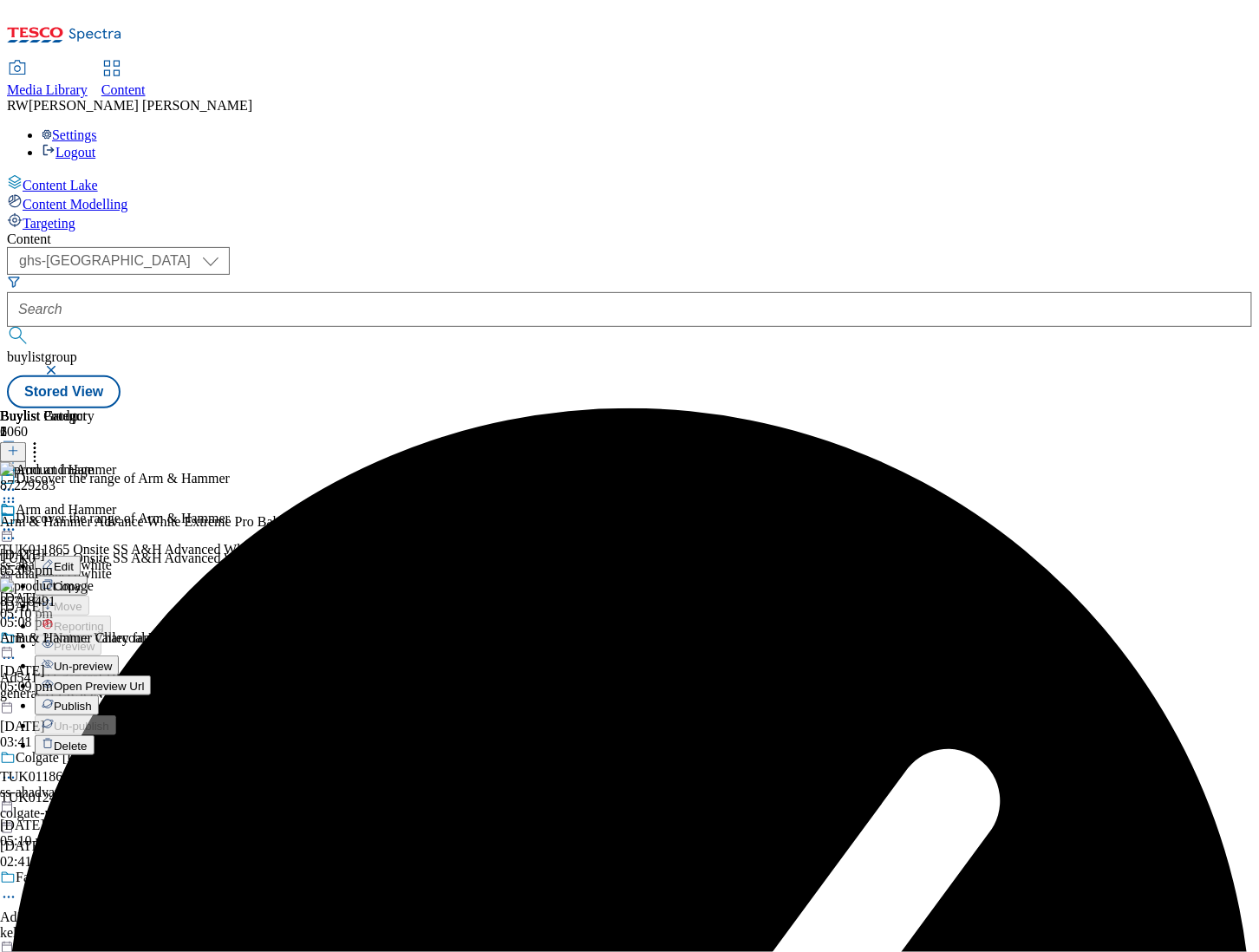
click at [92, 699] on span "Publish" at bounding box center [72, 705] width 38 height 13
